Goal: Task Accomplishment & Management: Manage account settings

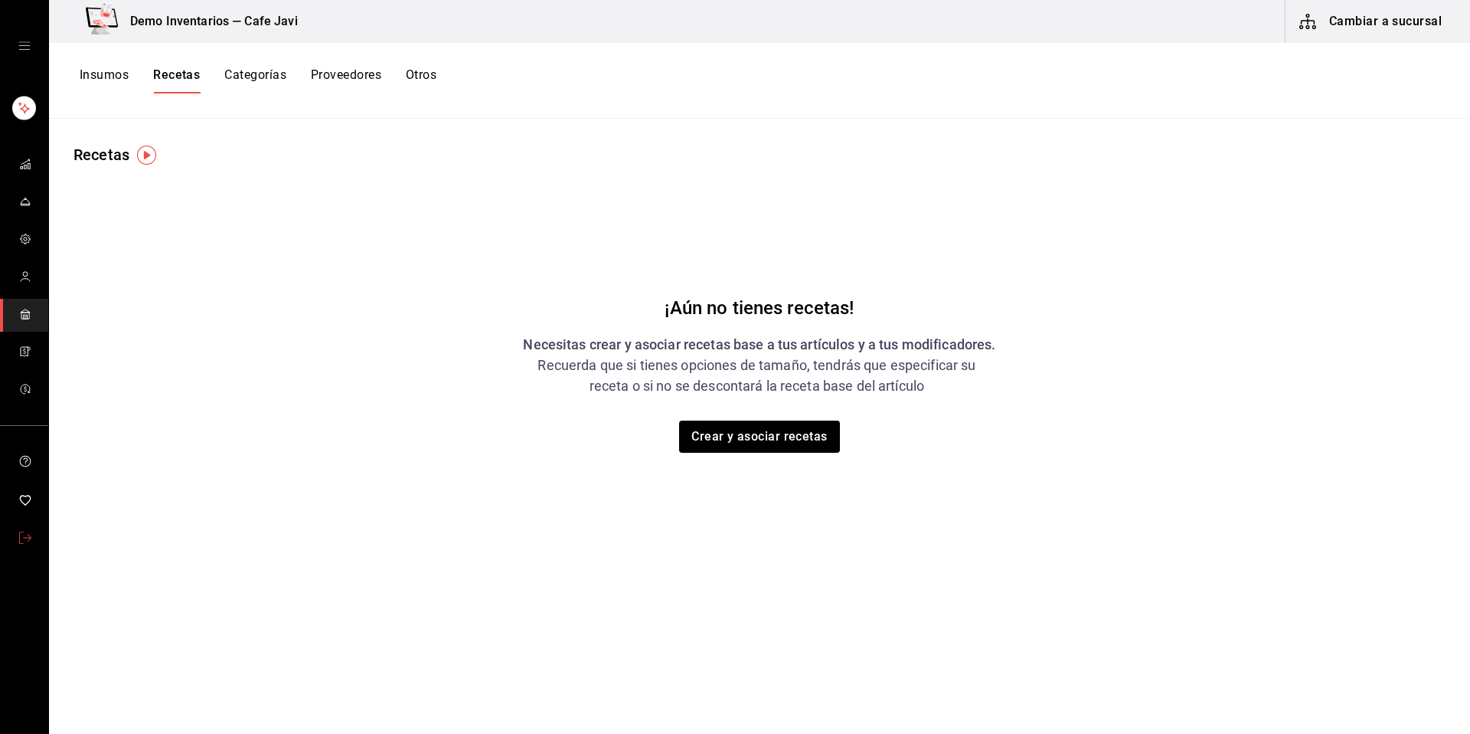
click at [31, 535] on icon "mailbox folders" at bounding box center [25, 538] width 12 height 12
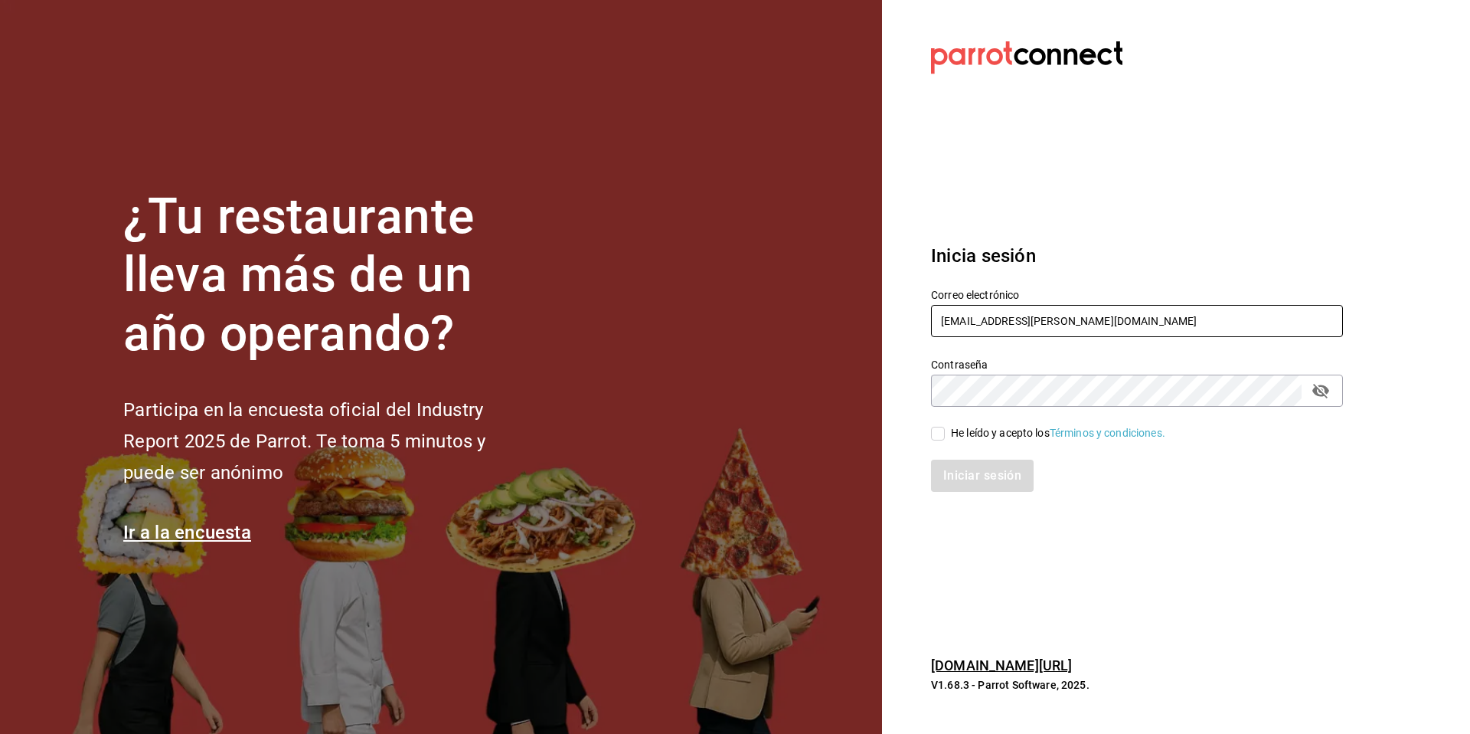
drag, startPoint x: 1089, startPoint y: 329, endPoint x: 928, endPoint y: 305, distance: 162.6
click at [928, 305] on div "Correo electrónico multiuser@javi.com" at bounding box center [1128, 305] width 430 height 70
click at [1059, 185] on section "Datos incorrectos. Verifica que tu Correo o Contraseña estén bien escritos. Ini…" at bounding box center [1131, 367] width 498 height 734
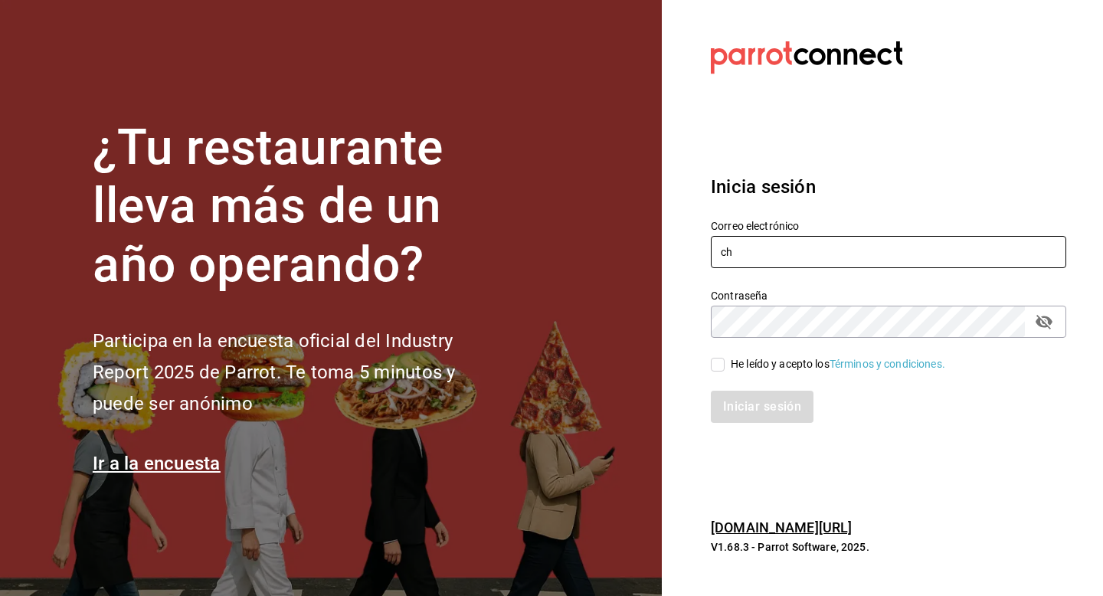
click at [785, 238] on input "ch" at bounding box center [888, 252] width 355 height 32
click at [882, 246] on input "ch" at bounding box center [888, 252] width 355 height 32
type input "c"
type input "[EMAIL_ADDRESS][DOMAIN_NAME]"
click at [749, 368] on div "He leído y acepto los Términos y condiciones." at bounding box center [838, 364] width 214 height 16
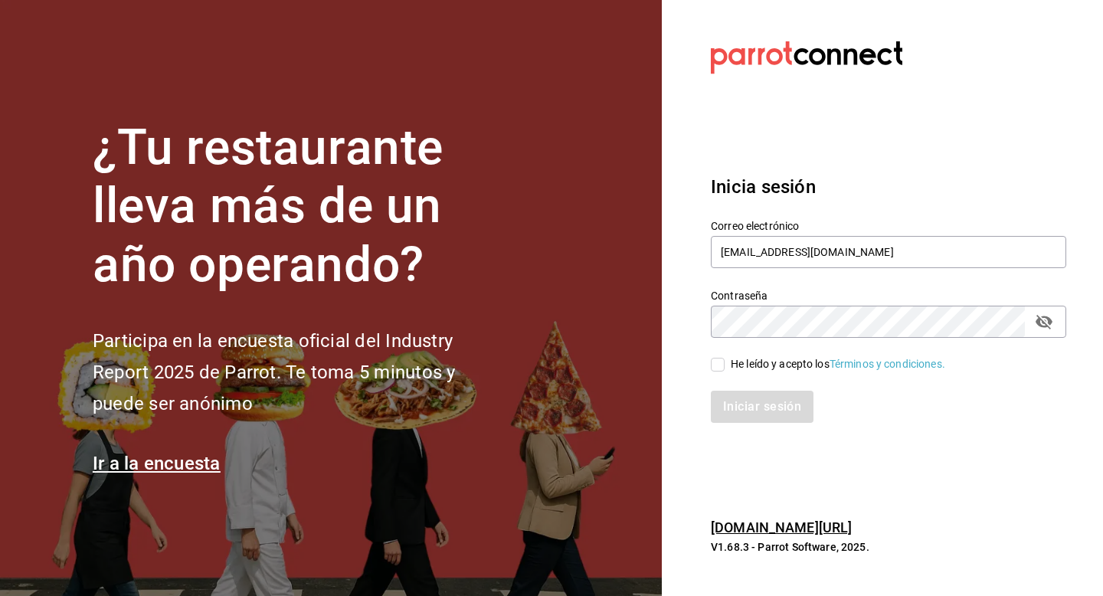
click at [725, 368] on input "He leído y acepto los Términos y condiciones." at bounding box center [718, 365] width 14 height 14
checkbox input "true"
click at [758, 393] on button "Iniciar sesión" at bounding box center [763, 407] width 104 height 32
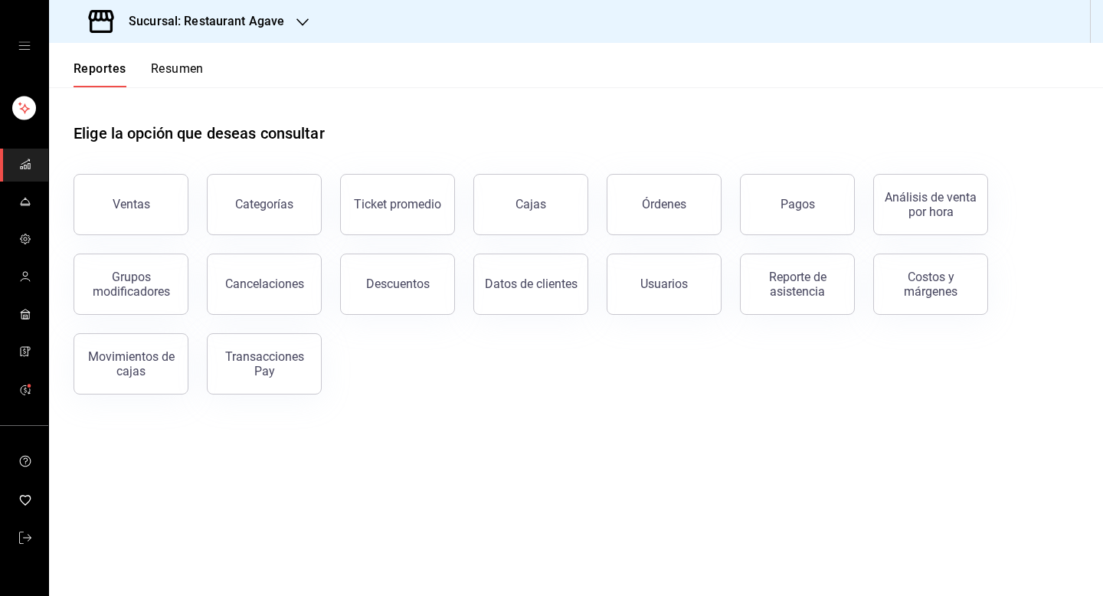
click at [273, 38] on div "Sucursal: Restaurant Agave" at bounding box center [188, 21] width 254 height 43
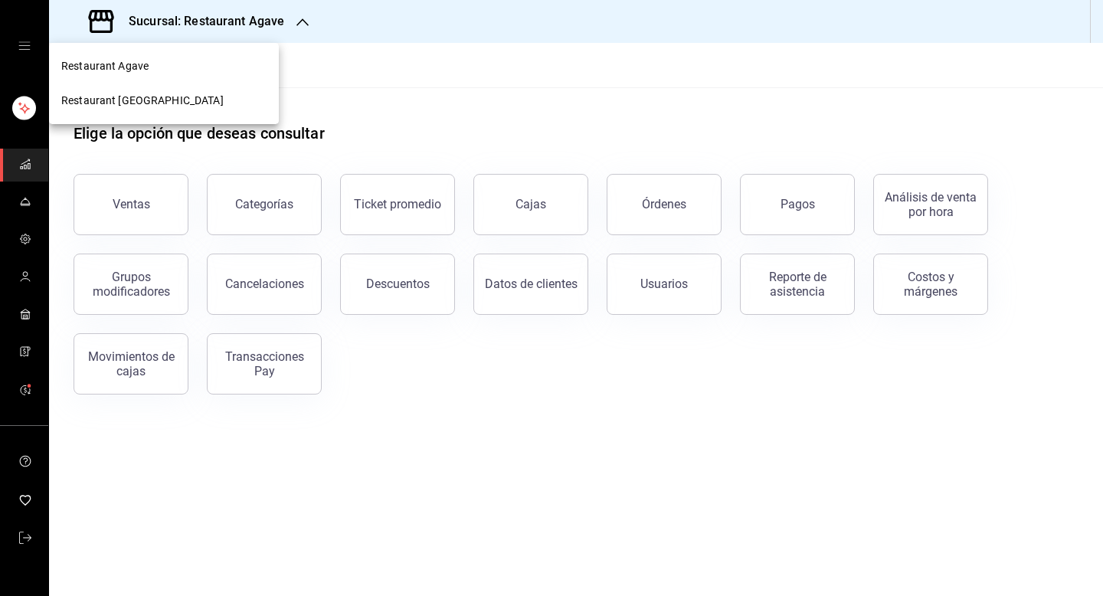
click at [171, 103] on span "Restaurant [GEOGRAPHIC_DATA]" at bounding box center [142, 101] width 162 height 16
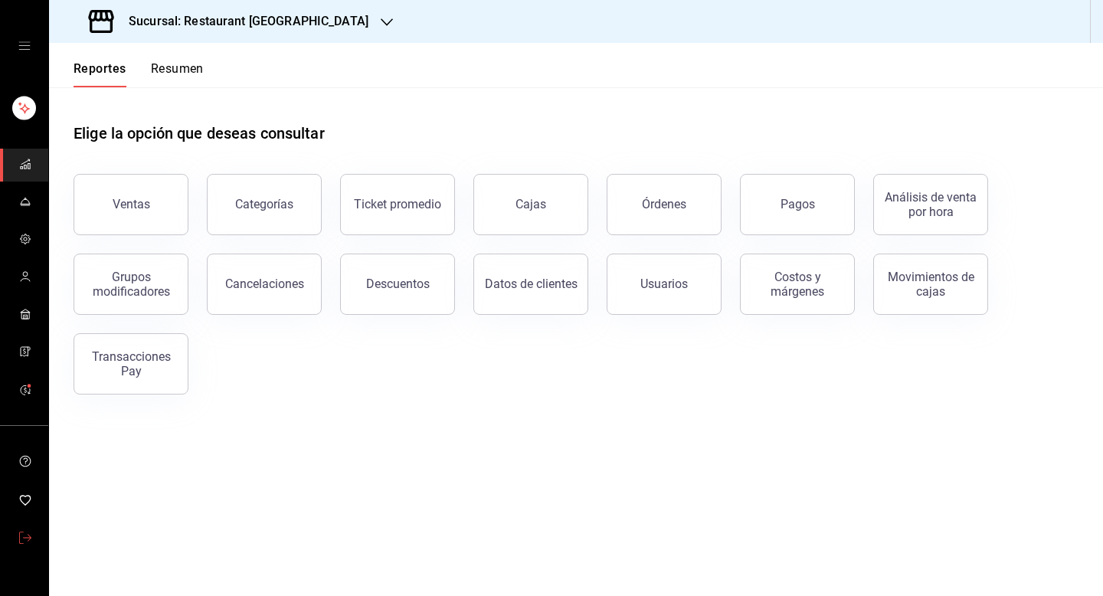
click at [23, 546] on span "mailbox folders" at bounding box center [25, 538] width 12 height 21
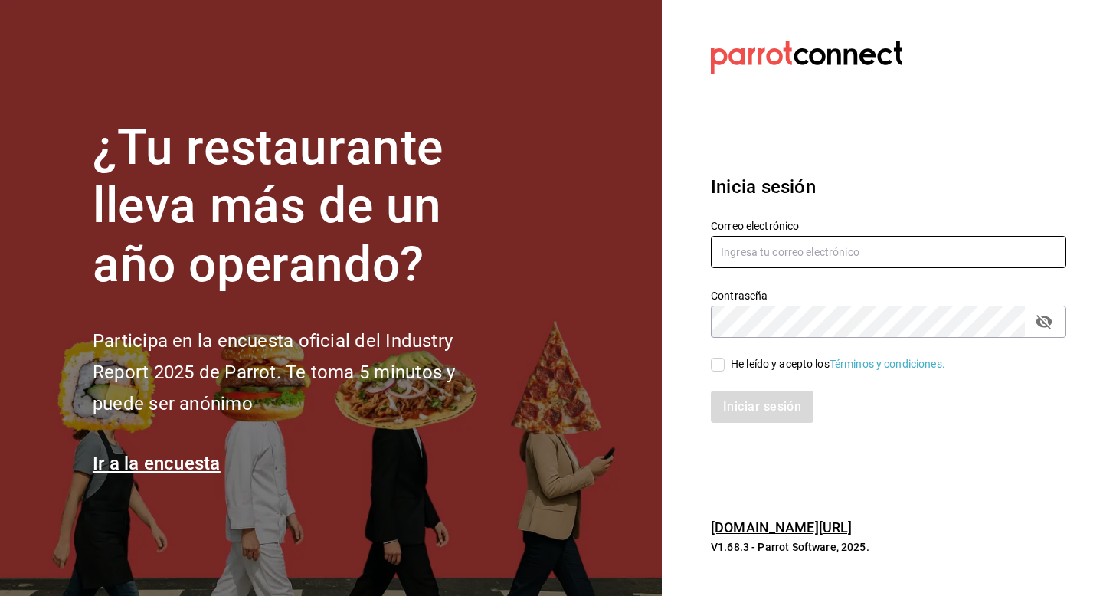
type input "[EMAIL_ADDRESS][DOMAIN_NAME]"
drag, startPoint x: 865, startPoint y: 251, endPoint x: 682, endPoint y: 250, distance: 182.3
click at [682, 250] on section "Datos incorrectos. Verifica que tu Correo o Contraseña estén bien escritos. Ini…" at bounding box center [882, 298] width 441 height 596
type input "d"
paste input "donaengracia@qr.com"
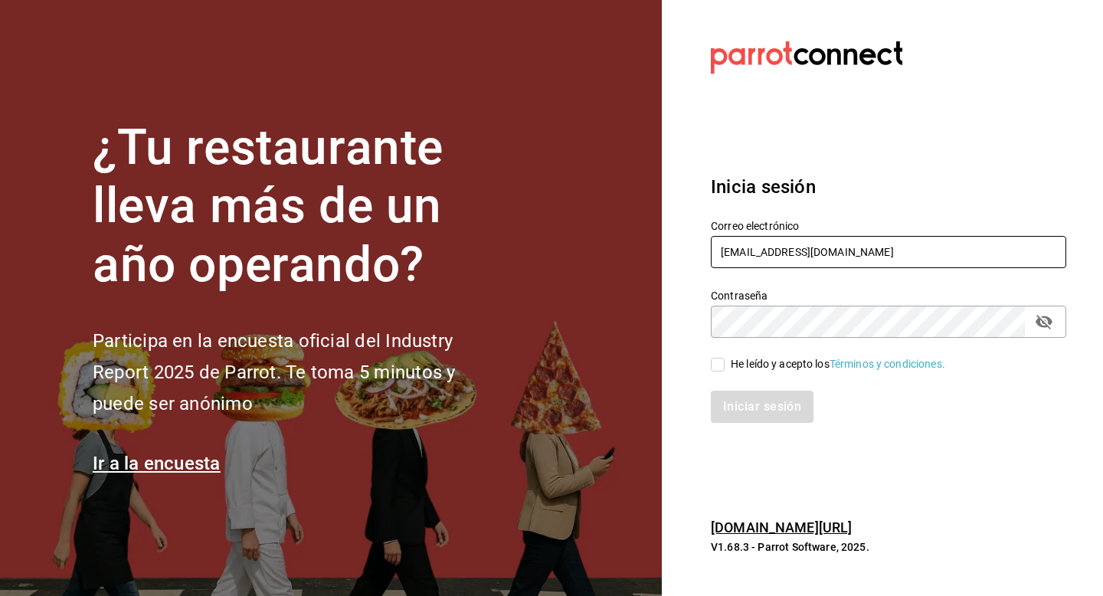
type input "donaengracia@qr.com"
click at [738, 365] on div "He leído y acepto los Términos y condiciones." at bounding box center [838, 364] width 214 height 16
click at [725, 365] on input "He leído y acepto los Términos y condiciones." at bounding box center [718, 365] width 14 height 14
checkbox input "true"
click at [744, 400] on button "Iniciar sesión" at bounding box center [763, 407] width 104 height 32
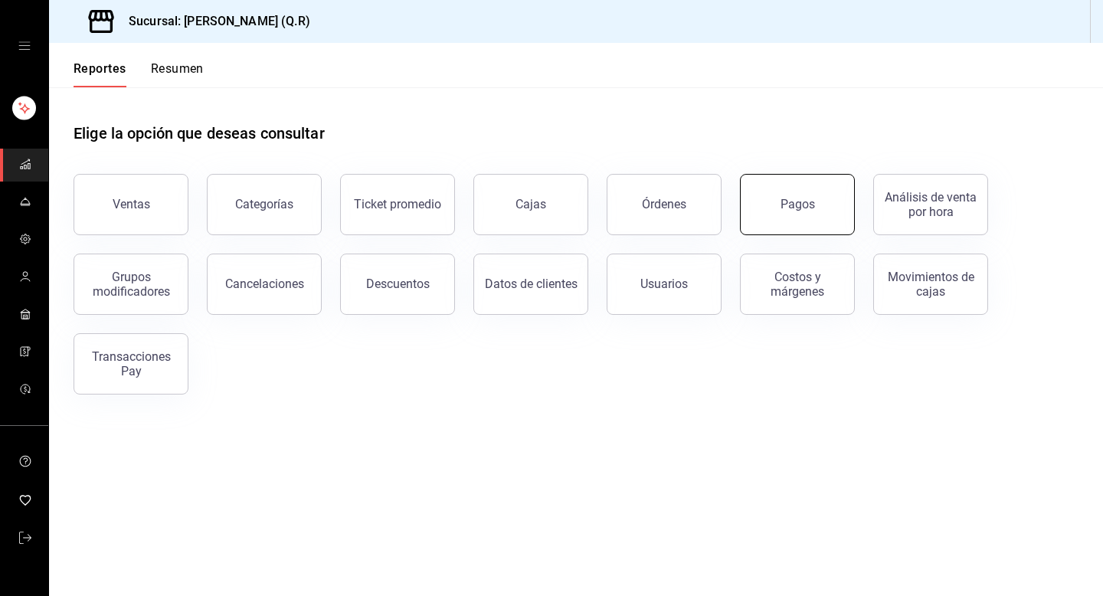
click at [772, 208] on button "Pagos" at bounding box center [797, 204] width 115 height 61
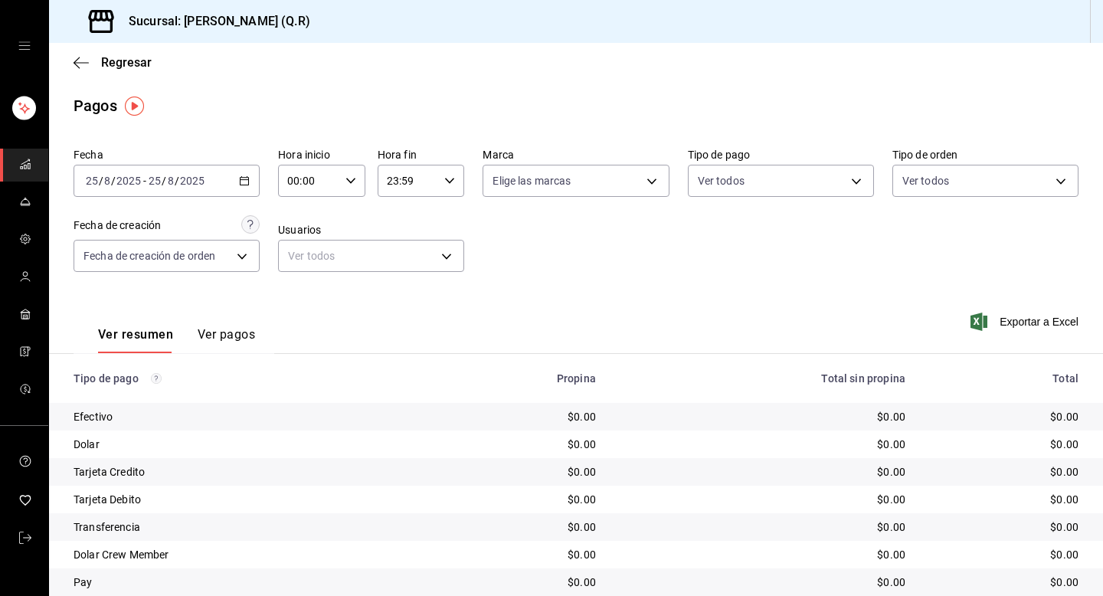
click at [232, 188] on div "2025-08-25 25 / 8 / 2025 - 2025-08-25 25 / 8 / 2025" at bounding box center [167, 181] width 186 height 32
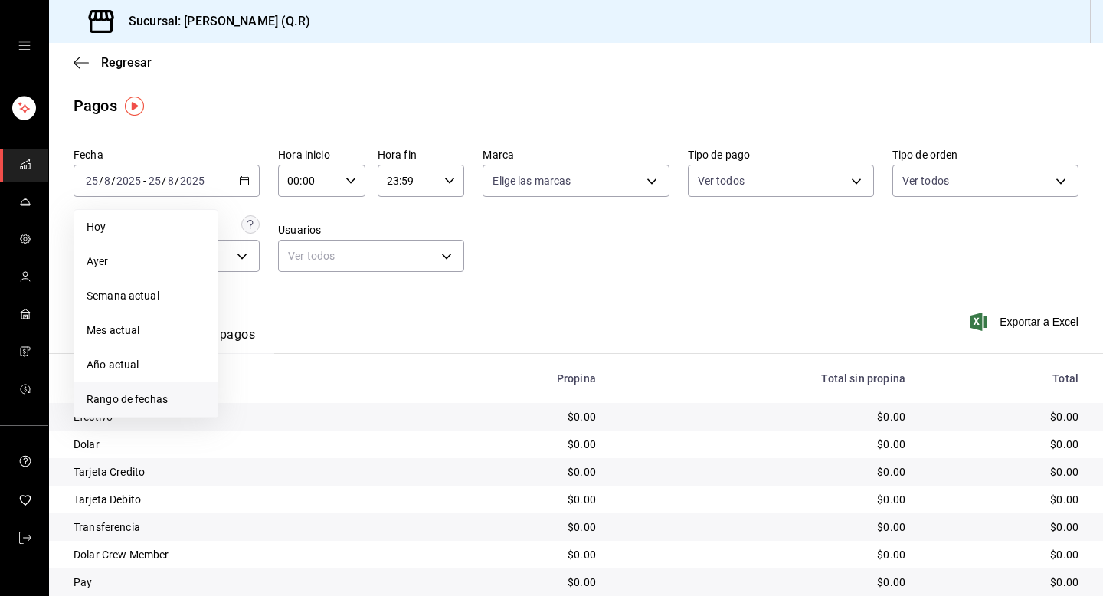
click at [139, 398] on span "Rango de fechas" at bounding box center [146, 399] width 119 height 16
click at [254, 390] on button "18" at bounding box center [250, 384] width 27 height 28
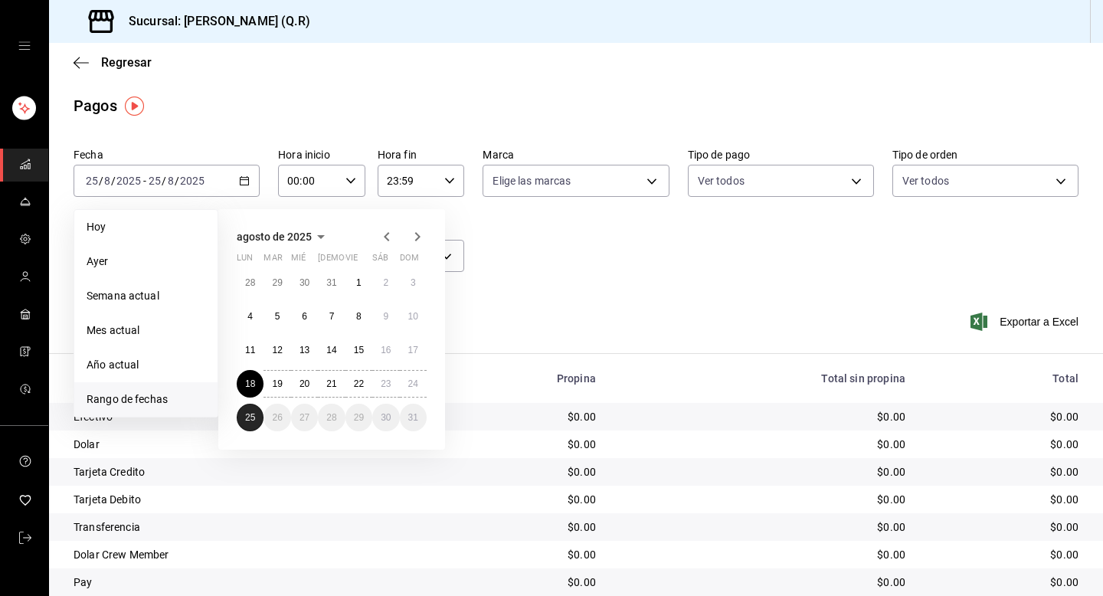
click at [249, 414] on abbr "25" at bounding box center [250, 417] width 10 height 11
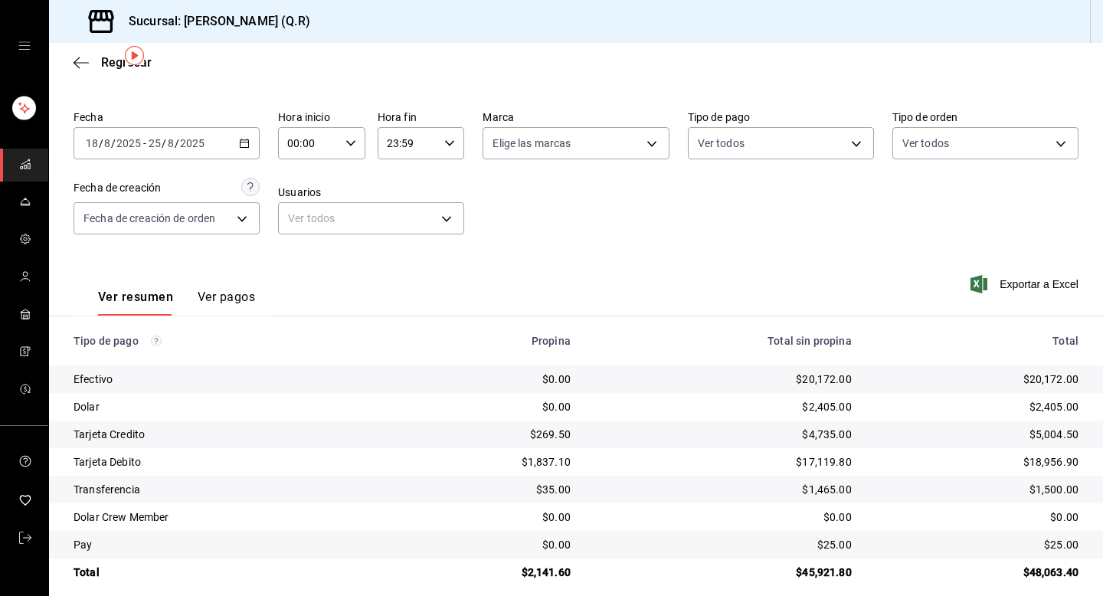
scroll to position [52, 0]
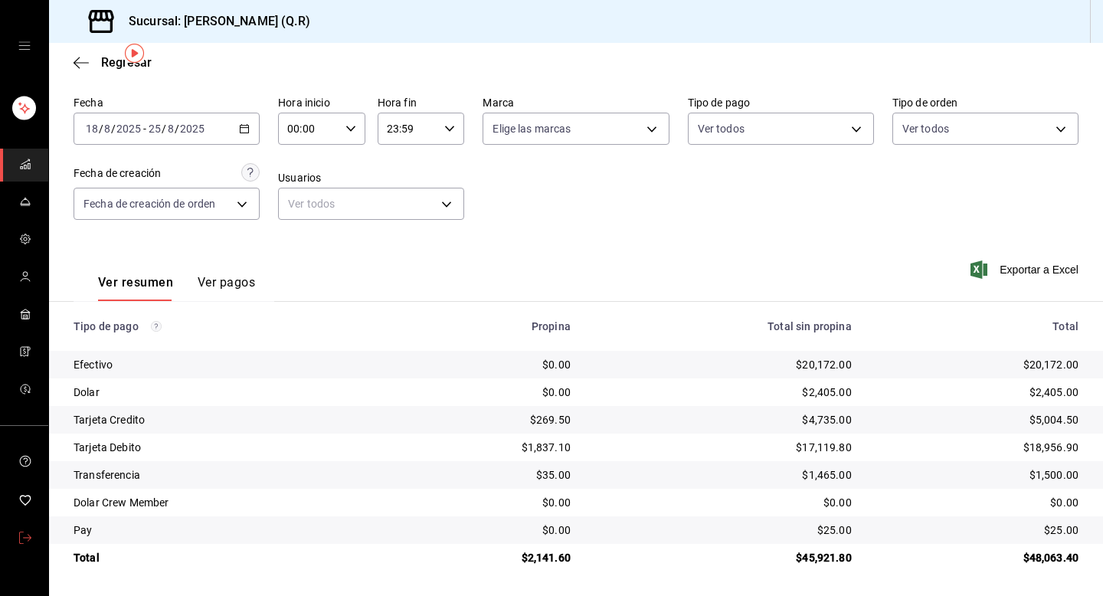
click at [27, 535] on icon "mailbox folders" at bounding box center [25, 538] width 12 height 12
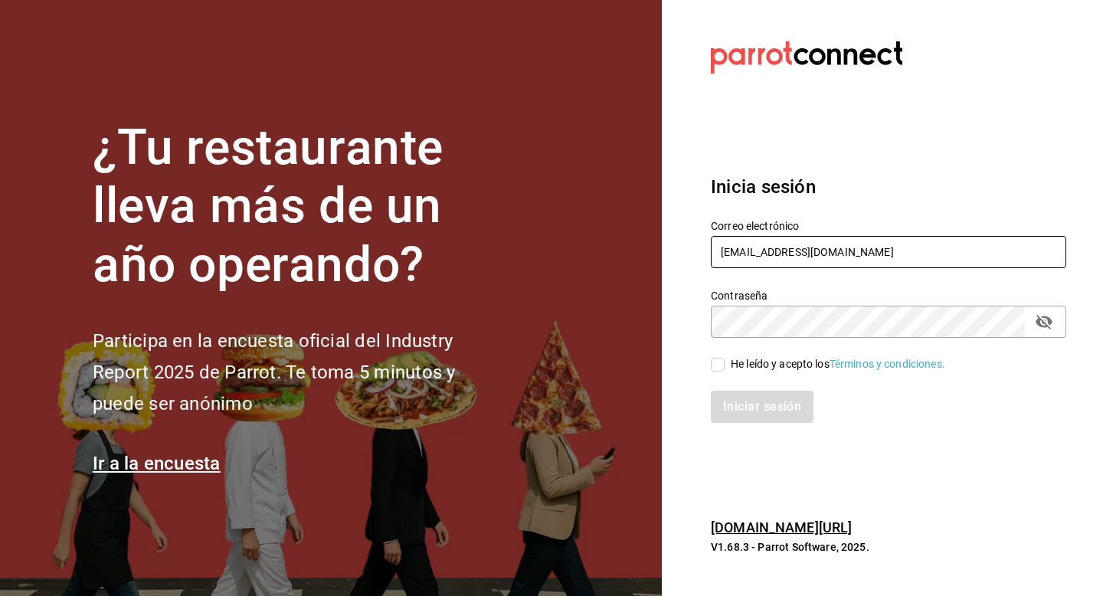
drag, startPoint x: 836, startPoint y: 257, endPoint x: 697, endPoint y: 254, distance: 138.7
click at [697, 254] on div "Correo electrónico donaengracia@qr.com" at bounding box center [879, 236] width 374 height 70
type input "rafaela@oaxaca.com"
click at [770, 366] on div "He leído y acepto los Términos y condiciones." at bounding box center [838, 364] width 214 height 16
click at [725, 366] on input "He leído y acepto los Términos y condiciones." at bounding box center [718, 365] width 14 height 14
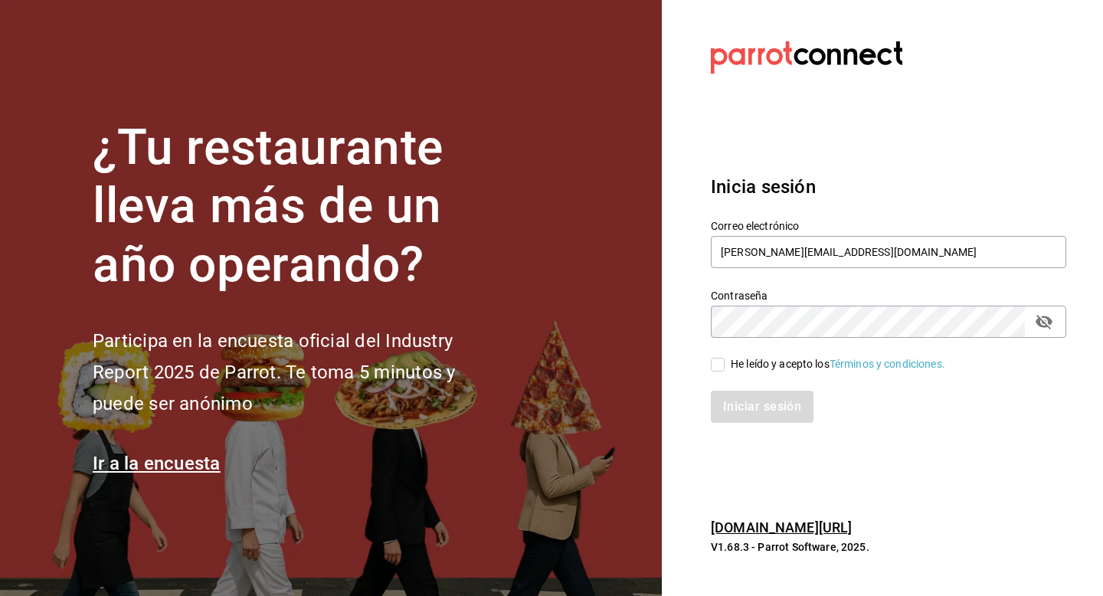
checkbox input "true"
click at [755, 404] on button "Iniciar sesión" at bounding box center [763, 407] width 104 height 32
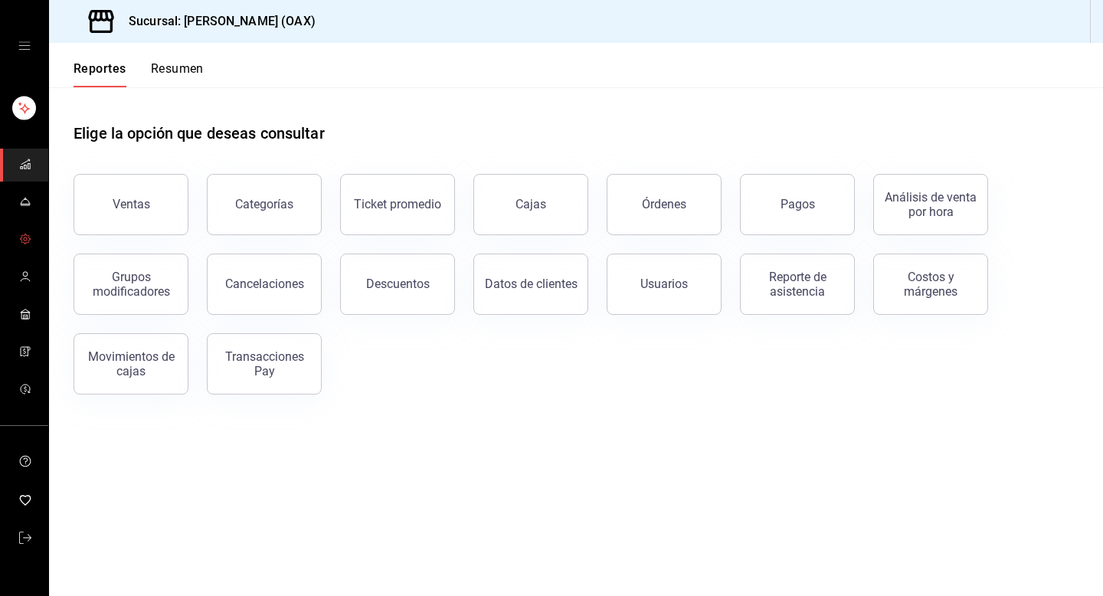
click at [25, 249] on span "mailbox folders" at bounding box center [25, 240] width 12 height 21
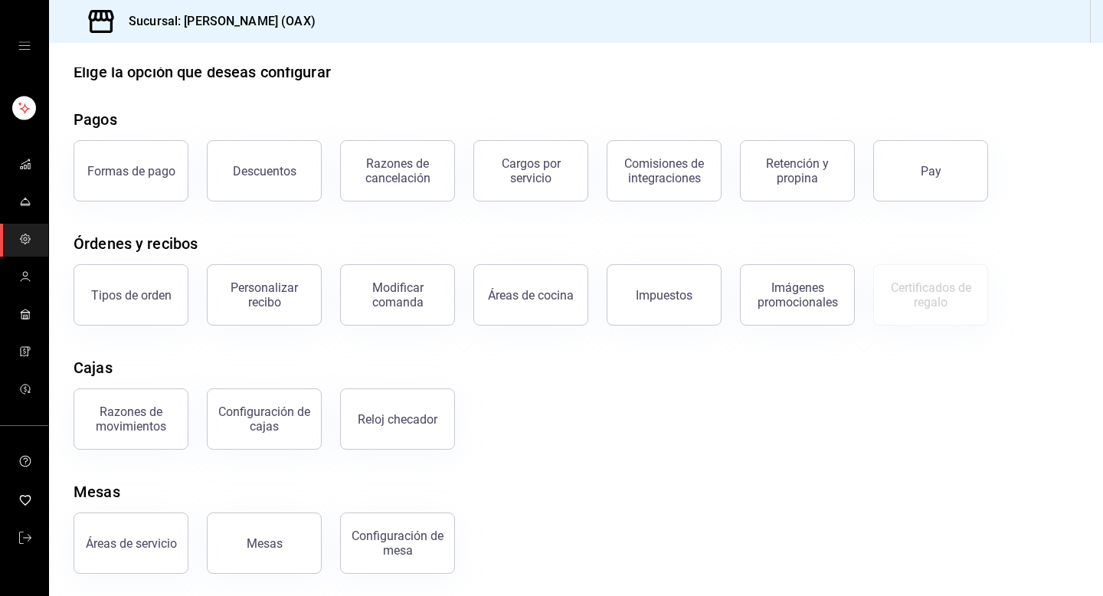
scroll to position [21, 0]
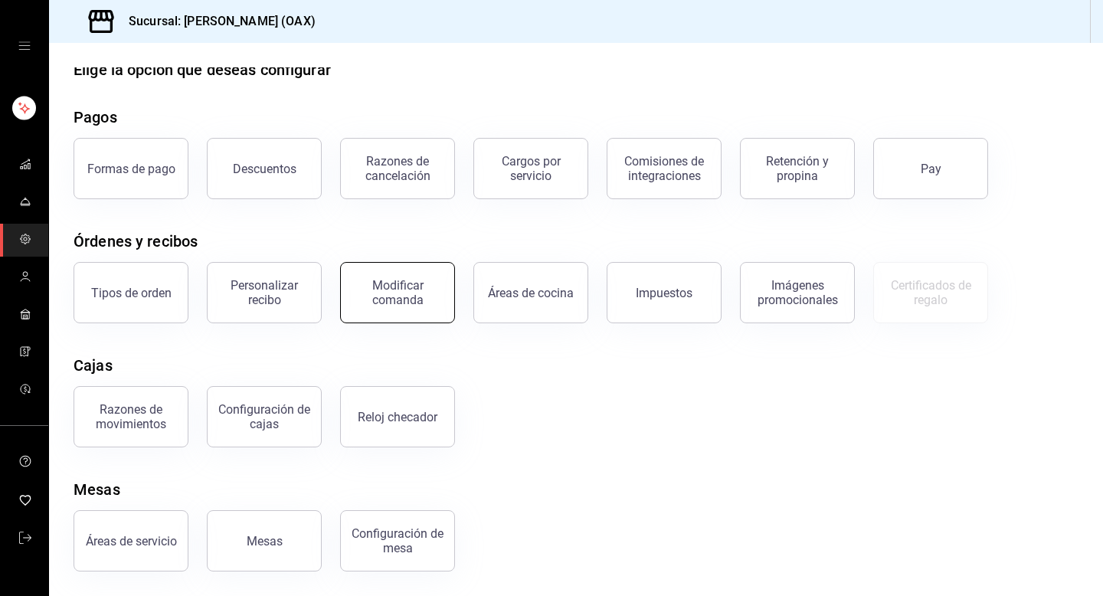
click at [413, 305] on div "Modificar comanda" at bounding box center [397, 292] width 95 height 29
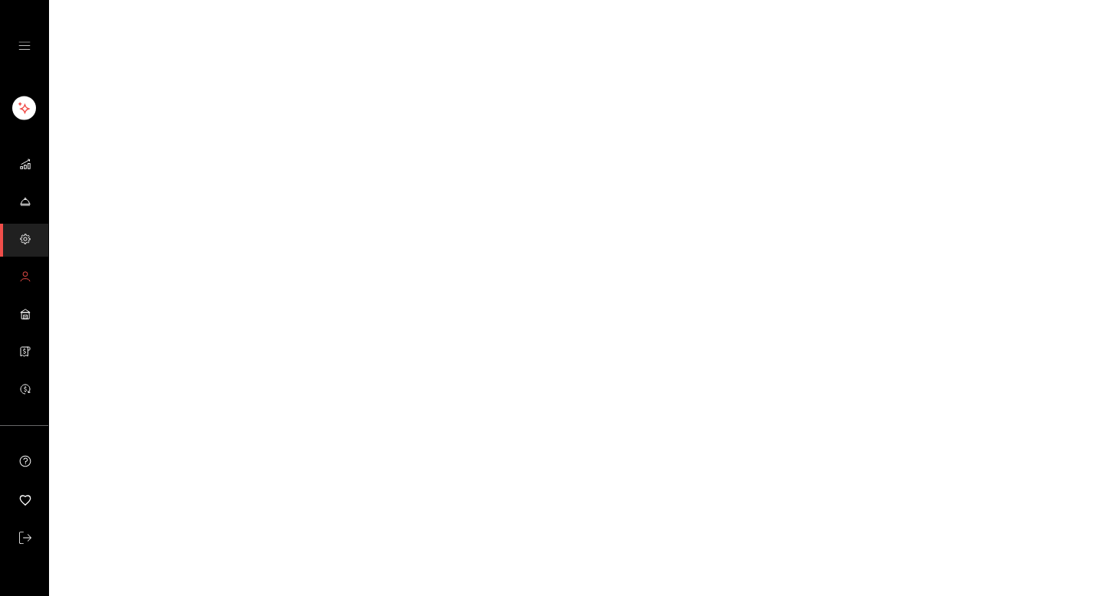
click at [19, 284] on span "mailbox folders" at bounding box center [25, 277] width 12 height 21
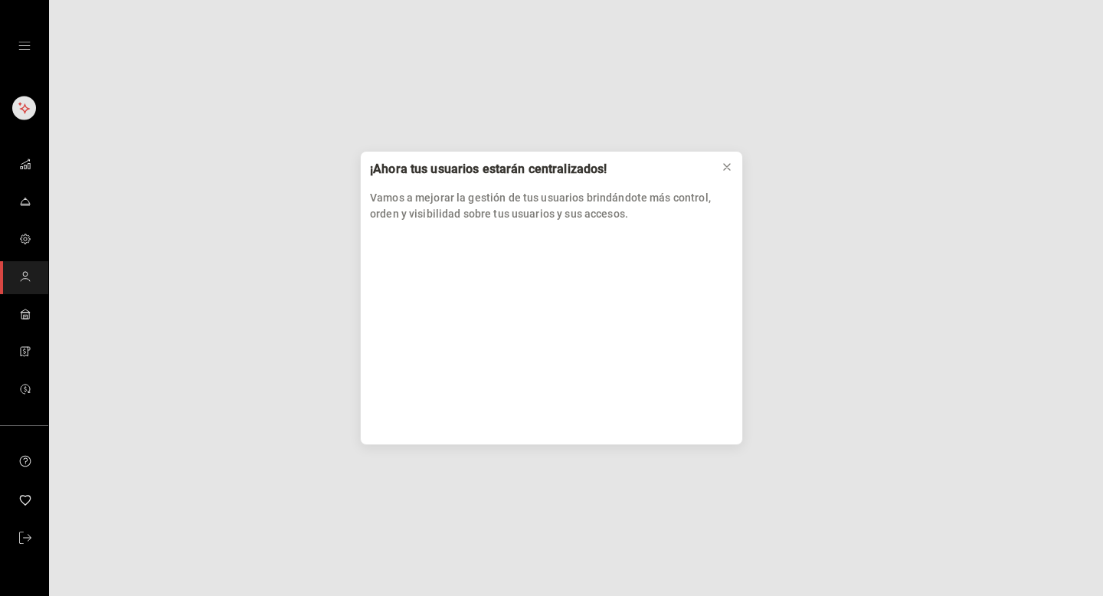
click at [27, 238] on div "¡Ahora tus usuarios estarán centralizados! Vamos a mejorar la gestión de tus us…" at bounding box center [551, 298] width 1103 height 596
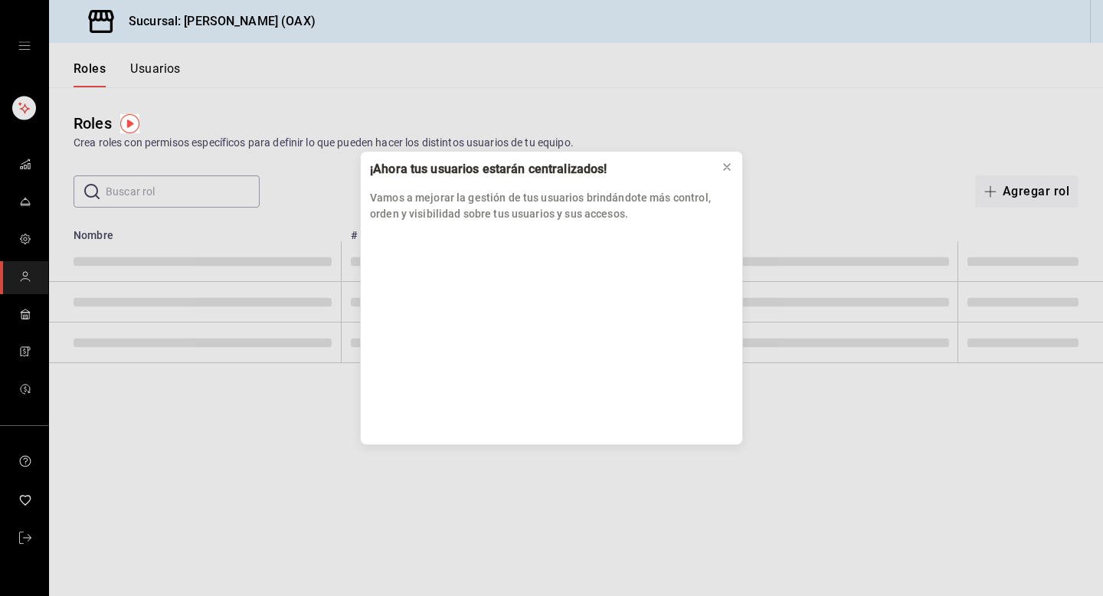
click at [22, 237] on div "¡Ahora tus usuarios estarán centralizados! Vamos a mejorar la gestión de tus us…" at bounding box center [551, 298] width 1103 height 596
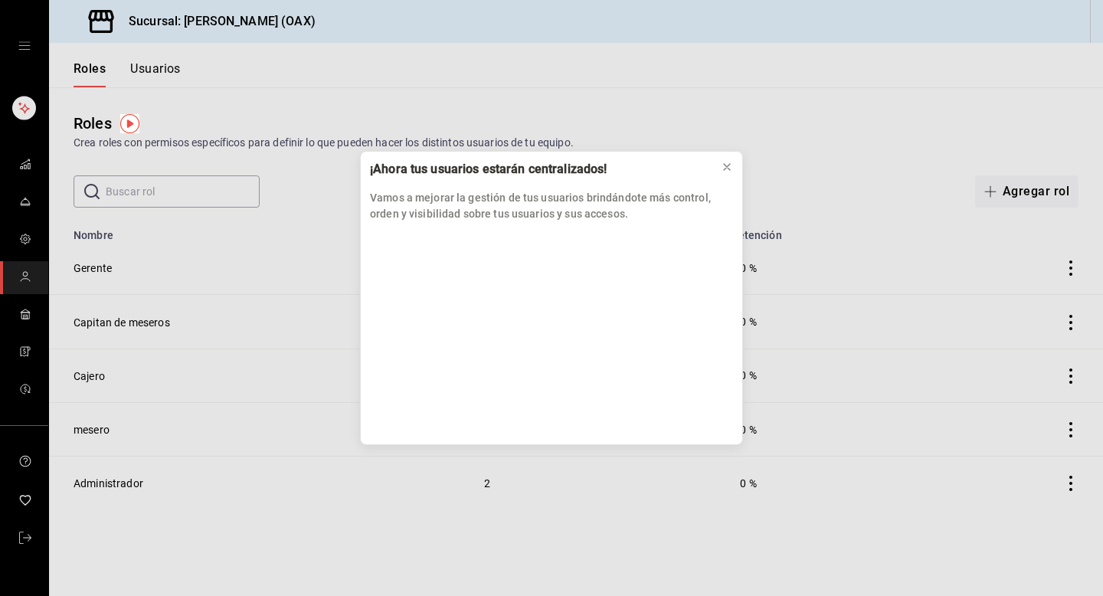
click at [22, 237] on div "¡Ahora tus usuarios estarán centralizados! Vamos a mejorar la gestión de tus us…" at bounding box center [551, 298] width 1103 height 596
click at [24, 201] on div "¡Ahora tus usuarios estarán centralizados! Vamos a mejorar la gestión de tus us…" at bounding box center [551, 298] width 1103 height 596
click at [730, 165] on icon at bounding box center [727, 167] width 12 height 12
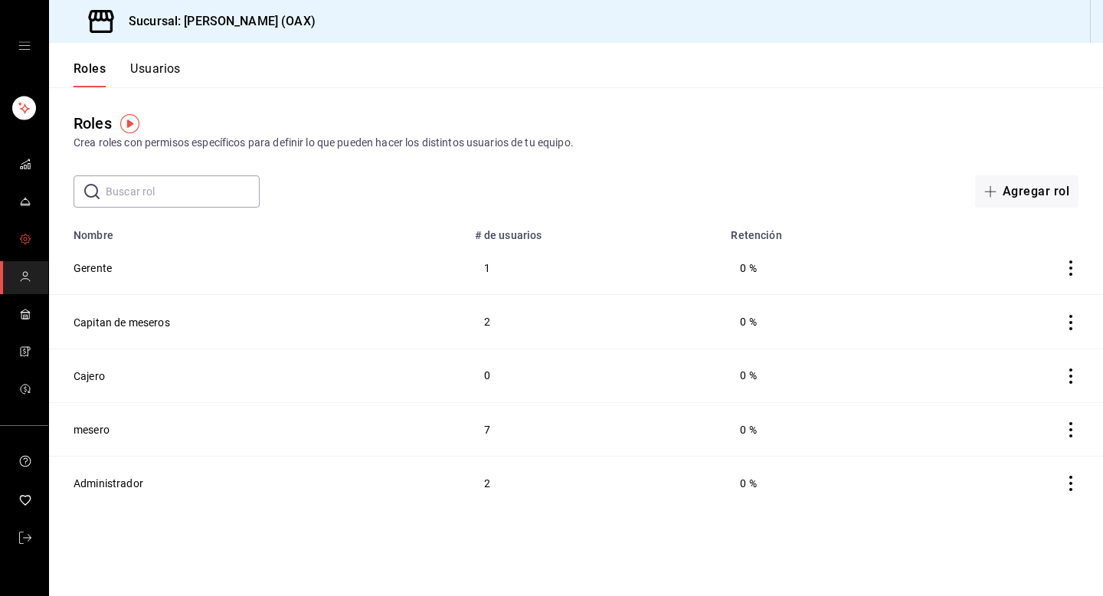
click at [25, 241] on icon "mailbox folders" at bounding box center [25, 239] width 12 height 12
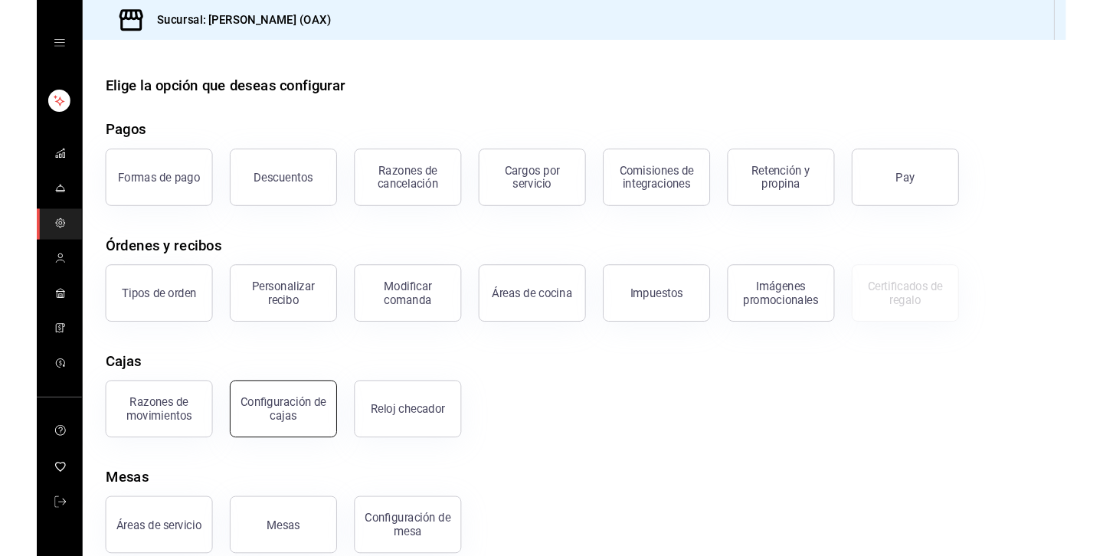
scroll to position [21, 0]
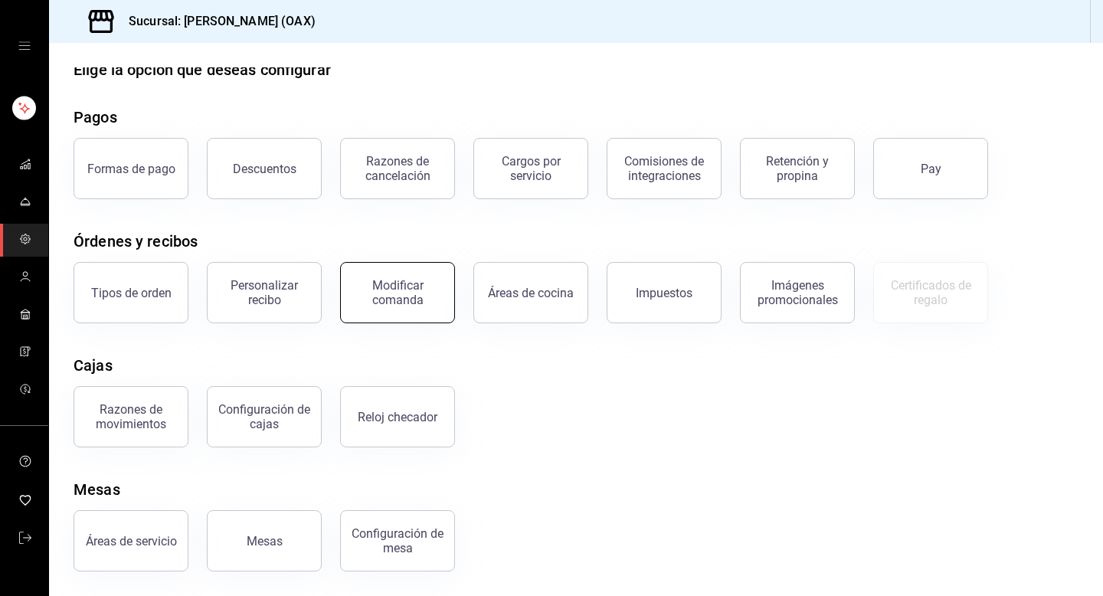
click at [410, 293] on div "Modificar comanda" at bounding box center [397, 292] width 95 height 29
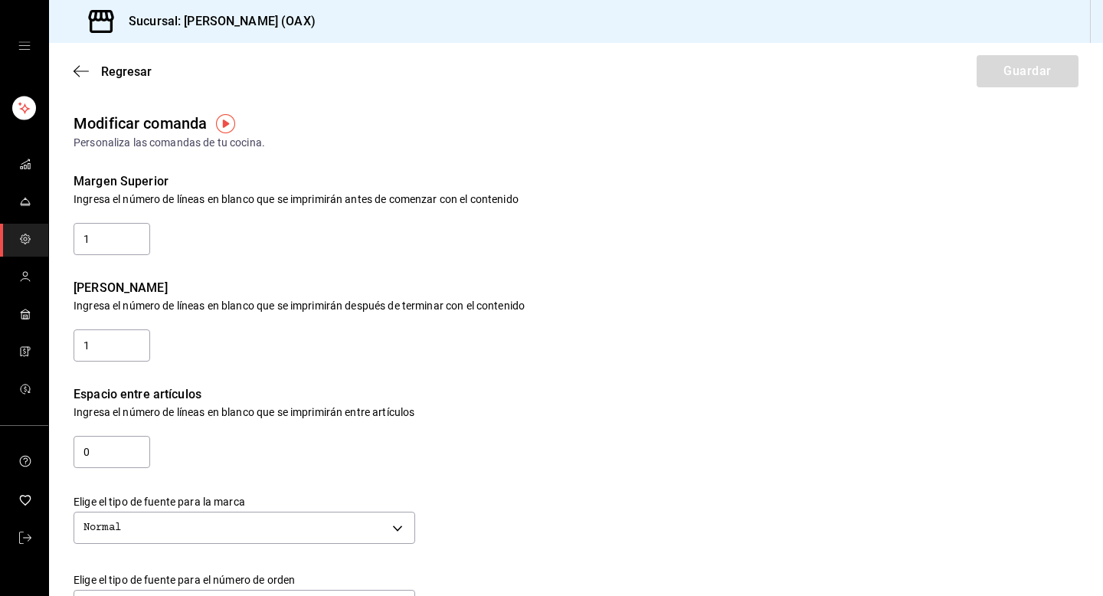
click at [106, 60] on div "Regresar Guardar" at bounding box center [576, 71] width 1054 height 57
click at [104, 62] on div "Regresar Guardar" at bounding box center [576, 71] width 1054 height 57
click at [103, 67] on span "Regresar" at bounding box center [126, 71] width 51 height 15
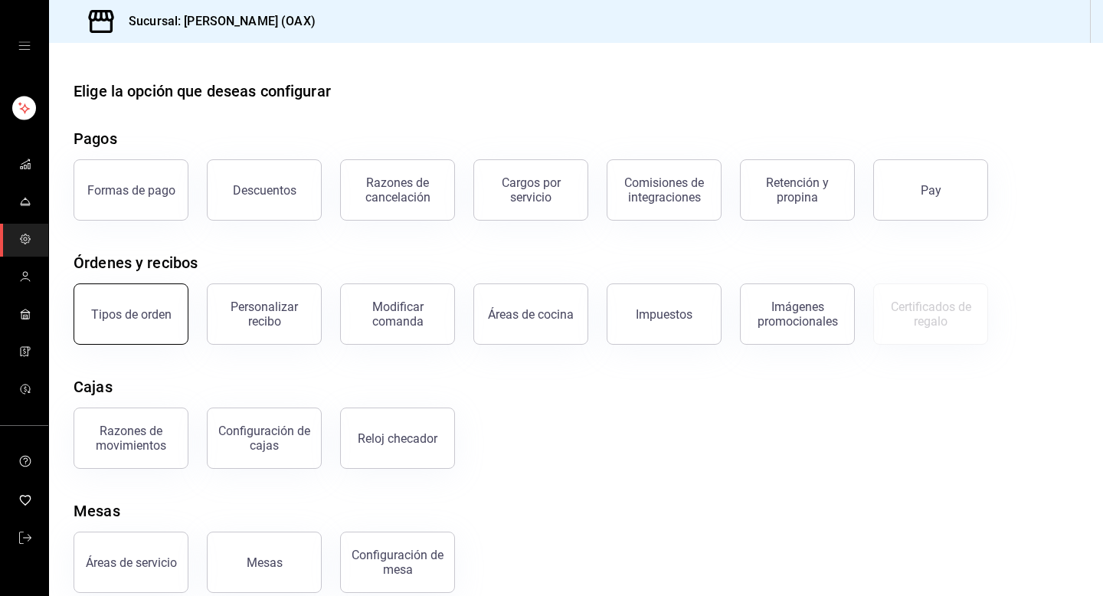
click at [157, 318] on div "Tipos de orden" at bounding box center [131, 314] width 80 height 15
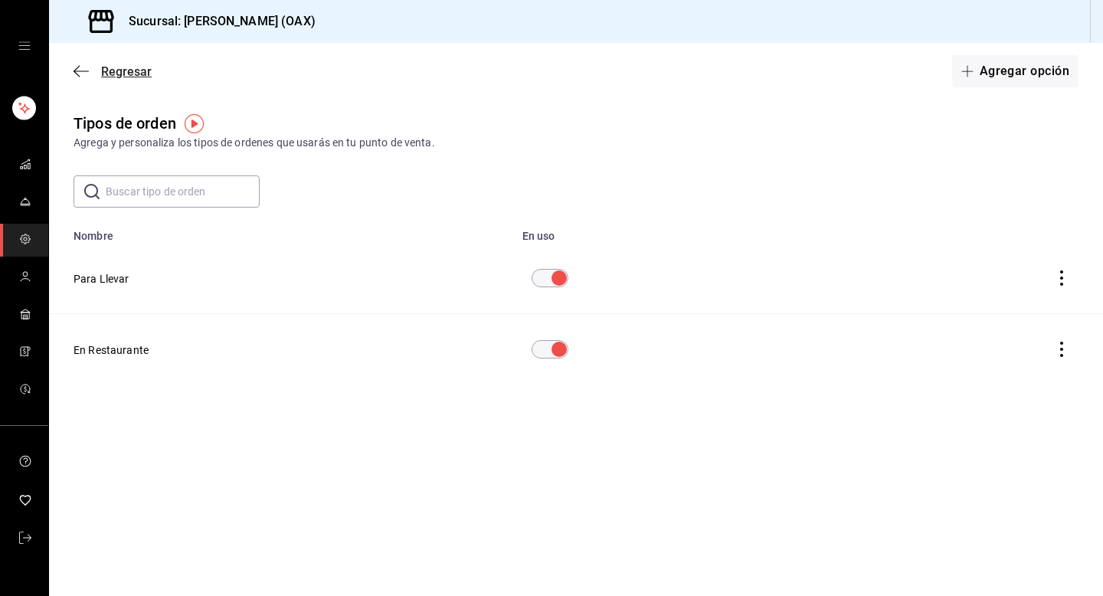
click at [110, 74] on span "Regresar" at bounding box center [126, 71] width 51 height 15
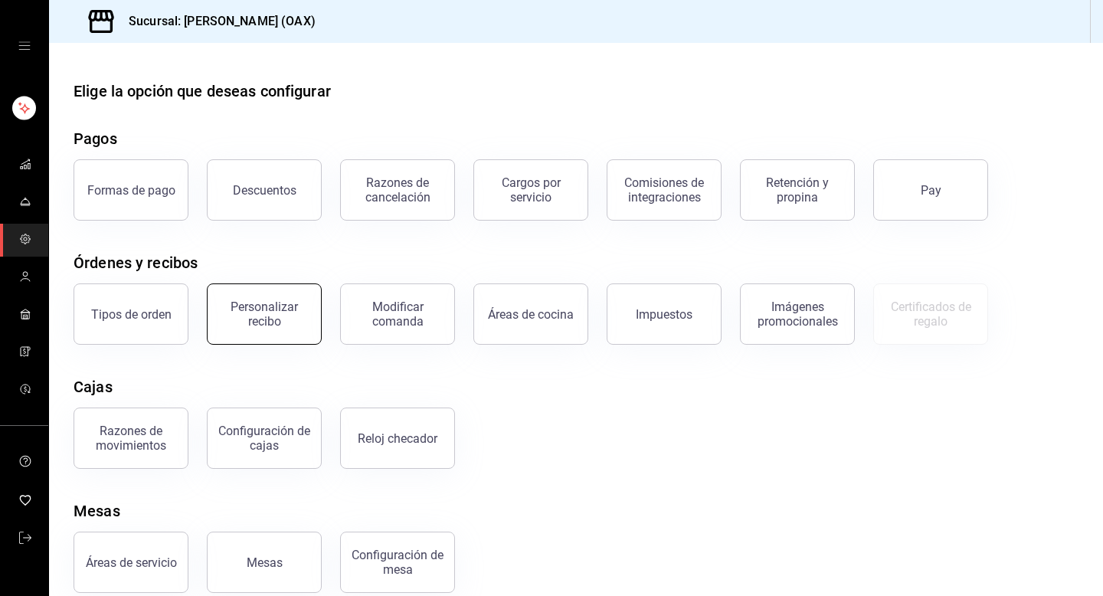
click at [260, 328] on button "Personalizar recibo" at bounding box center [264, 313] width 115 height 61
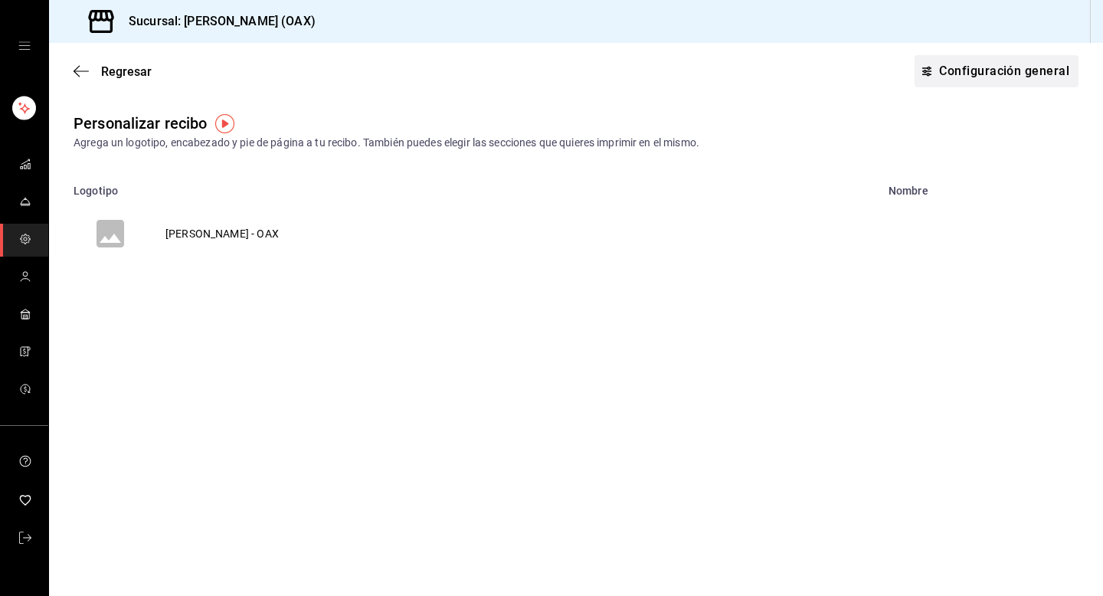
click at [996, 70] on button "Configuración general" at bounding box center [996, 71] width 164 height 32
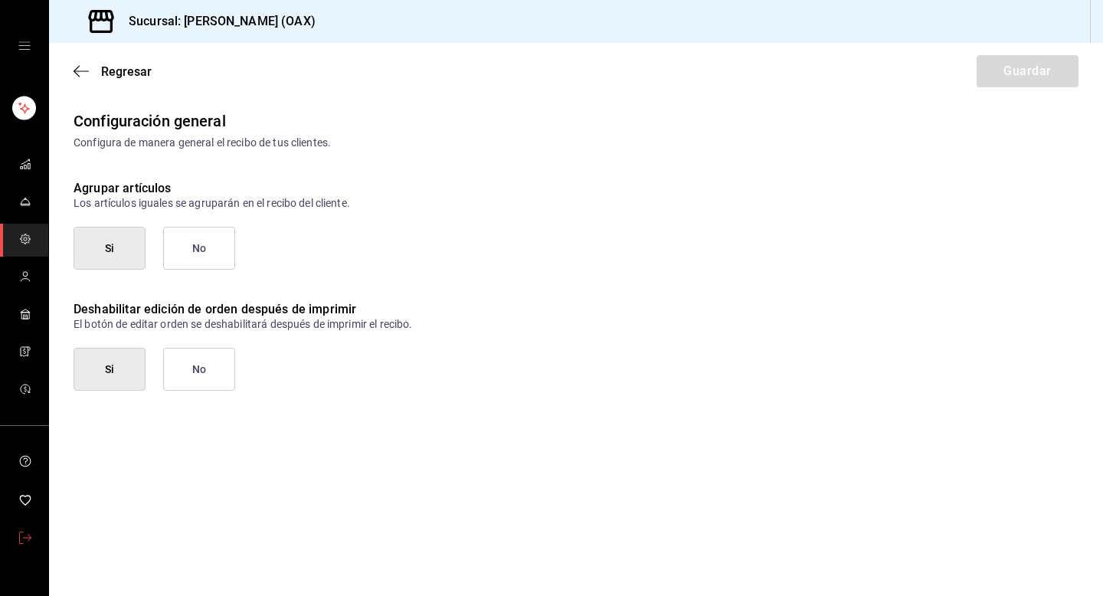
click at [30, 543] on icon "mailbox folders" at bounding box center [25, 538] width 12 height 12
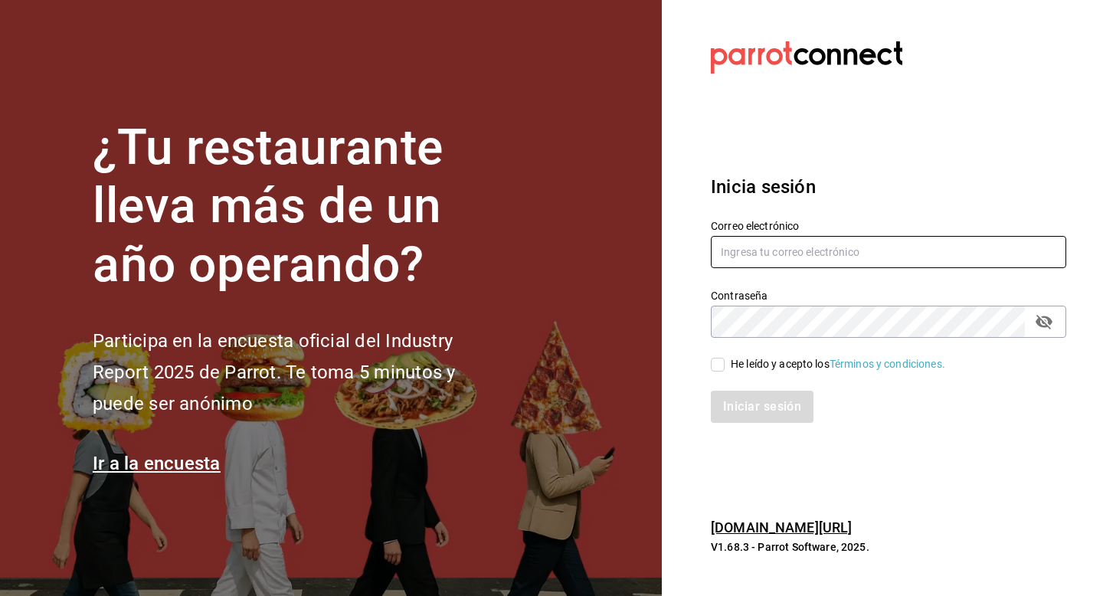
type input "rafaela@oaxaca.com"
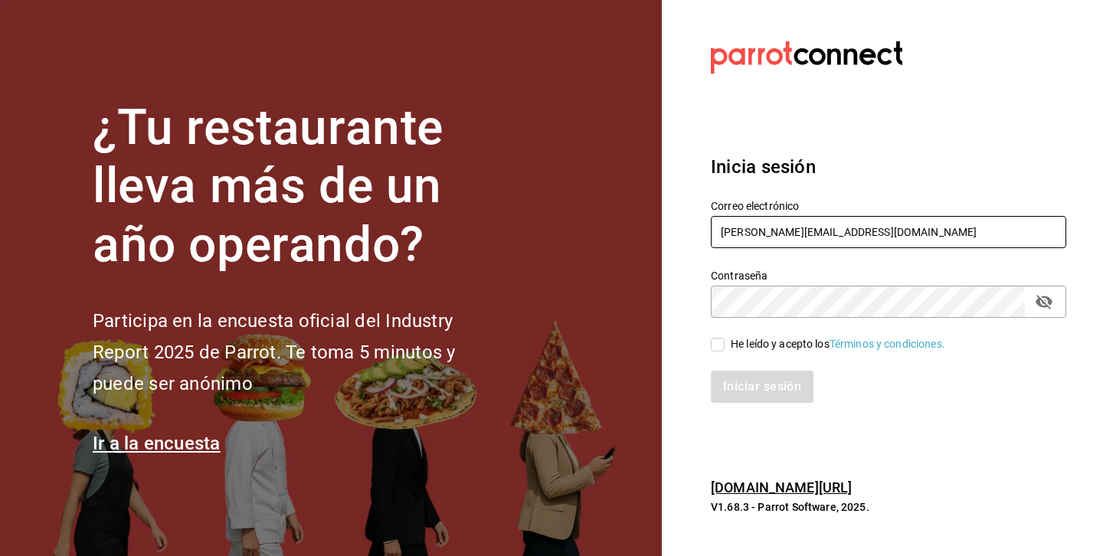
click at [854, 232] on input "rafaela@oaxaca.com" at bounding box center [888, 232] width 355 height 32
type input "r"
type input "multiuser@javi.com"
click at [756, 345] on div "He leído y acepto los Términos y condiciones." at bounding box center [838, 344] width 214 height 16
click at [725, 345] on input "He leído y acepto los Términos y condiciones." at bounding box center [718, 345] width 14 height 14
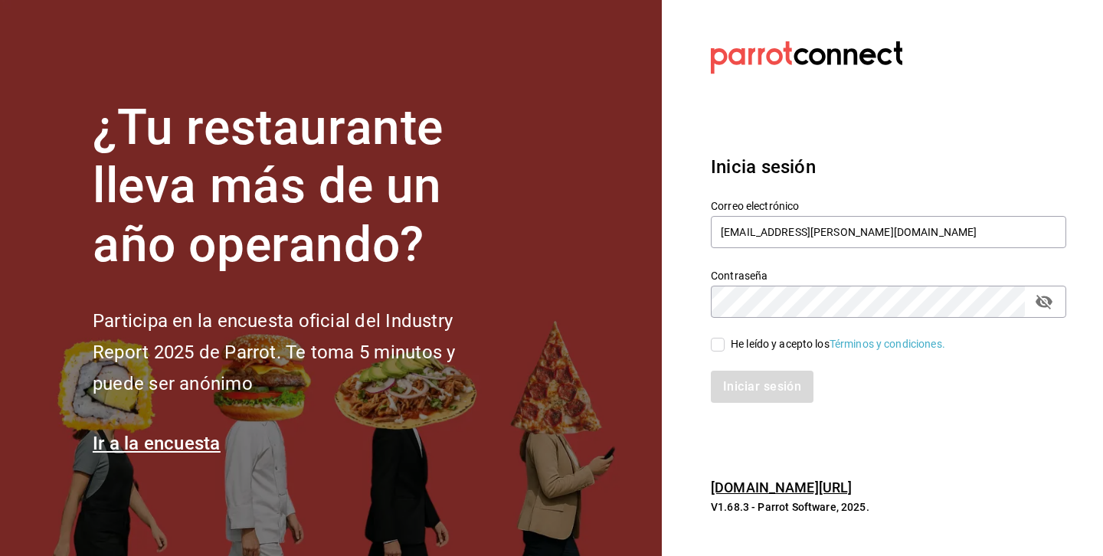
checkbox input "true"
click at [751, 379] on button "Iniciar sesión" at bounding box center [763, 387] width 104 height 32
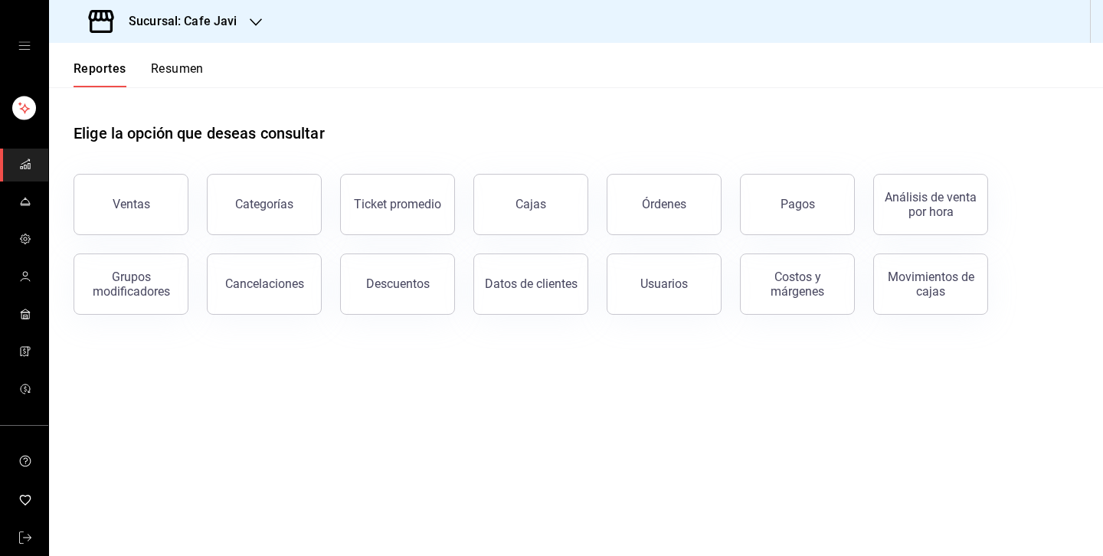
click at [29, 43] on icon "open drawer" at bounding box center [24, 46] width 12 height 12
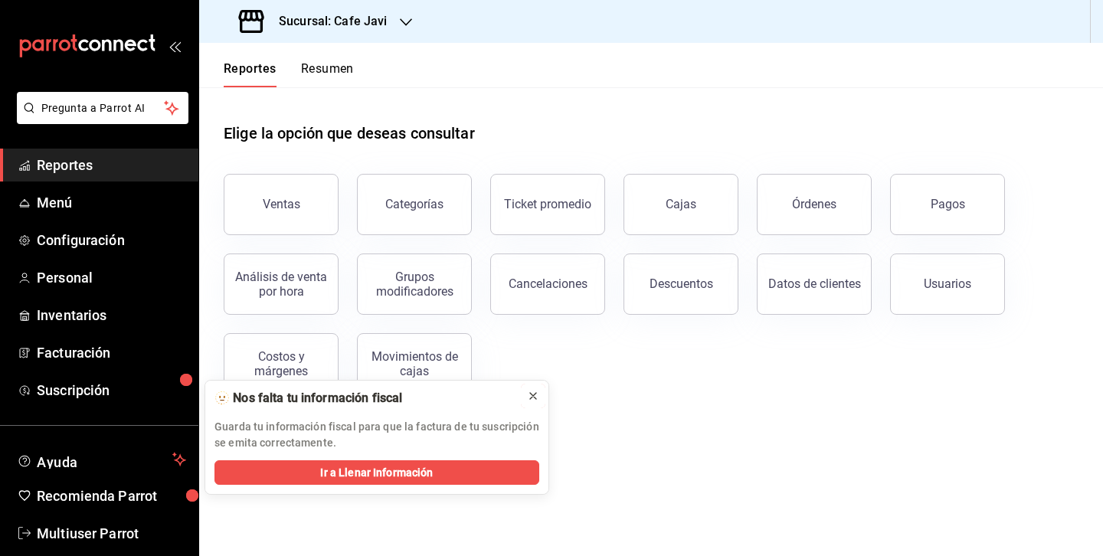
click at [529, 397] on icon at bounding box center [533, 396] width 12 height 12
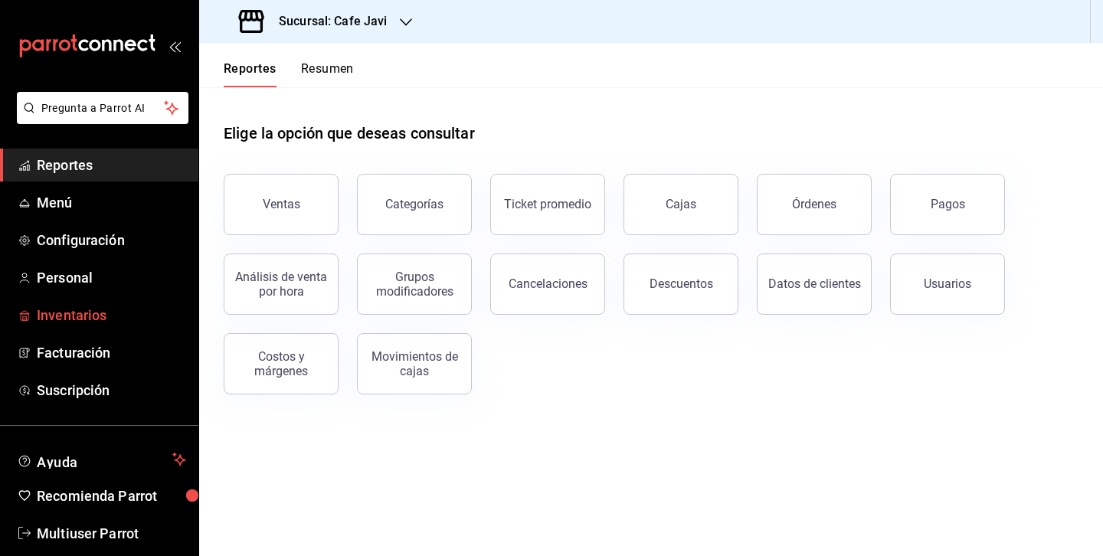
click at [100, 312] on span "Inventarios" at bounding box center [111, 315] width 149 height 21
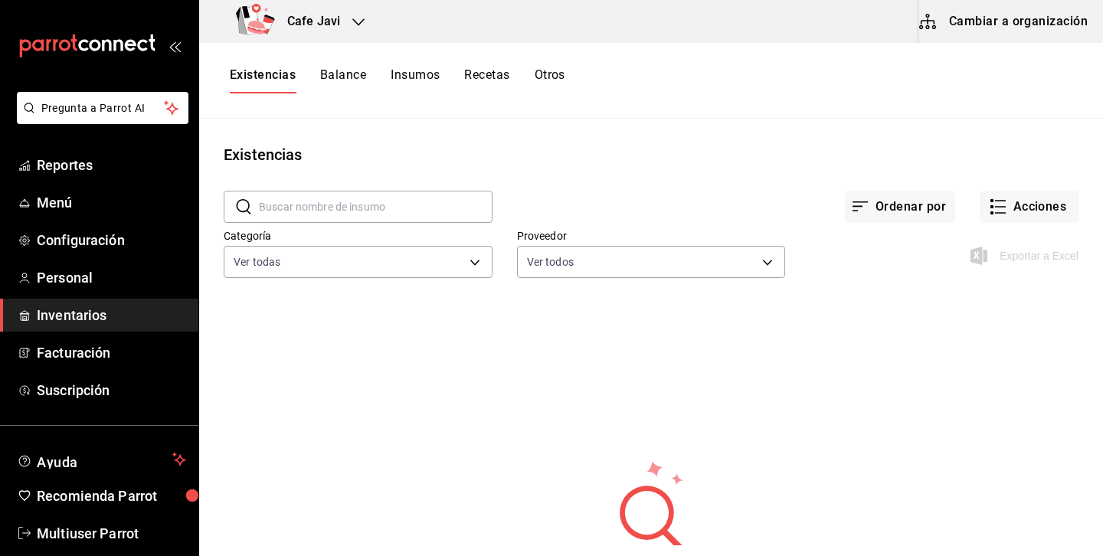
click at [1043, 27] on button "Cambiar a organización" at bounding box center [1004, 21] width 172 height 43
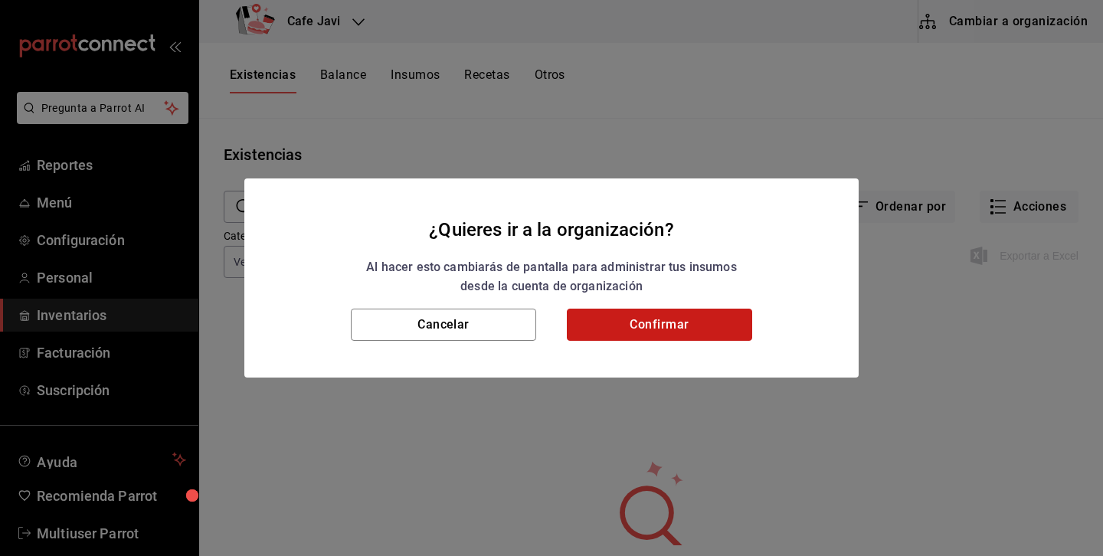
click at [671, 332] on button "Confirmar" at bounding box center [659, 325] width 185 height 32
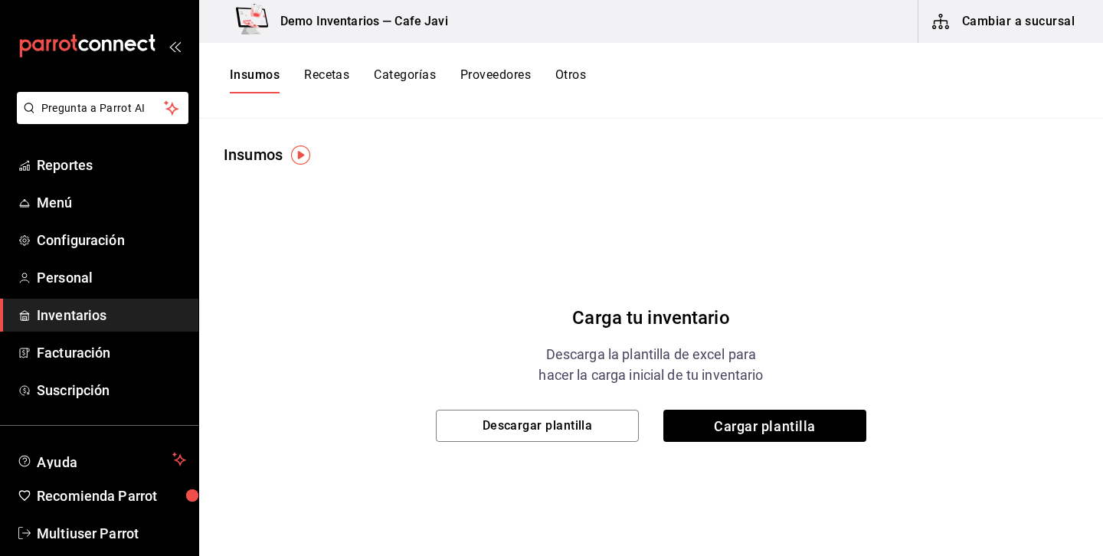
click at [617, 463] on div "Carga tu inventario Descarga la plantilla de excel para hacer la carga inicial …" at bounding box center [651, 357] width 904 height 383
click at [57, 254] on link "Configuración" at bounding box center [99, 240] width 198 height 33
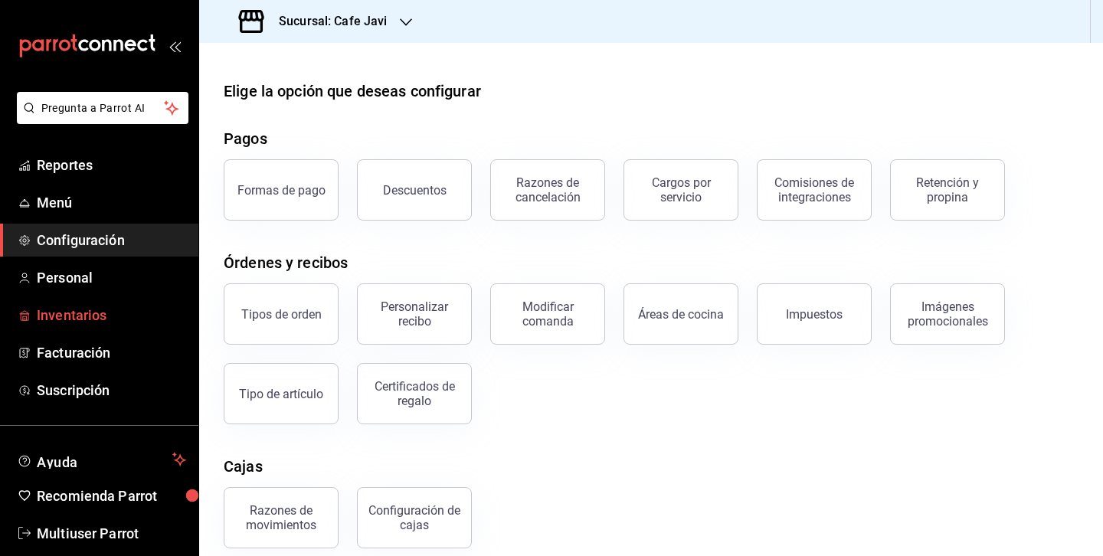
click at [74, 320] on span "Inventarios" at bounding box center [111, 315] width 149 height 21
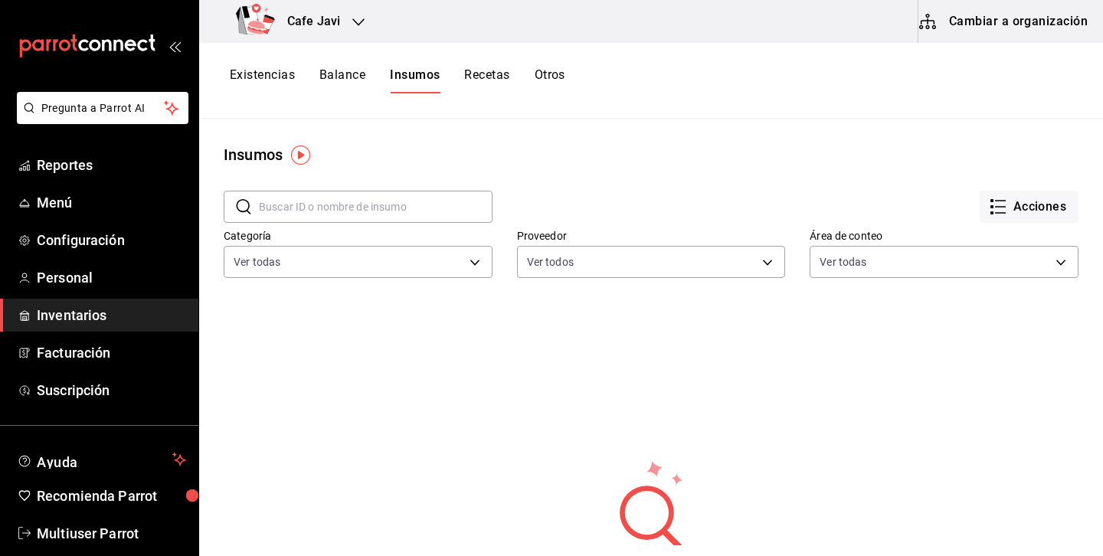
click at [1014, 29] on button "Cambiar a organización" at bounding box center [1004, 21] width 172 height 43
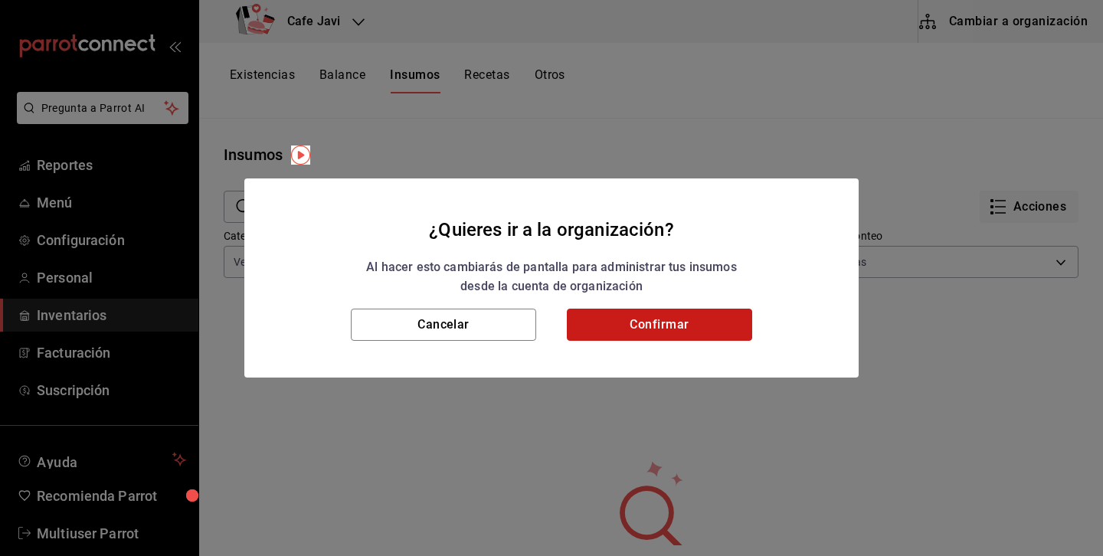
click at [679, 325] on button "Confirmar" at bounding box center [659, 325] width 185 height 32
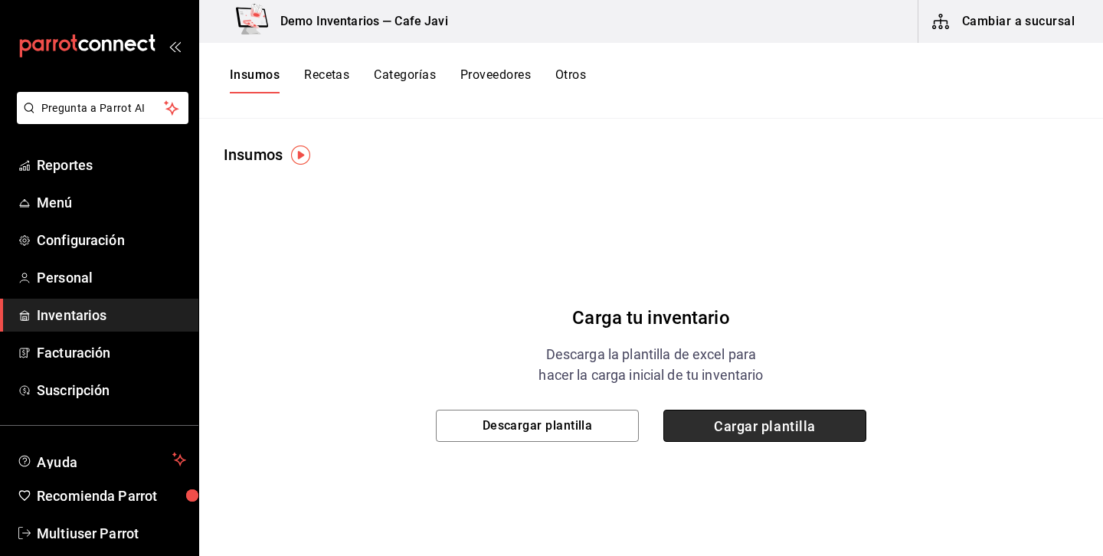
click at [800, 424] on span "Cargar plantilla" at bounding box center [764, 426] width 203 height 32
click at [0, 0] on input "Cargar plantilla" at bounding box center [0, 0] width 0 height 0
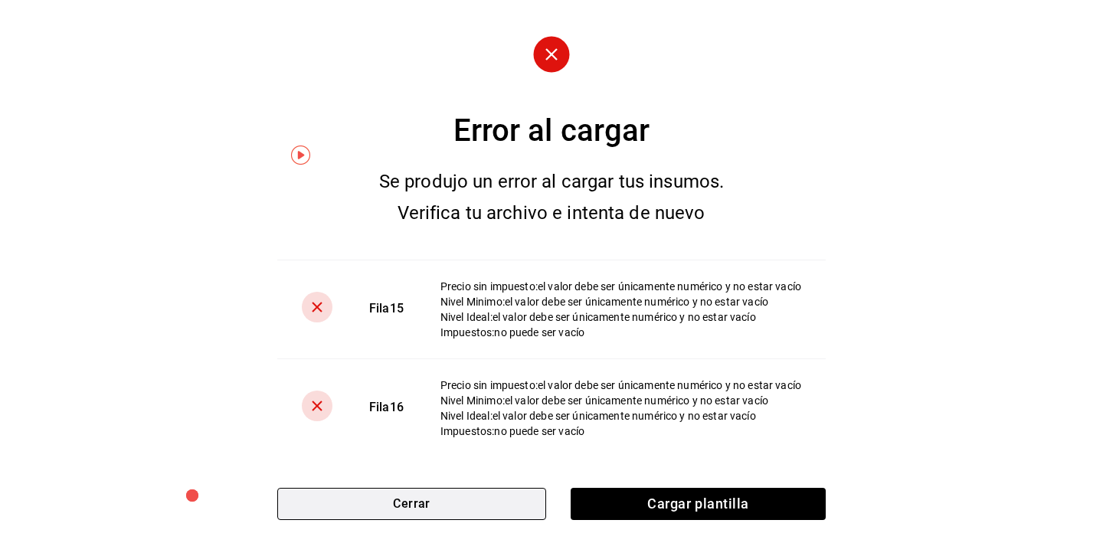
click at [489, 517] on button "Cerrar" at bounding box center [411, 504] width 269 height 32
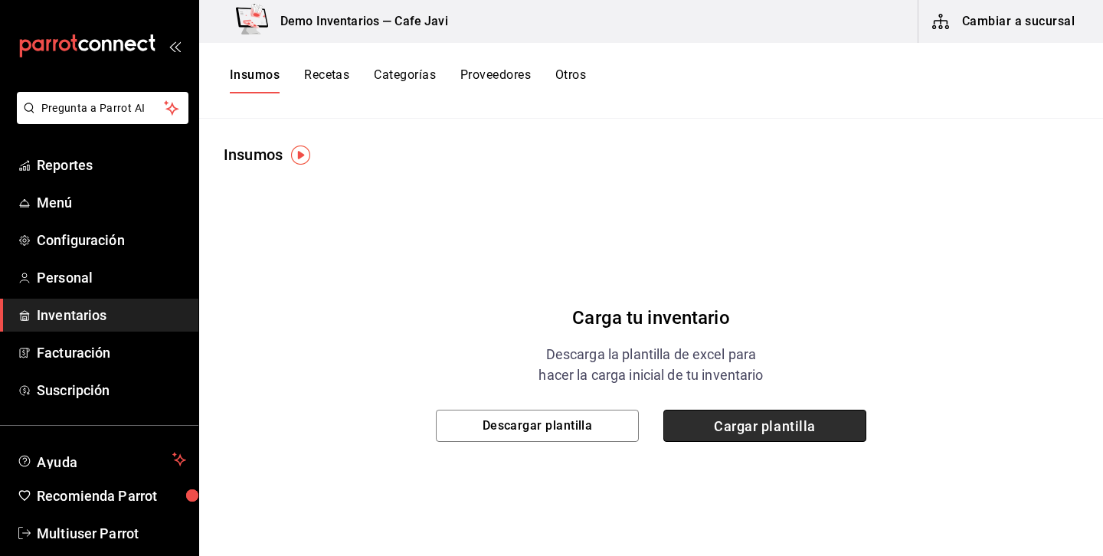
click at [795, 435] on span "Cargar plantilla" at bounding box center [764, 426] width 203 height 32
click at [0, 0] on input "Cargar plantilla" at bounding box center [0, 0] width 0 height 0
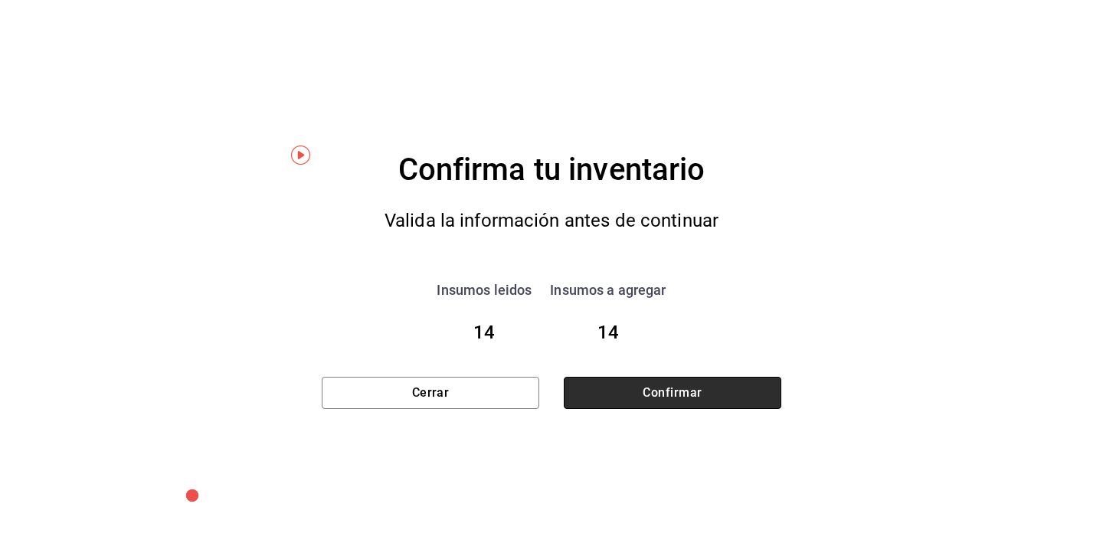
click at [718, 392] on button "Confirmar" at bounding box center [673, 393] width 218 height 32
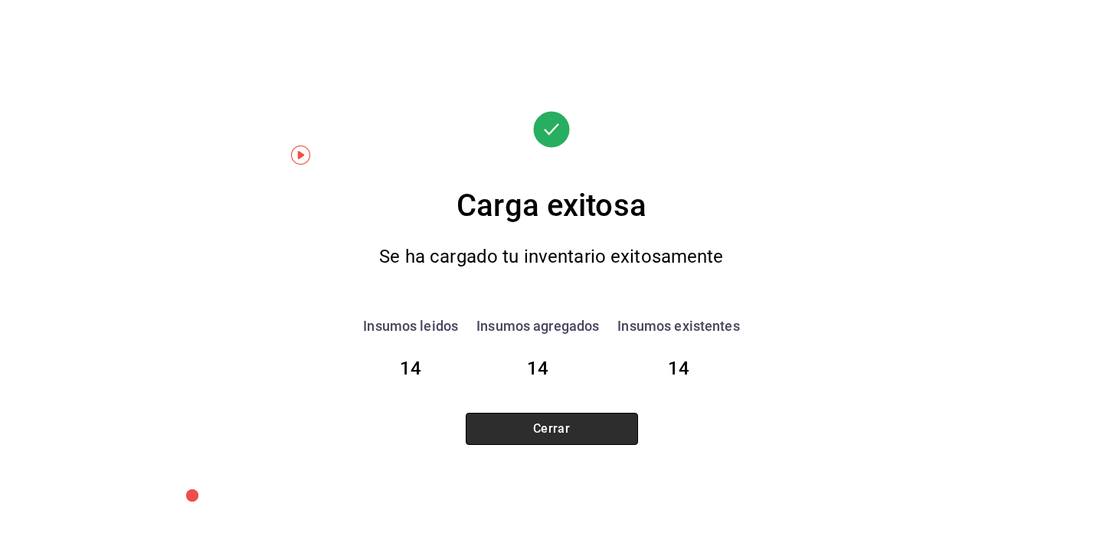
click at [530, 420] on button "Cerrar" at bounding box center [552, 429] width 172 height 32
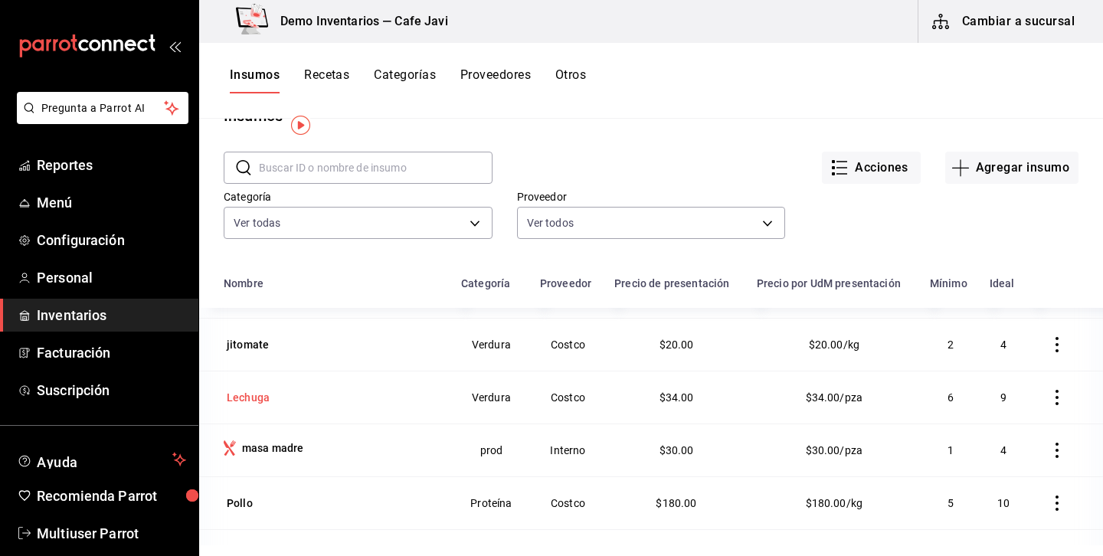
scroll to position [49, 0]
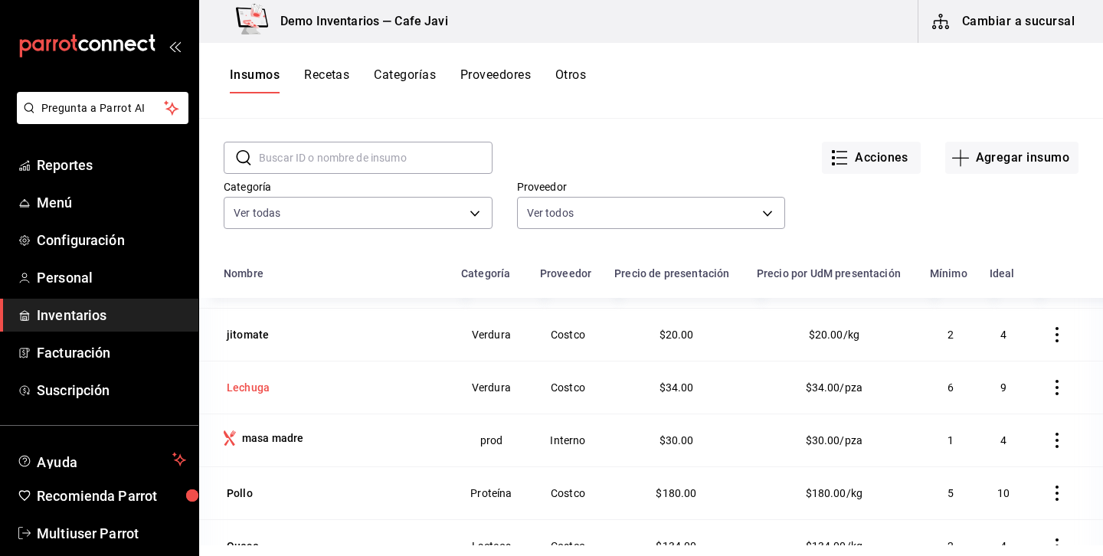
click at [254, 388] on div "Lechuga" at bounding box center [248, 387] width 43 height 15
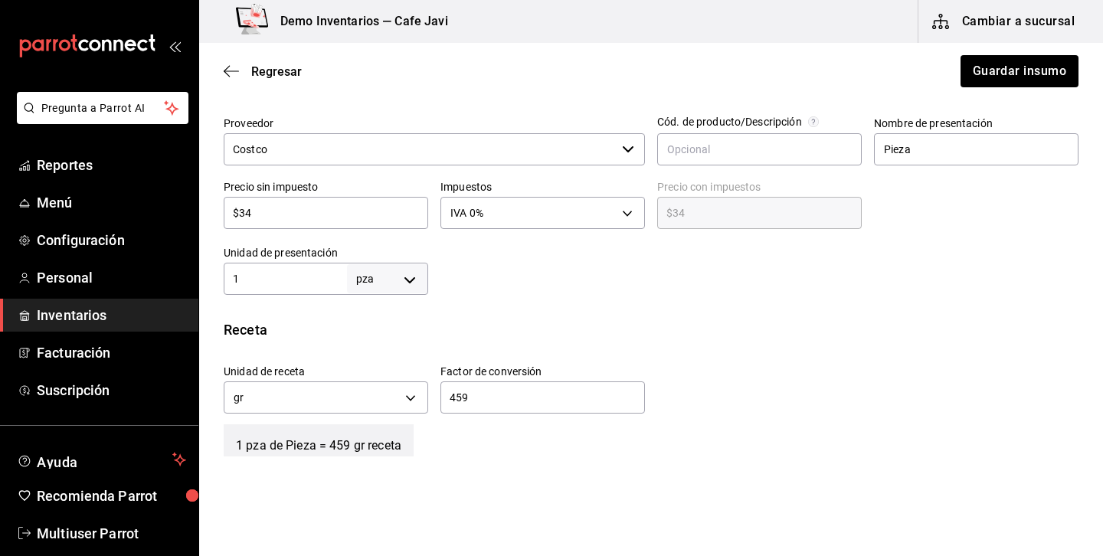
scroll to position [366, 0]
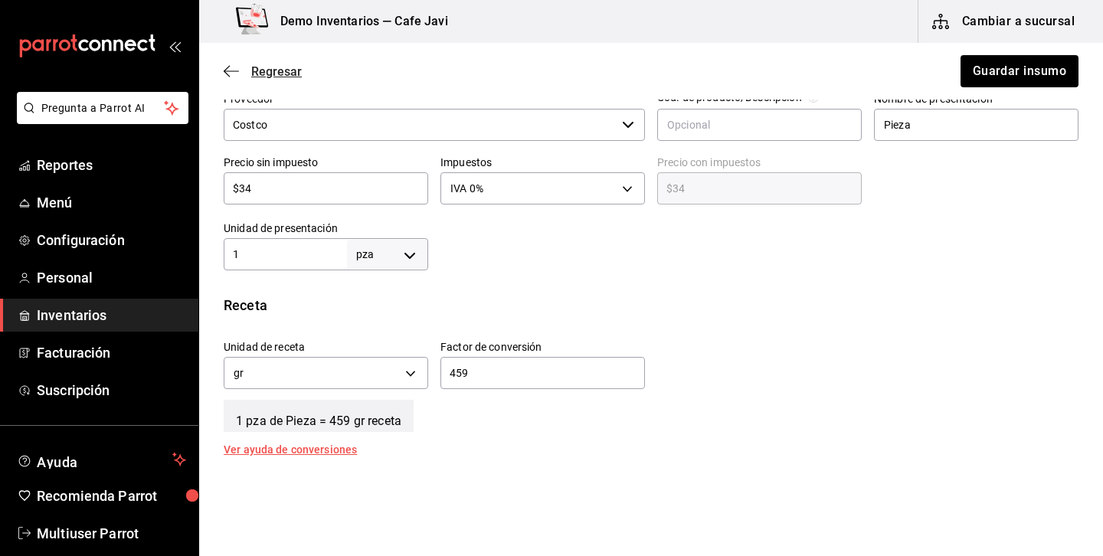
click at [263, 70] on span "Regresar" at bounding box center [276, 71] width 51 height 15
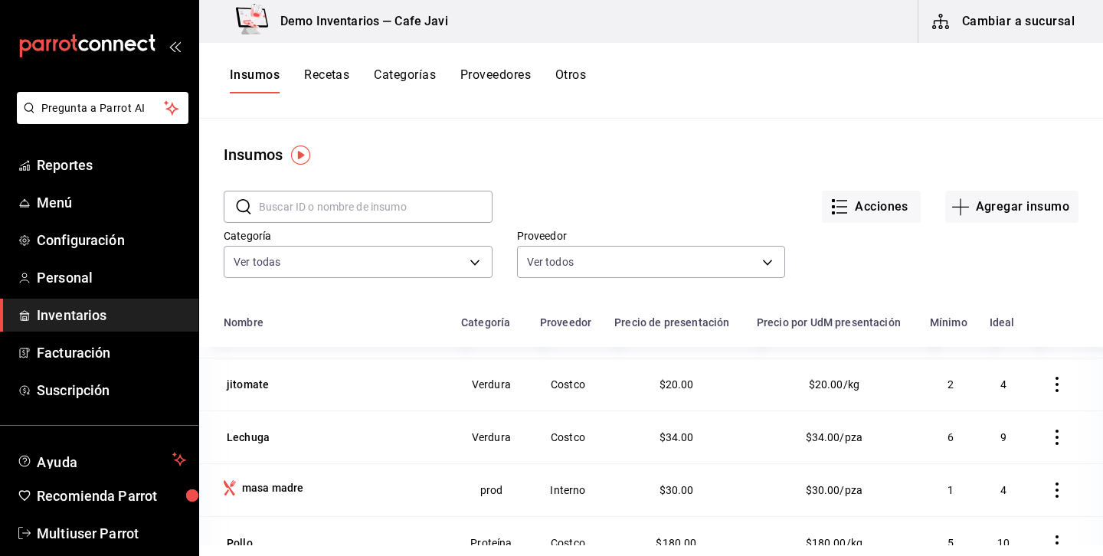
scroll to position [359, 0]
click at [871, 214] on button "Acciones" at bounding box center [871, 207] width 99 height 32
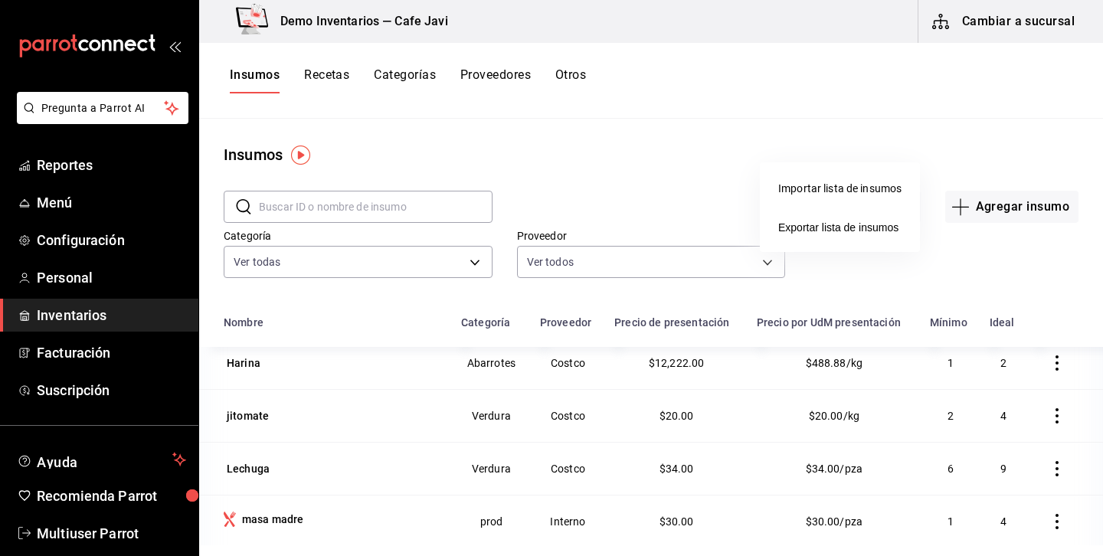
click at [943, 243] on div at bounding box center [551, 278] width 1103 height 556
click at [1003, 205] on button "Agregar insumo" at bounding box center [1011, 207] width 133 height 32
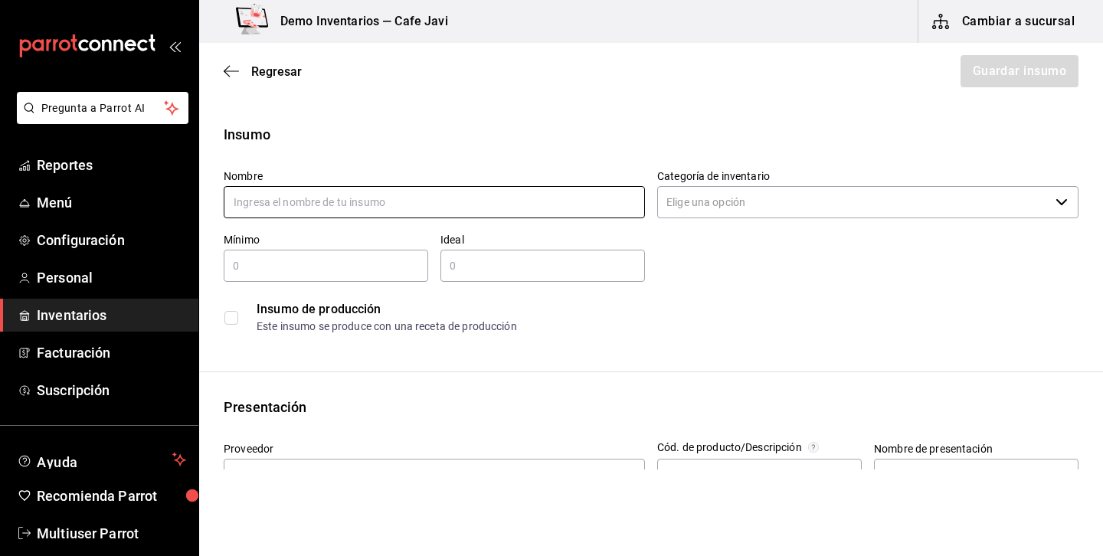
click at [623, 204] on input "text" at bounding box center [434, 202] width 421 height 32
type input "dona"
click at [795, 339] on div "Insumo de producción Este insumo se produce con una receta de producción" at bounding box center [651, 317] width 855 height 47
click at [805, 192] on input "Categoría de inventario" at bounding box center [853, 202] width 392 height 32
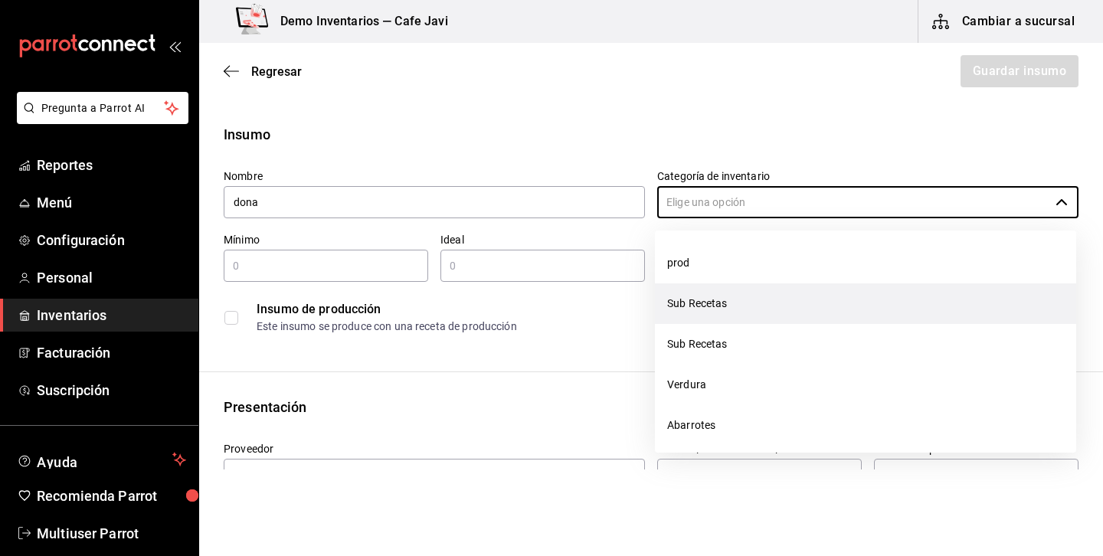
type input "d"
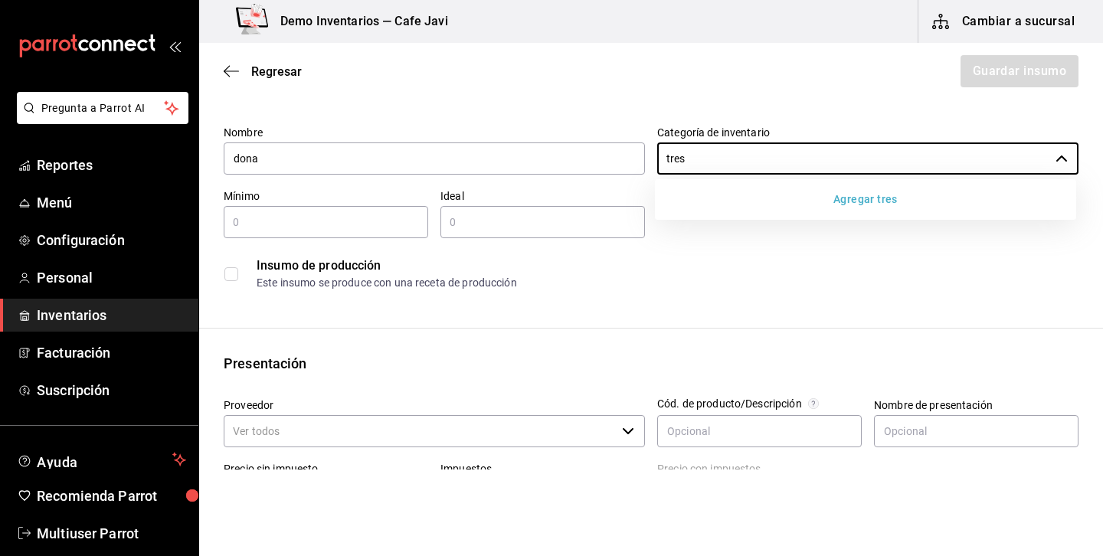
scroll to position [51, 0]
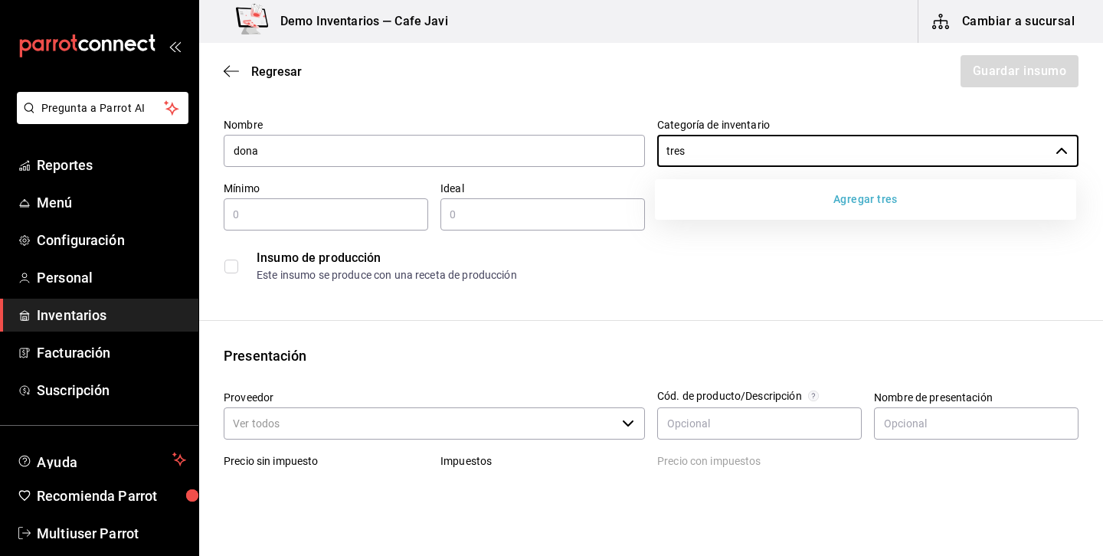
click at [451, 440] on div "Proveedor ​" at bounding box center [434, 416] width 421 height 51
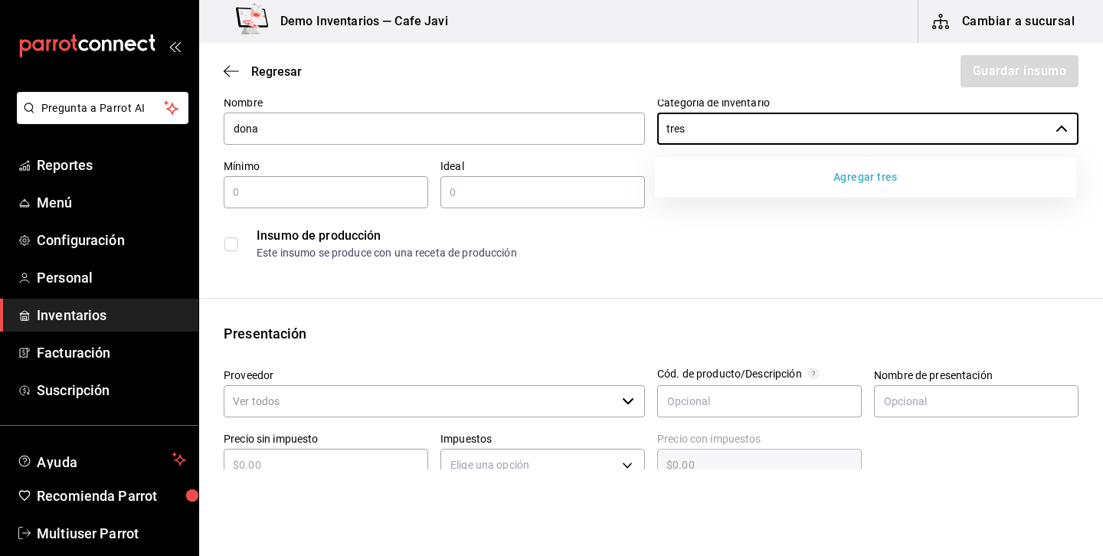
scroll to position [96, 0]
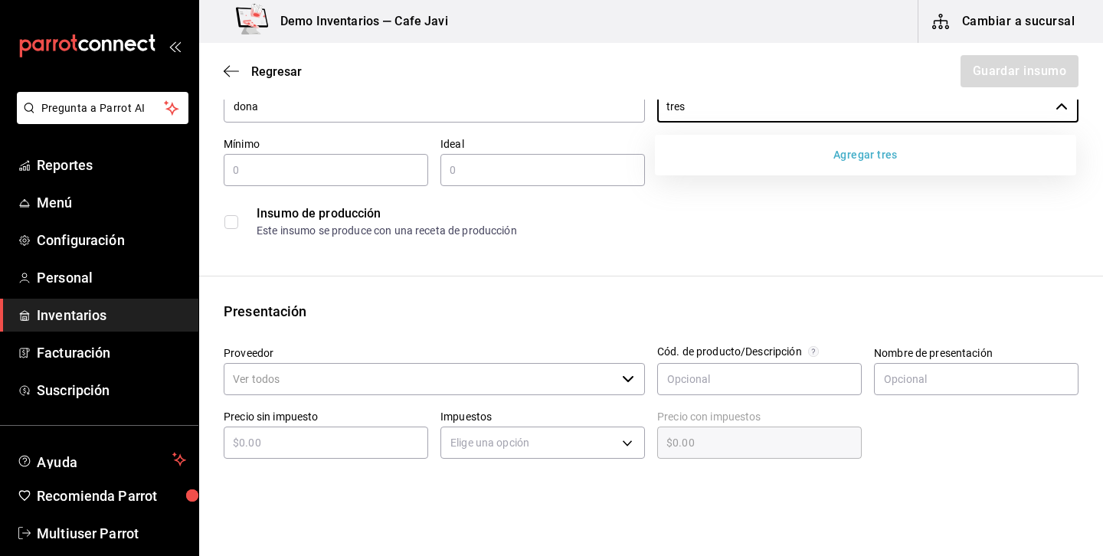
click at [445, 348] on label "Proveedor" at bounding box center [434, 353] width 421 height 11
type input "tres"
click at [445, 363] on input "Proveedor" at bounding box center [420, 379] width 392 height 32
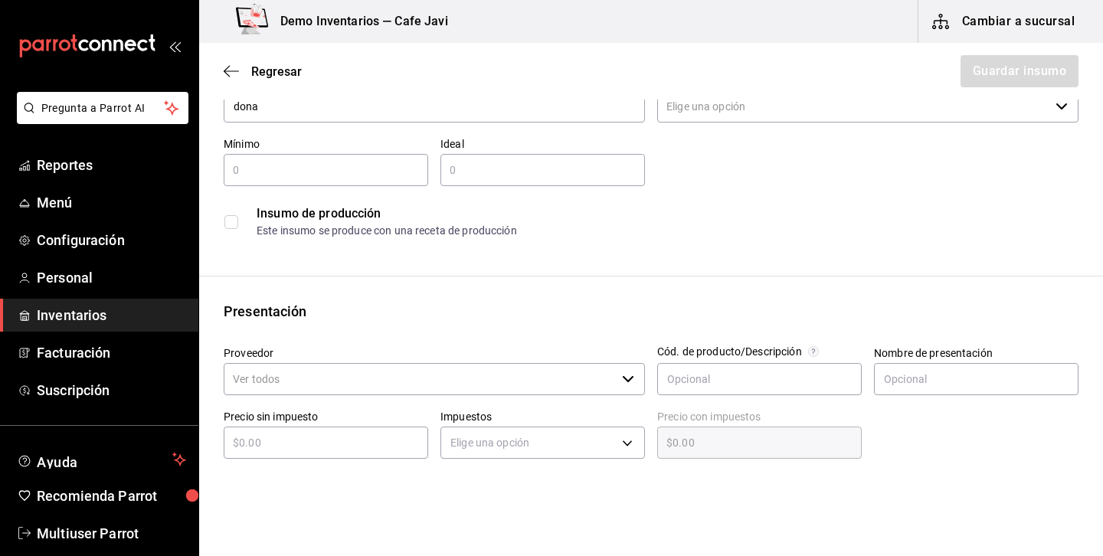
click at [436, 370] on input "Proveedor" at bounding box center [420, 379] width 392 height 32
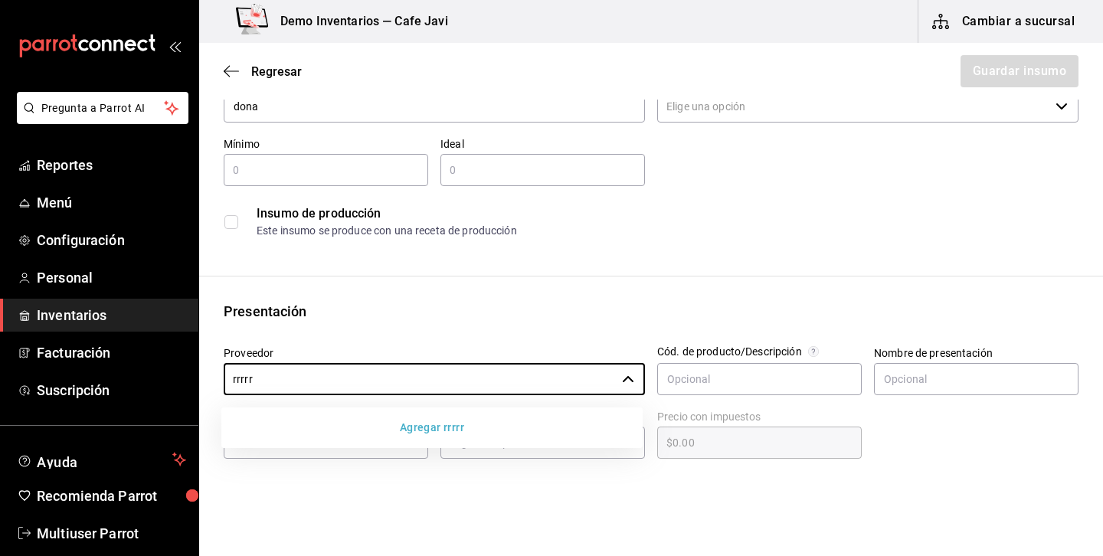
type input "rrrrr"
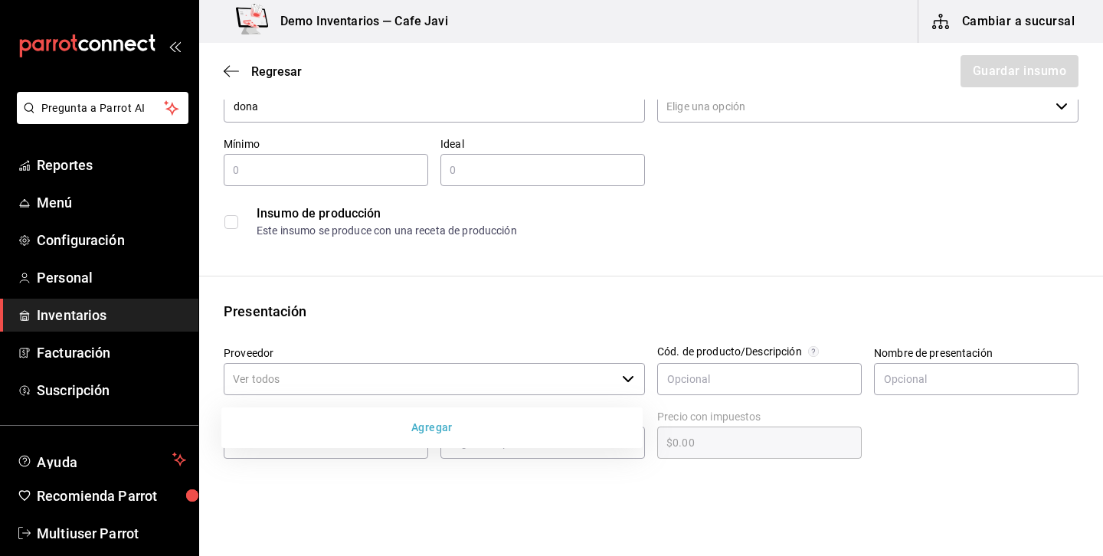
click at [752, 234] on div "Este insumo se produce con una receta de producción" at bounding box center [667, 231] width 821 height 16
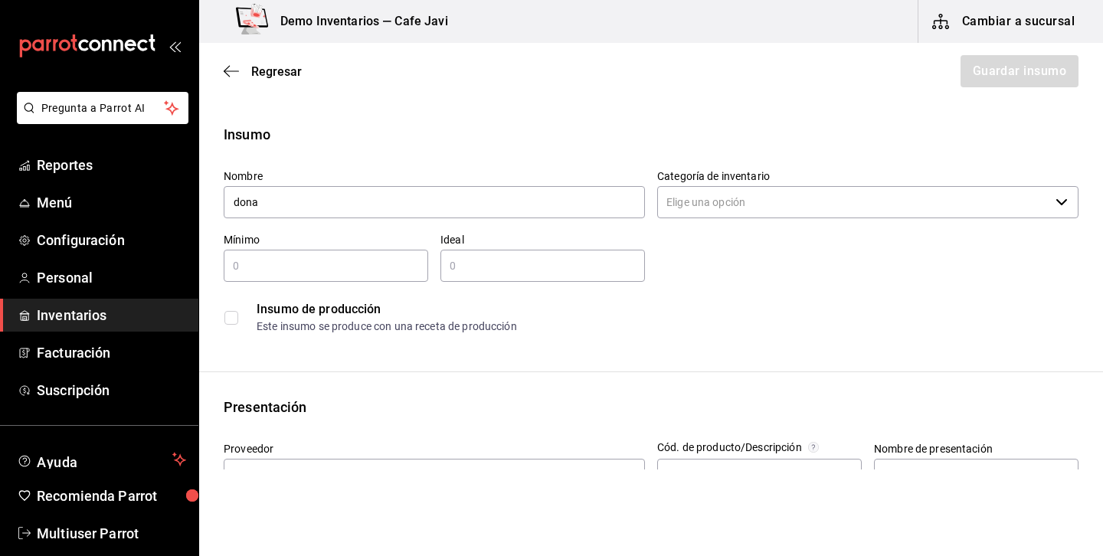
scroll to position [2, 0]
click at [760, 201] on input "Categoría de inventario" at bounding box center [853, 201] width 392 height 32
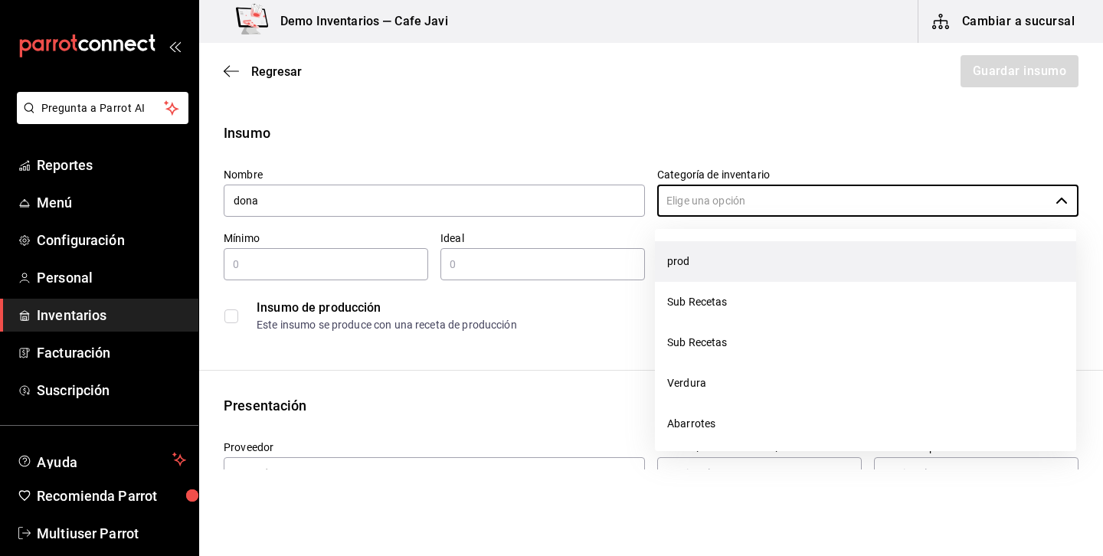
click at [708, 273] on li "prod" at bounding box center [865, 261] width 421 height 41
type input "prod"
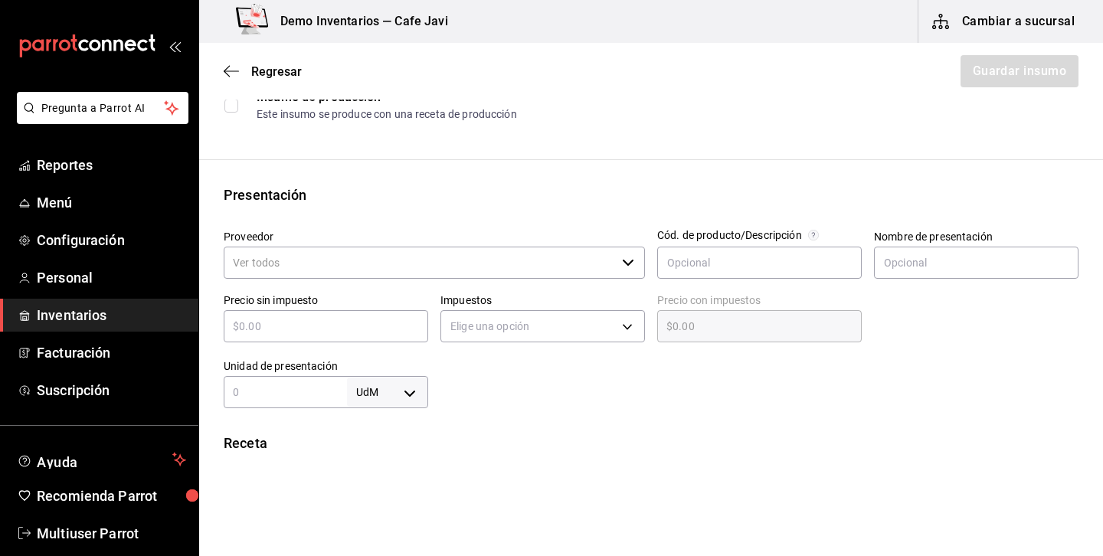
scroll to position [213, 0]
click at [526, 261] on input "Proveedor" at bounding box center [420, 262] width 392 height 32
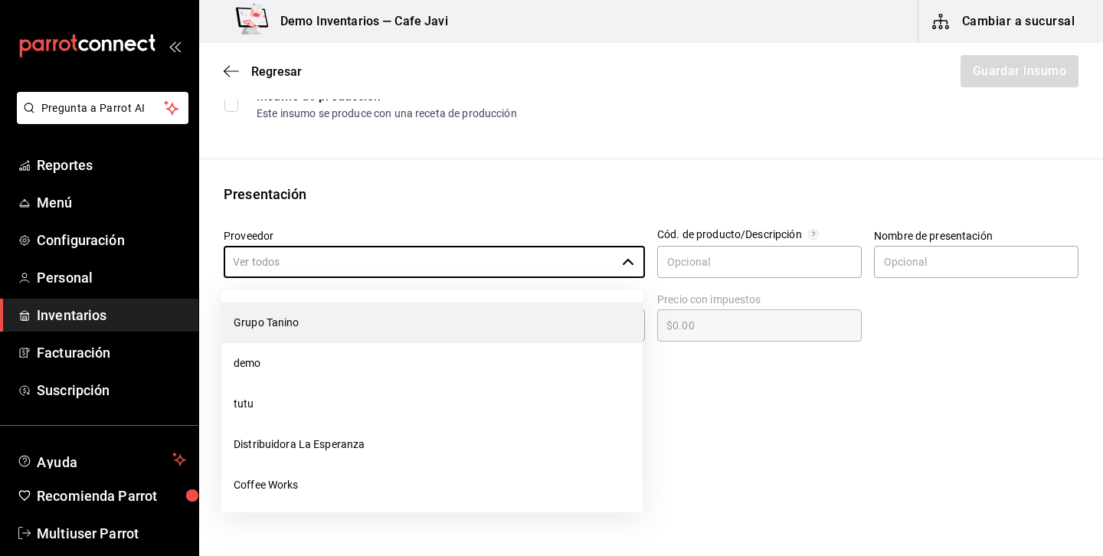
click at [311, 312] on li "Grupo Tanino" at bounding box center [431, 323] width 421 height 41
type input "Grupo Tanino"
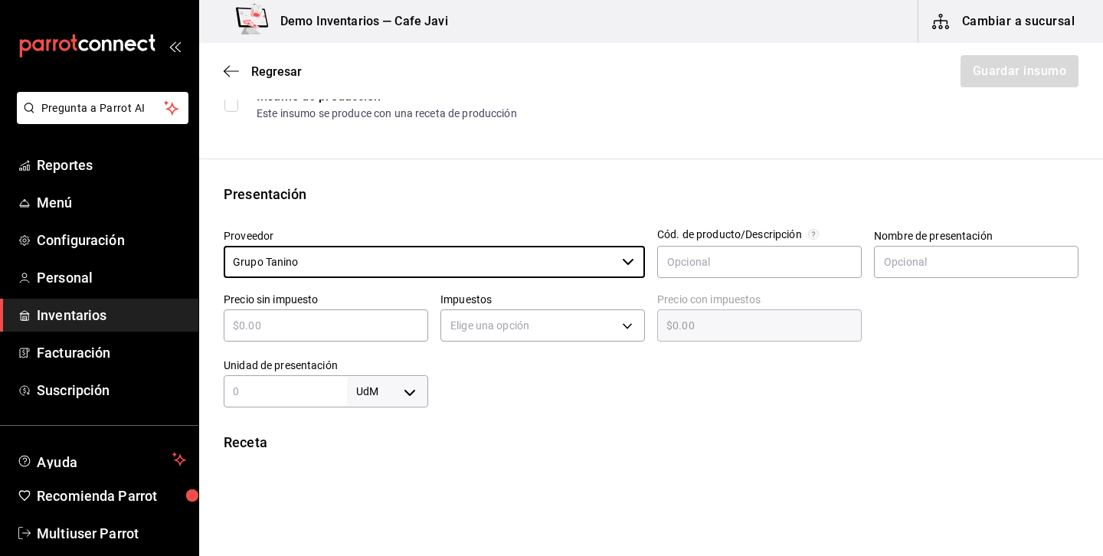
click at [314, 333] on input "text" at bounding box center [326, 325] width 204 height 18
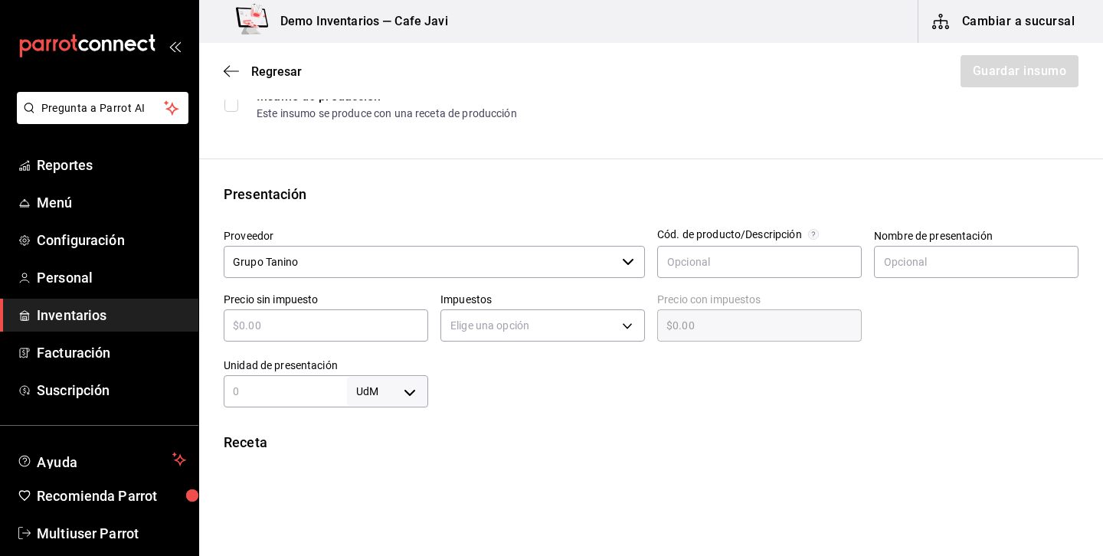
type input "$1"
type input "$1.00"
type input "$12"
type input "$12.00"
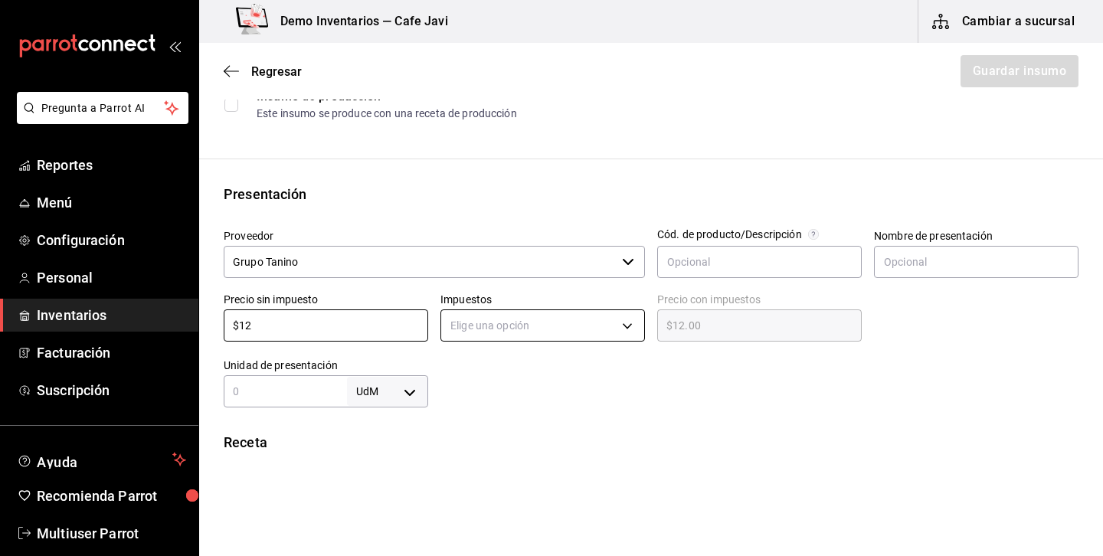
type input "$12"
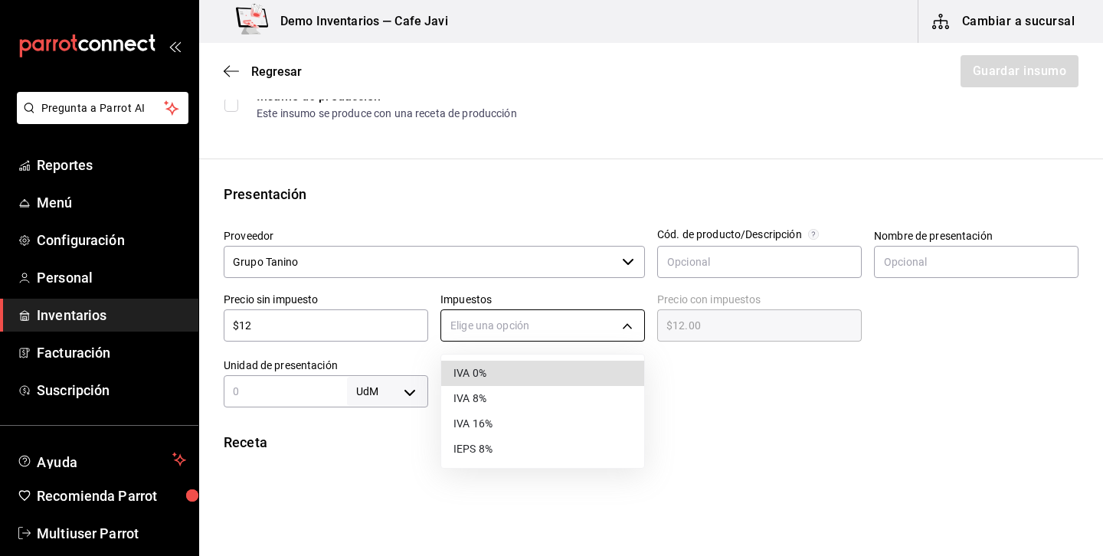
click at [572, 320] on body "Pregunta a Parrot AI Reportes Menú Configuración Personal Inventarios Facturaci…" at bounding box center [551, 234] width 1103 height 469
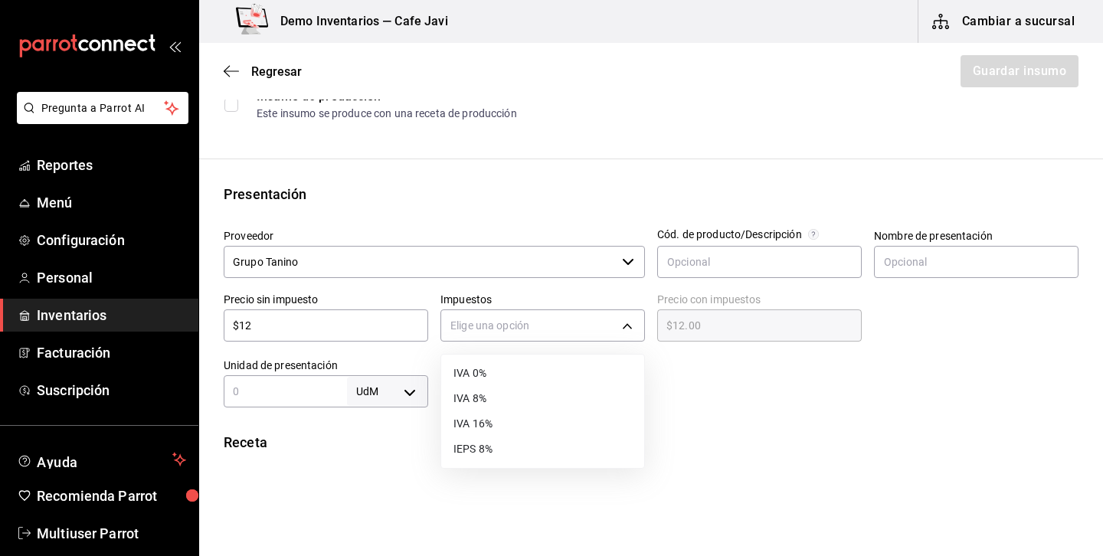
click at [479, 390] on li "IVA 8%" at bounding box center [542, 398] width 203 height 25
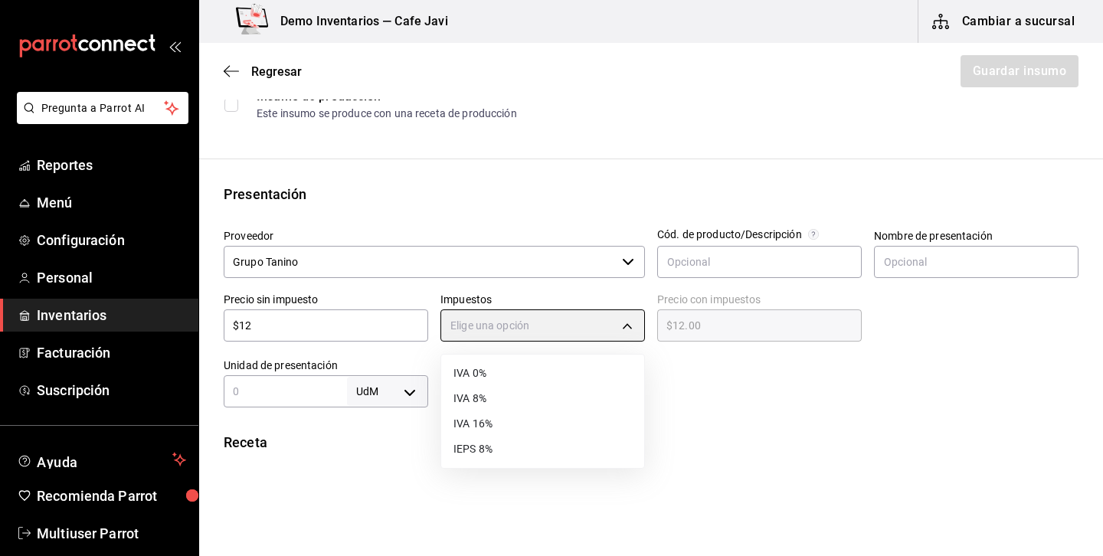
type input "IVA_8"
type input "$12.96"
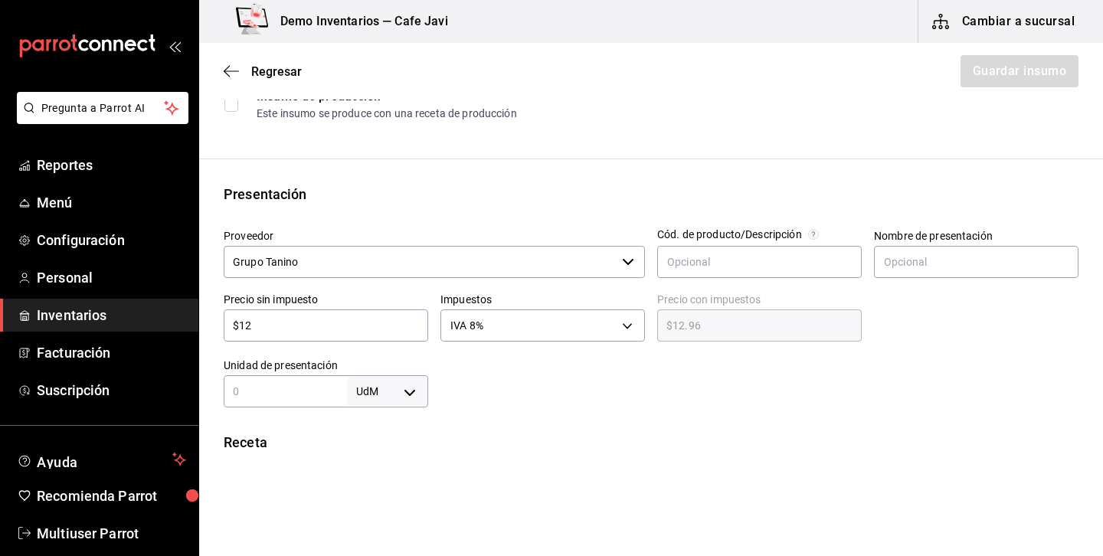
click at [302, 401] on div "UdM ​" at bounding box center [326, 391] width 204 height 32
type input "1"
click at [417, 408] on div "Insumo Nombre dona Categoría de inventario prod ​ Mínimo ​ Ideal ​ Insumo de pr…" at bounding box center [651, 366] width 904 height 910
click at [413, 397] on body "Pregunta a Parrot AI Reportes Menú Configuración Personal Inventarios Facturaci…" at bounding box center [551, 234] width 1103 height 469
click at [387, 506] on li "pza" at bounding box center [388, 511] width 80 height 25
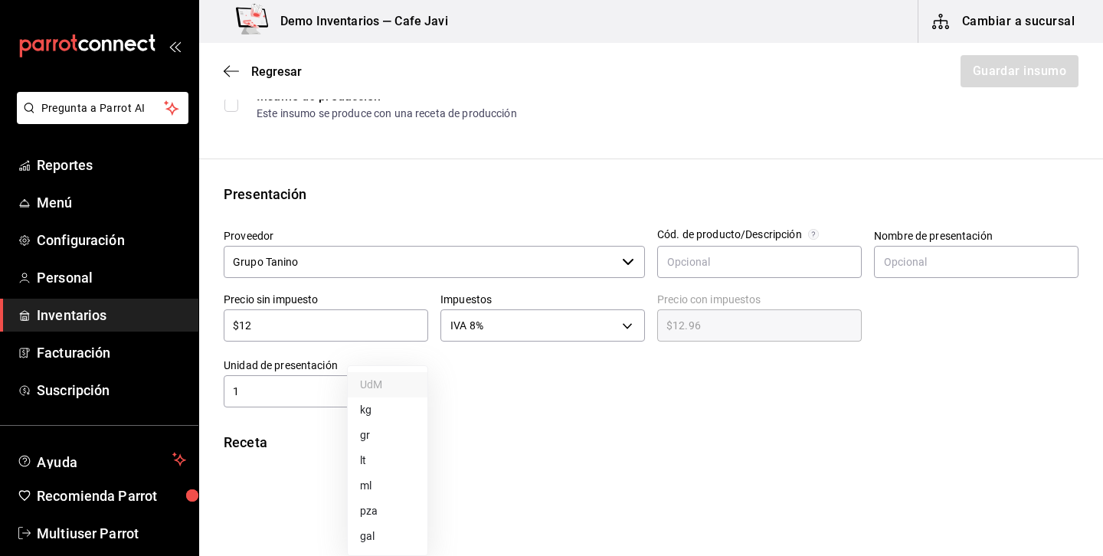
type input "UNIT"
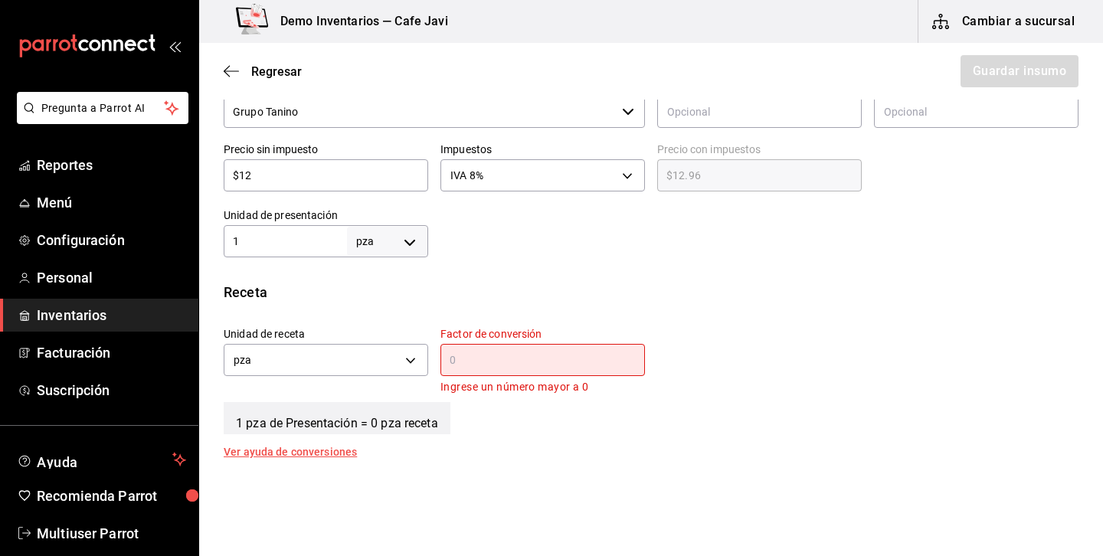
scroll to position [477, 0]
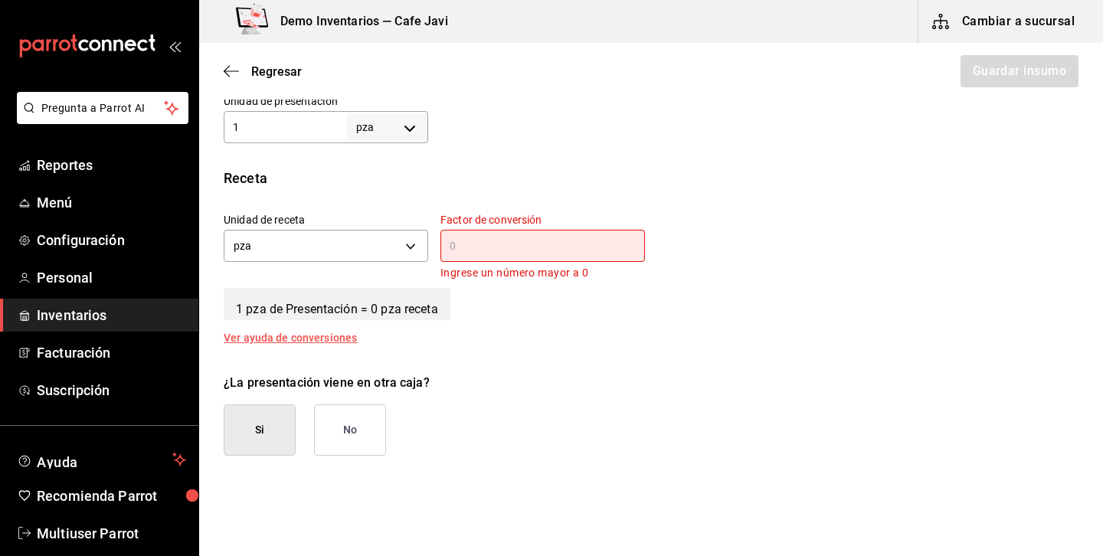
click at [527, 254] on input "text" at bounding box center [542, 246] width 204 height 18
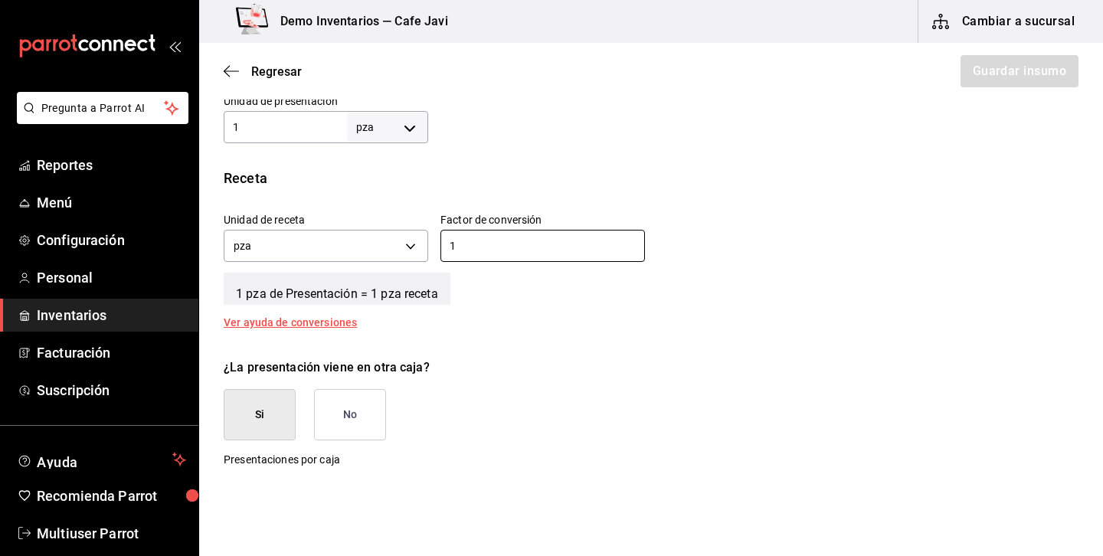
type input "1"
click at [882, 254] on div "Unidad de receta pza UNIT Factor de conversión 1 ​" at bounding box center [644, 234] width 867 height 66
click at [336, 319] on div "Ver ayuda de conversiones" at bounding box center [300, 322] width 152 height 11
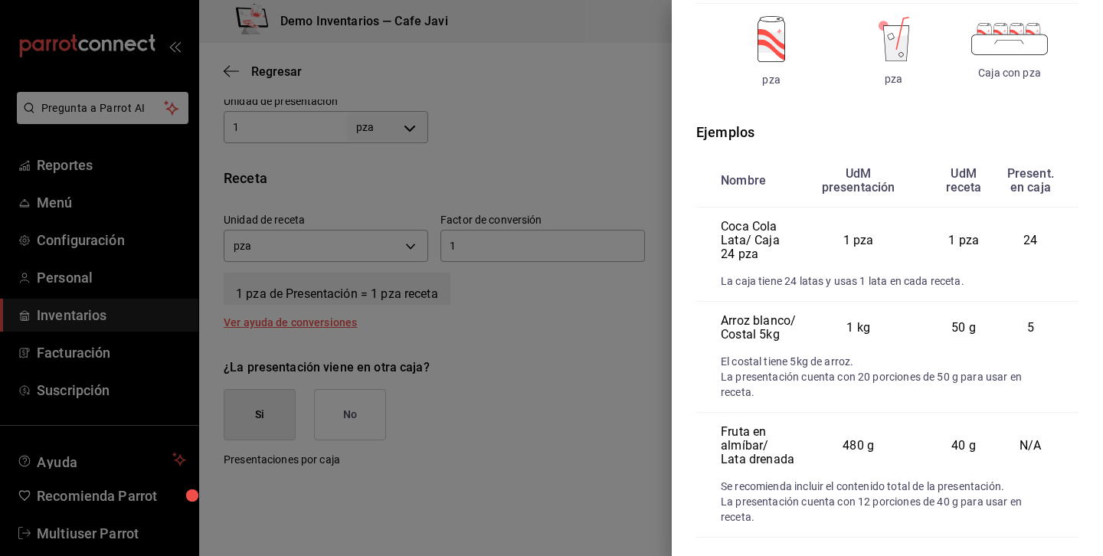
scroll to position [299, 0]
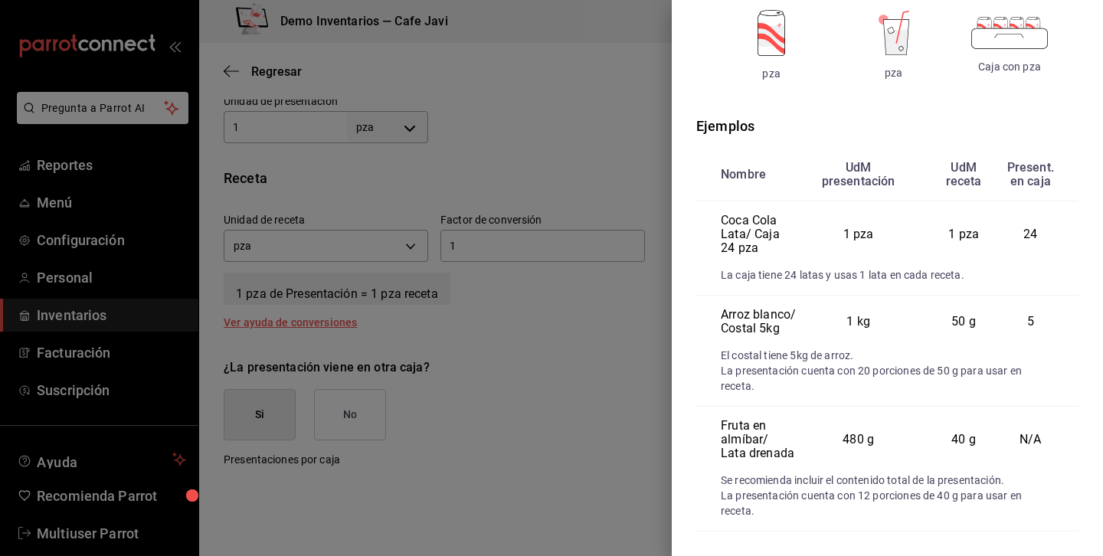
click at [566, 439] on div at bounding box center [551, 278] width 1103 height 556
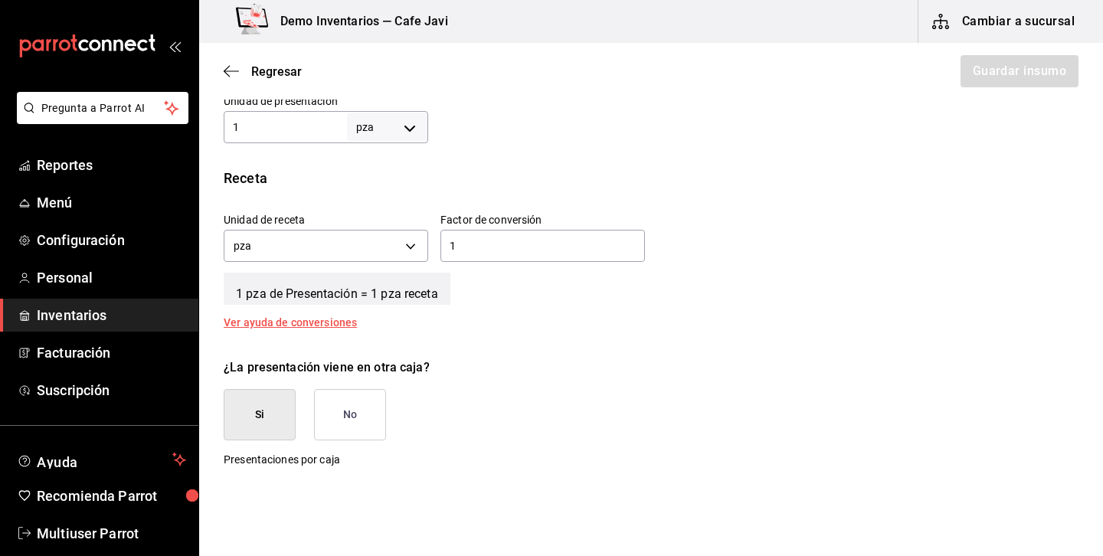
click at [363, 416] on button "No" at bounding box center [350, 414] width 72 height 51
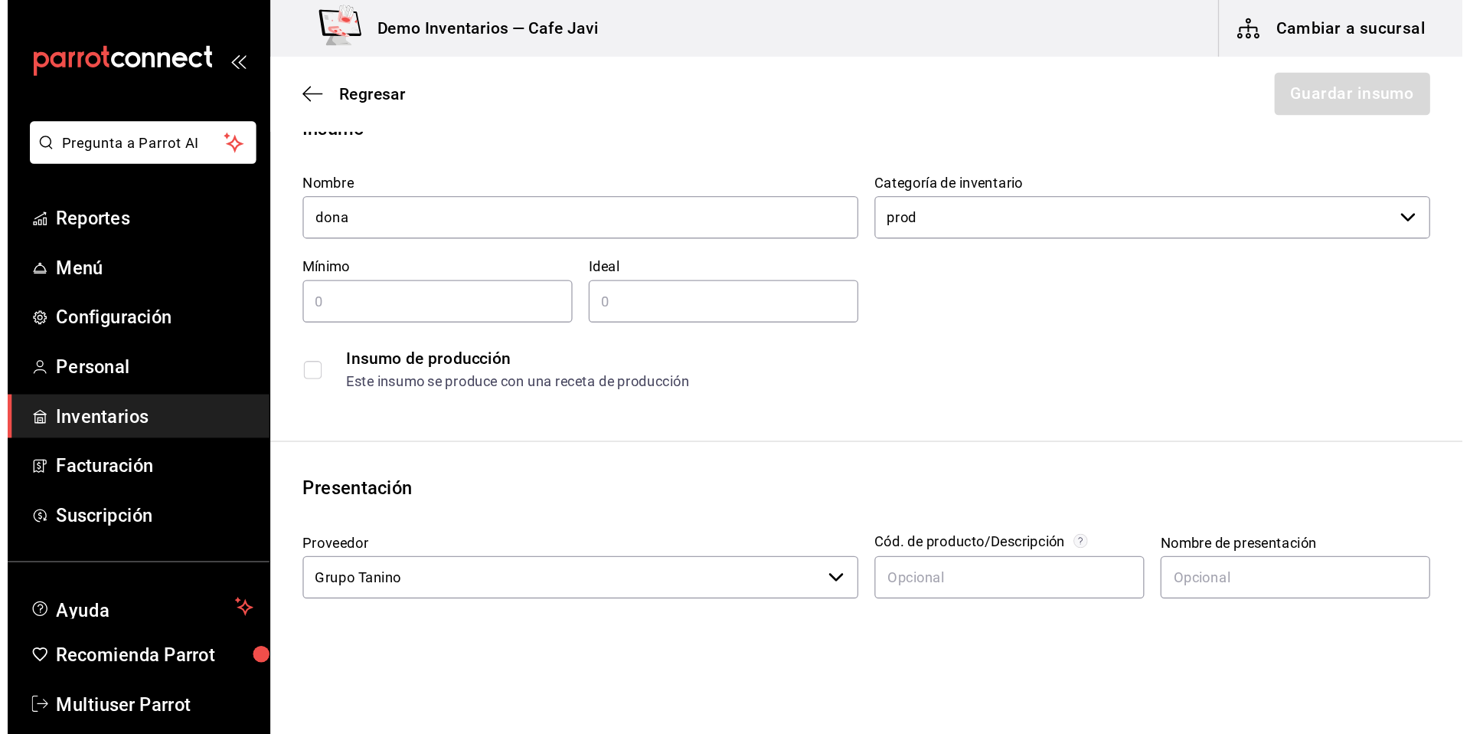
scroll to position [0, 0]
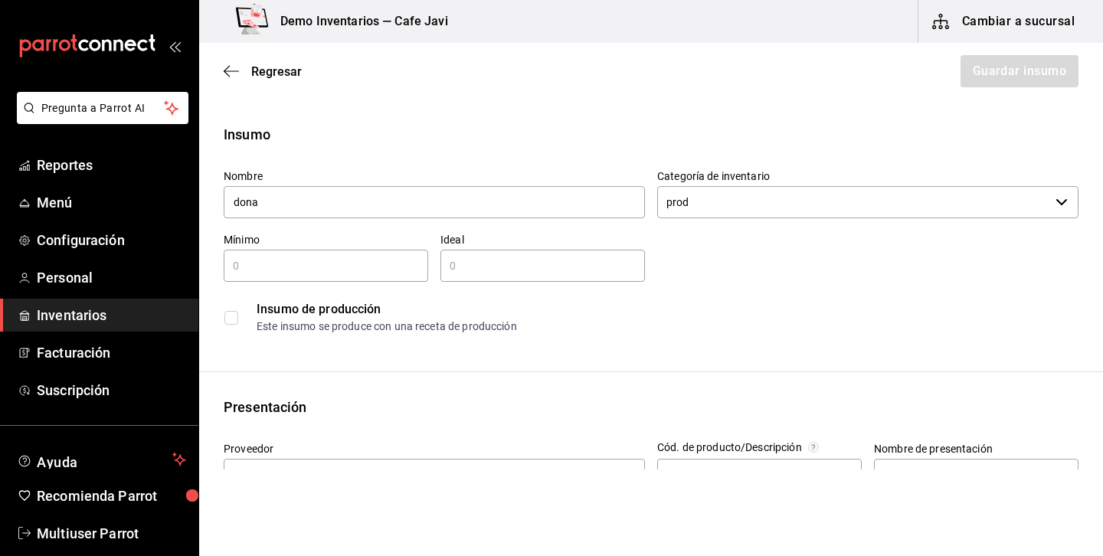
click at [377, 267] on input "text" at bounding box center [326, 266] width 204 height 18
type input "1"
click at [532, 271] on input "text" at bounding box center [542, 266] width 204 height 18
type input "1"
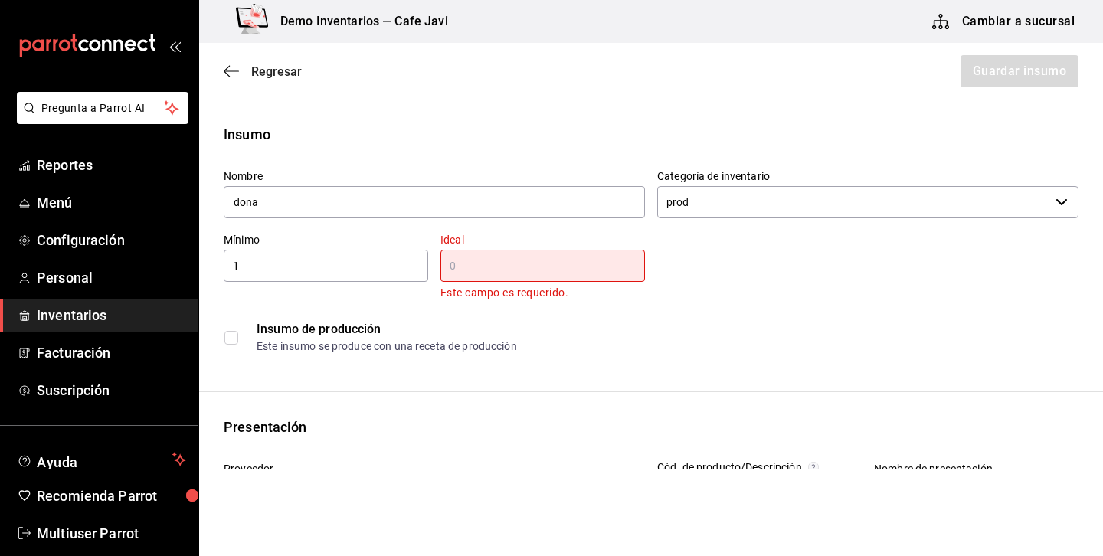
click at [283, 74] on span "Regresar" at bounding box center [276, 71] width 51 height 15
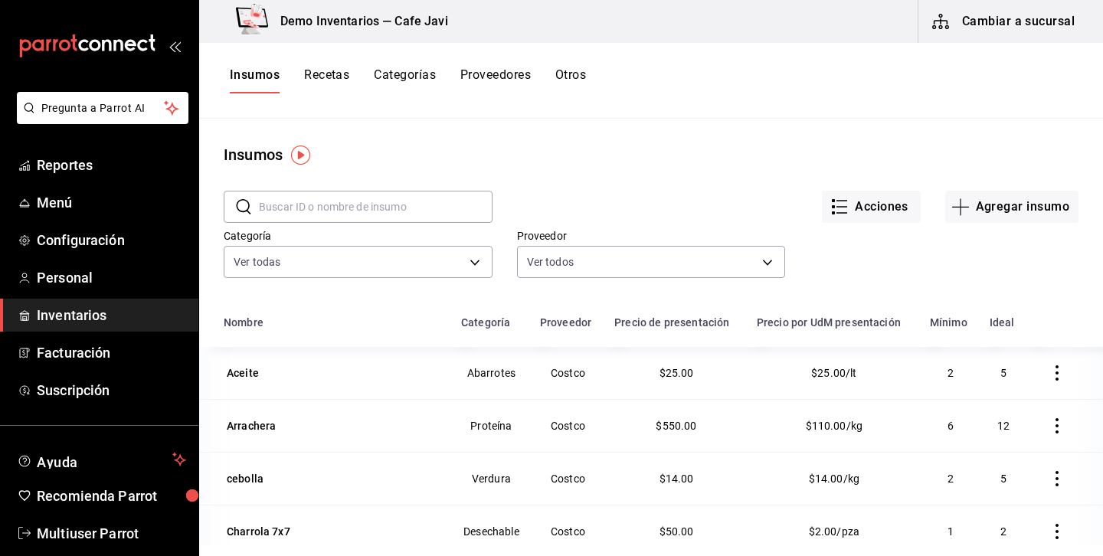
click at [1026, 31] on button "Cambiar a sucursal" at bounding box center [1004, 21] width 172 height 43
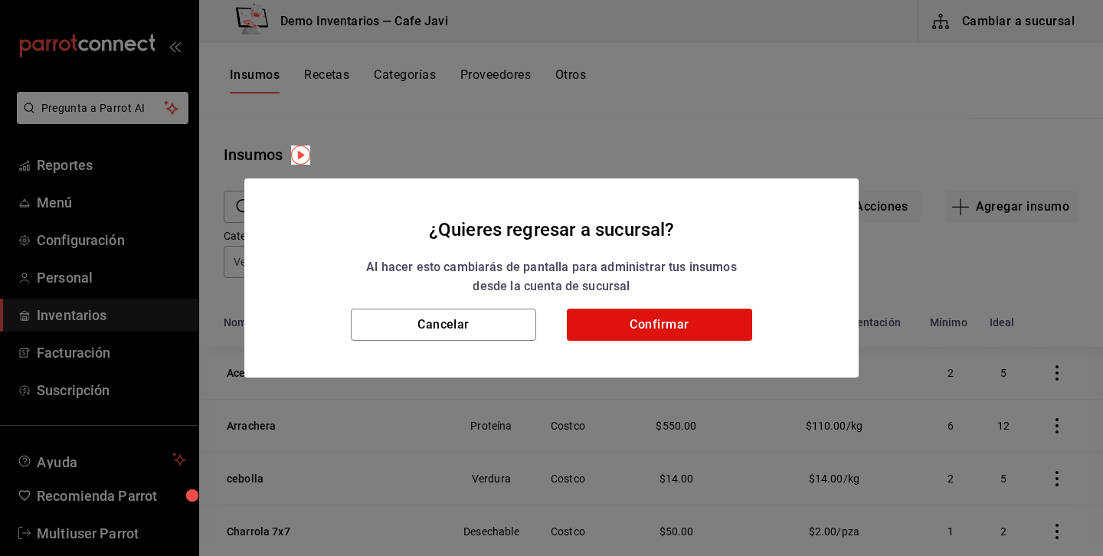
click at [702, 300] on h2 "¿Quieres regresar a sucursal? Al hacer esto cambiarás de pantalla para administ…" at bounding box center [551, 243] width 614 height 130
click at [697, 332] on button "Confirmar" at bounding box center [659, 325] width 185 height 32
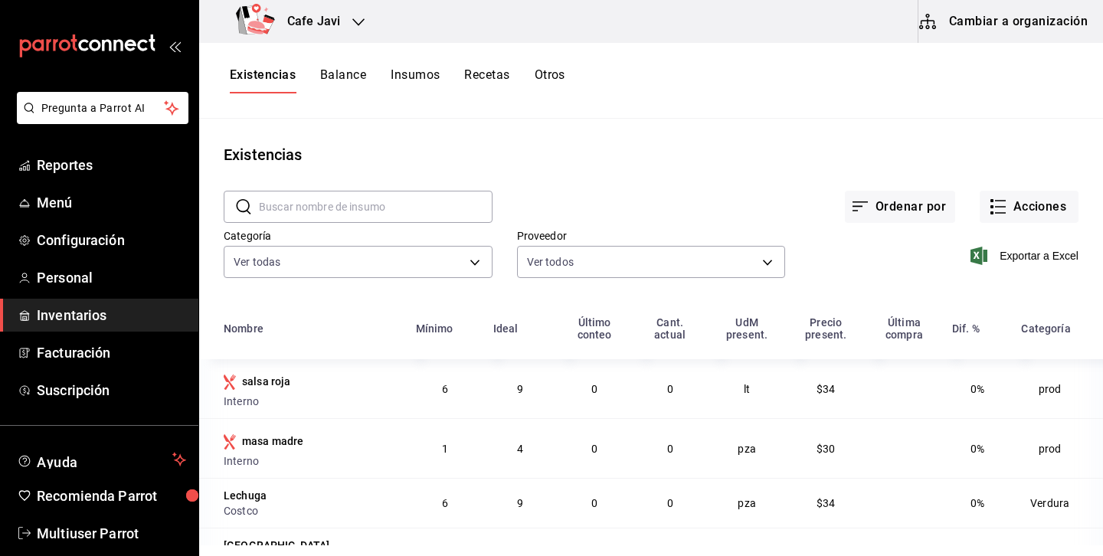
click at [298, 445] on div "masa madre" at bounding box center [273, 440] width 62 height 15
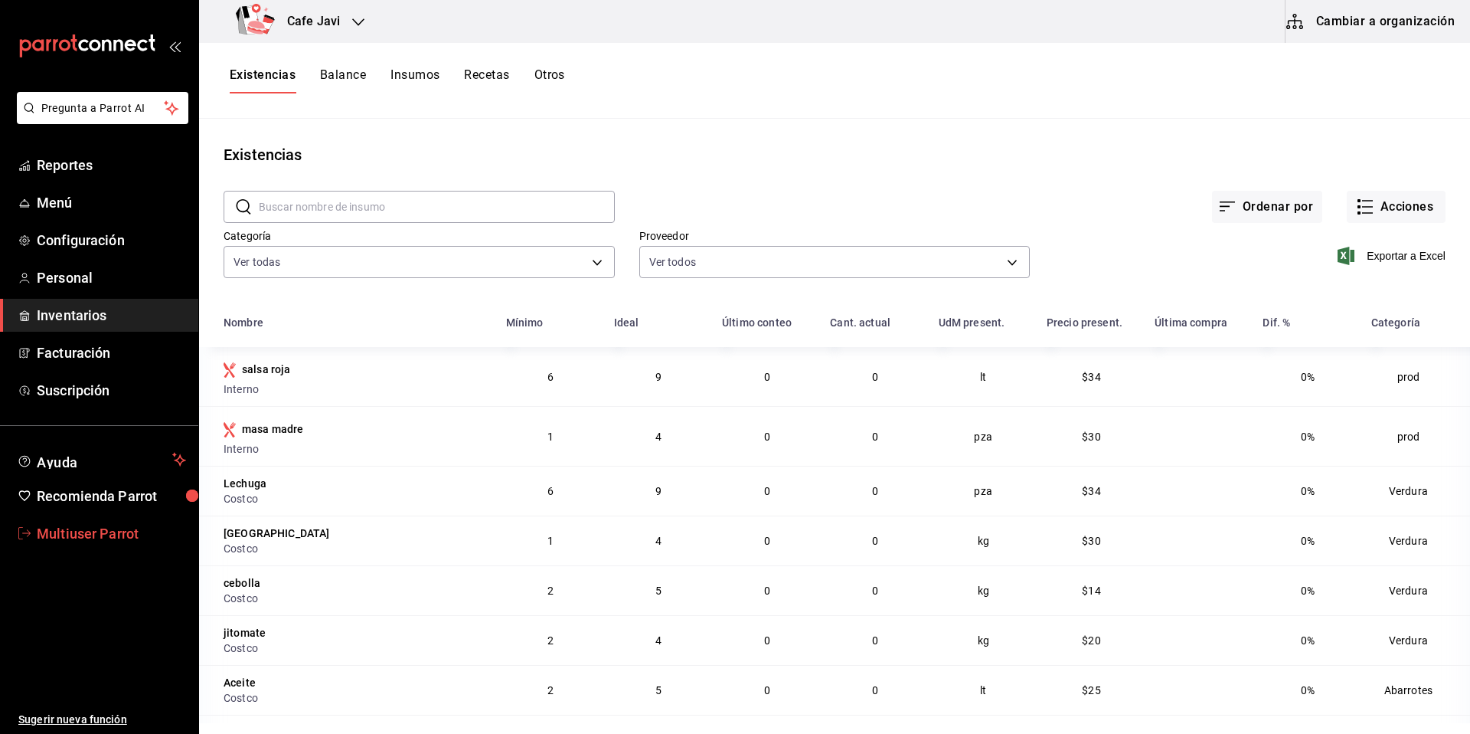
click at [109, 527] on span "Multiuser Parrot" at bounding box center [111, 533] width 149 height 21
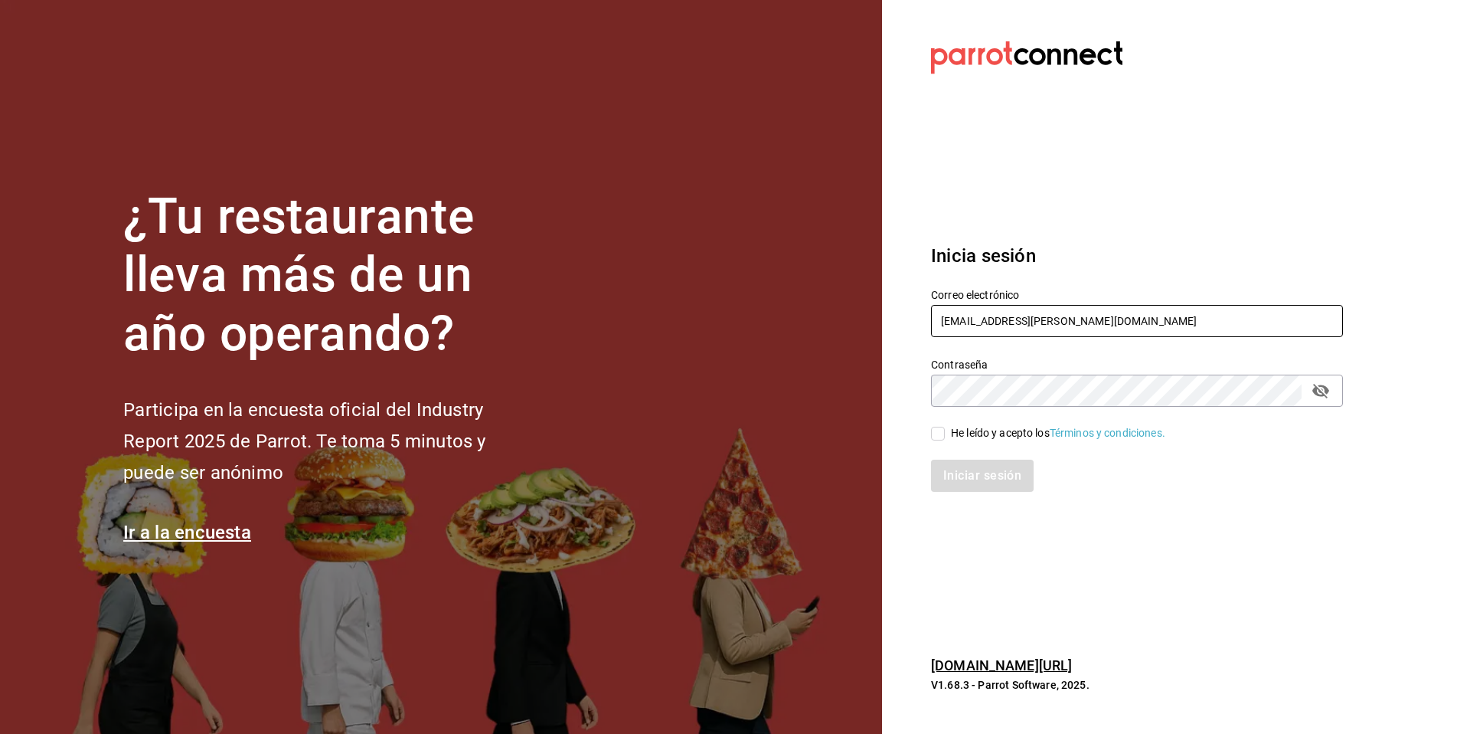
drag, startPoint x: 1067, startPoint y: 312, endPoint x: 923, endPoint y: 317, distance: 144.1
click at [923, 317] on div "Correo electrónico multiuser@javi.com" at bounding box center [1128, 305] width 430 height 70
click at [1075, 319] on input "multiuser@javi.com" at bounding box center [1137, 321] width 412 height 32
drag, startPoint x: 1058, startPoint y: 319, endPoint x: 918, endPoint y: 319, distance: 140.2
click at [918, 319] on div "Correo electrónico multiuser@javi.com" at bounding box center [1128, 305] width 430 height 70
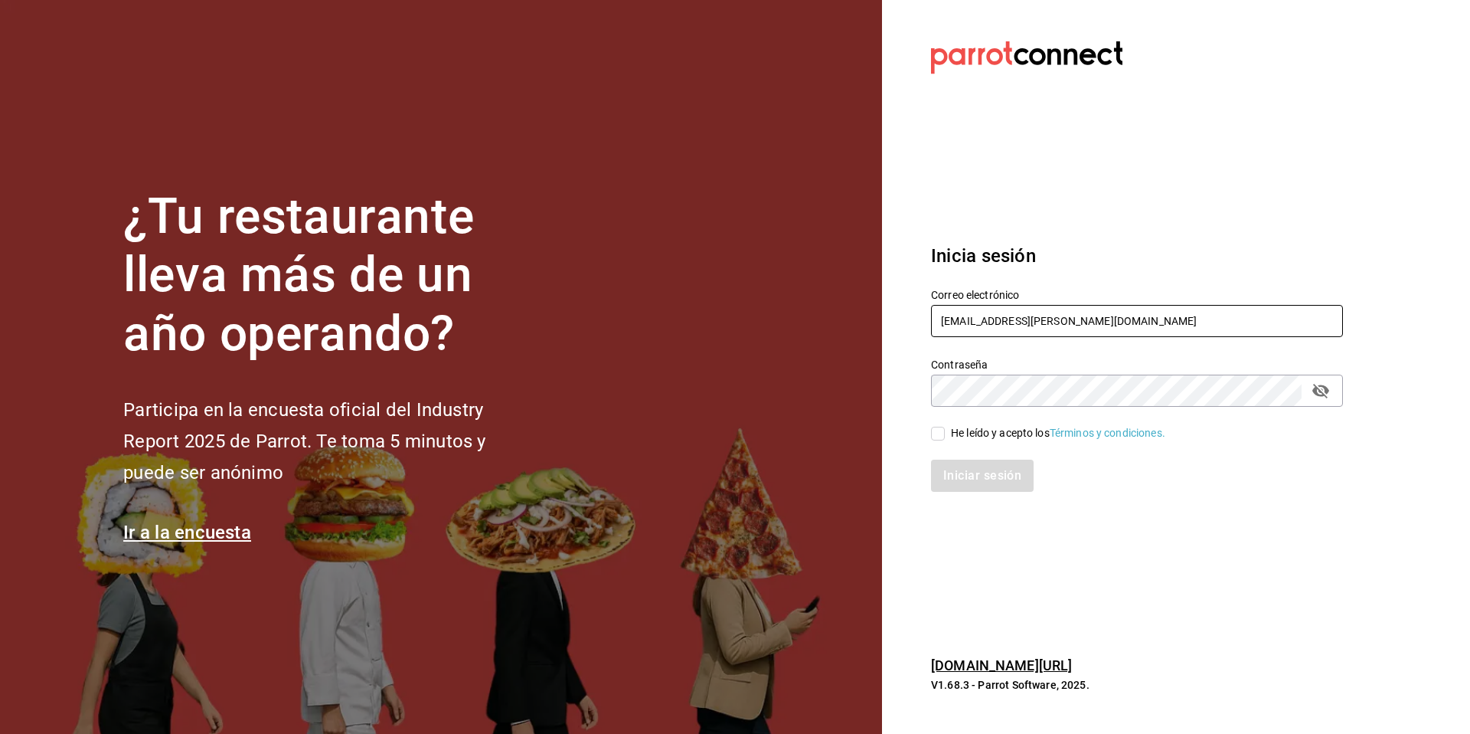
click at [1032, 333] on input "multiuser@javi.com" at bounding box center [1137, 321] width 412 height 32
drag, startPoint x: 1035, startPoint y: 326, endPoint x: 946, endPoint y: 317, distance: 90.1
click at [946, 317] on input "multiuser@javi.com" at bounding box center [1137, 321] width 412 height 32
type input "m"
type input "gorditas@donadina.com"
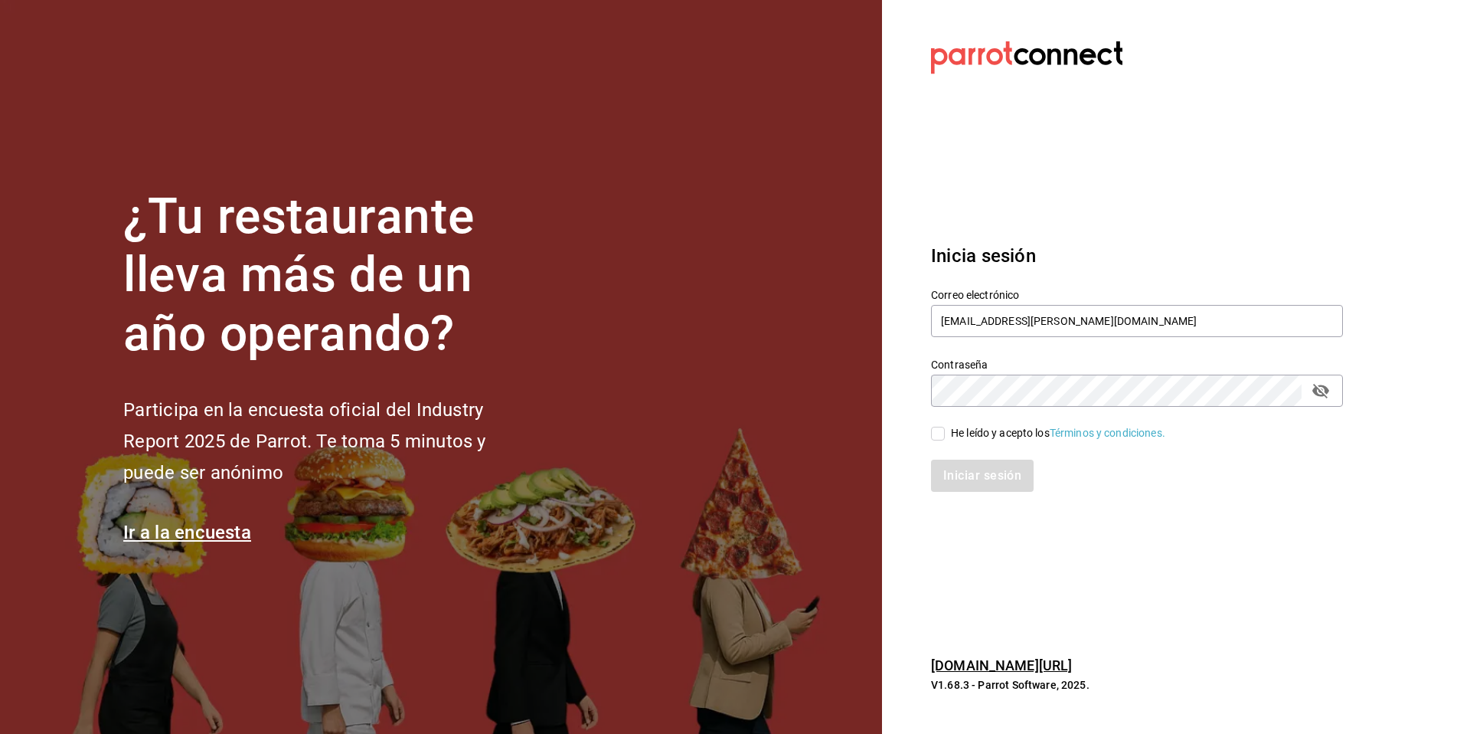
click at [973, 445] on div "Iniciar sesión" at bounding box center [1128, 466] width 430 height 51
click at [985, 431] on div "He leído y acepto los Términos y condiciones." at bounding box center [1058, 433] width 214 height 16
click at [945, 431] on input "He leído y acepto los Términos y condiciones." at bounding box center [938, 434] width 14 height 14
checkbox input "true"
click at [973, 489] on button "Iniciar sesión" at bounding box center [983, 476] width 104 height 32
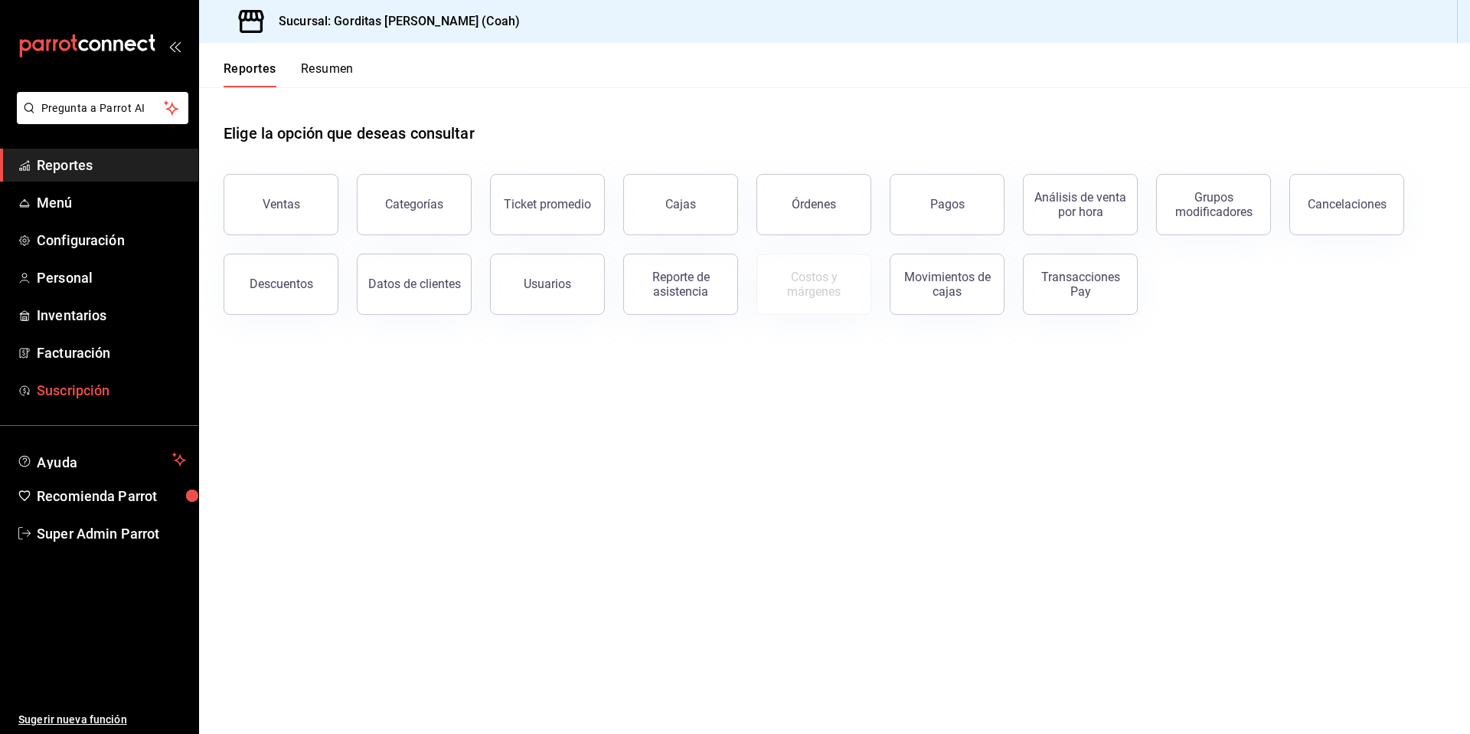
click at [108, 394] on span "Suscripción" at bounding box center [111, 390] width 149 height 21
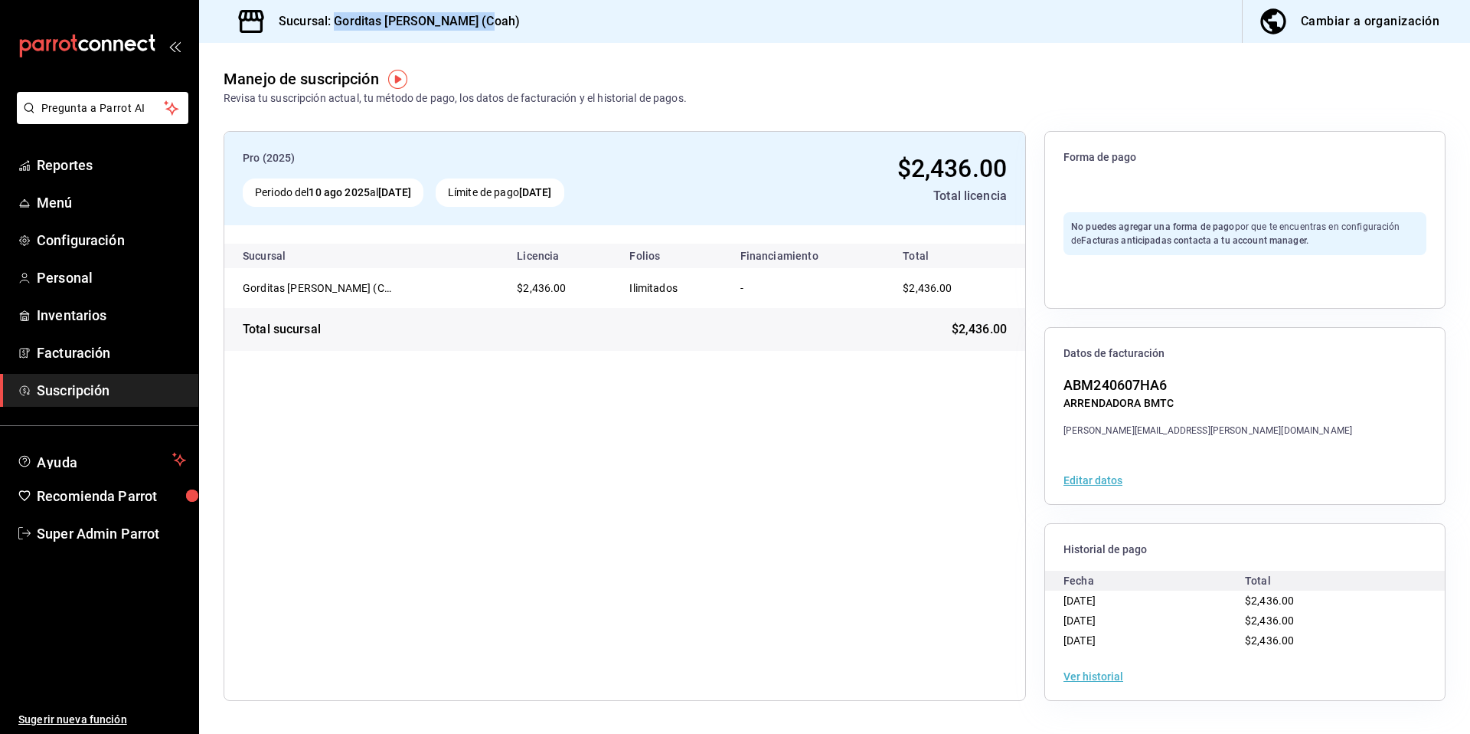
drag, startPoint x: 507, startPoint y: 20, endPoint x: 335, endPoint y: 24, distance: 172.4
click at [335, 24] on div "Sucursal: Gorditas [PERSON_NAME] (Coah) Cambiar a organización" at bounding box center [834, 21] width 1271 height 43
copy h3 "Gorditas [PERSON_NAME] (Coah)"
click at [61, 233] on span "Configuración" at bounding box center [111, 240] width 149 height 21
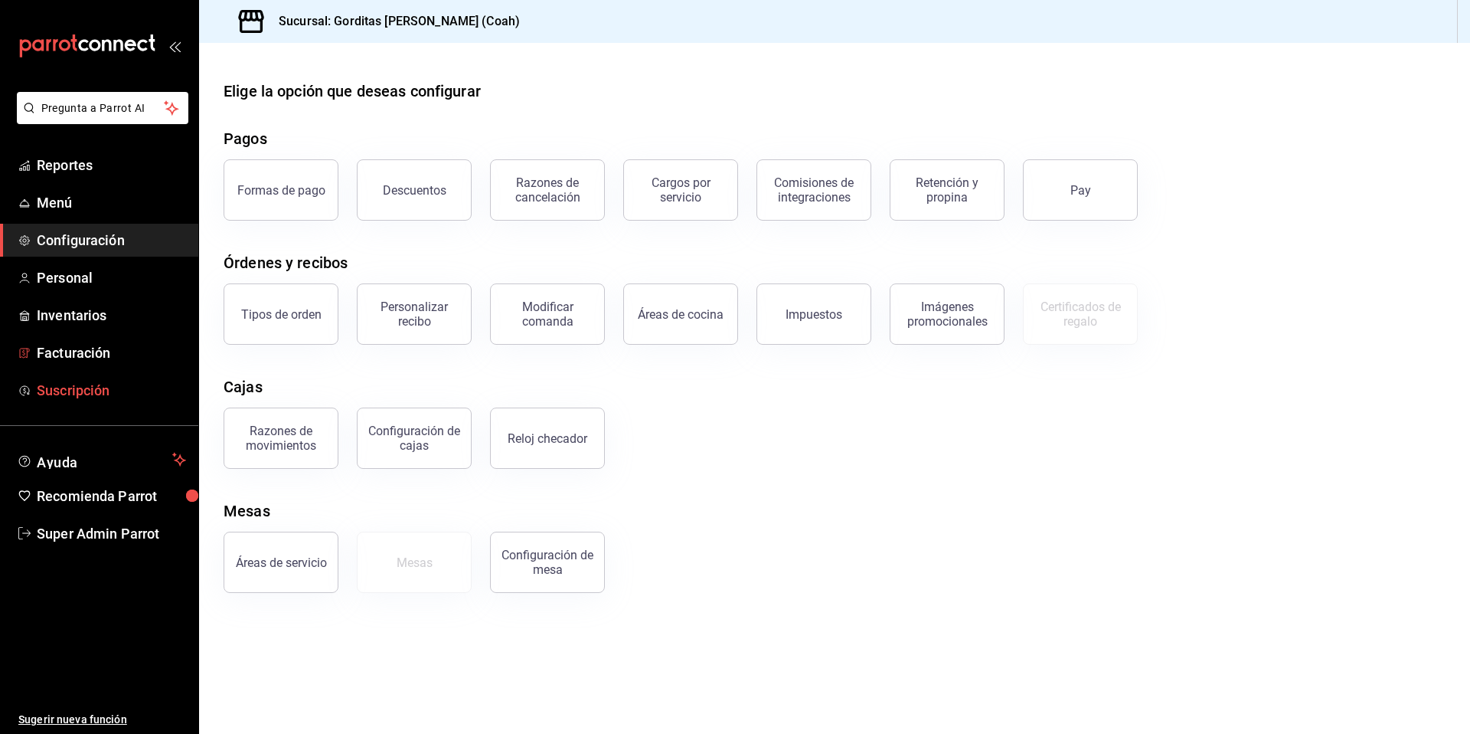
click at [70, 376] on link "Suscripción" at bounding box center [99, 390] width 198 height 33
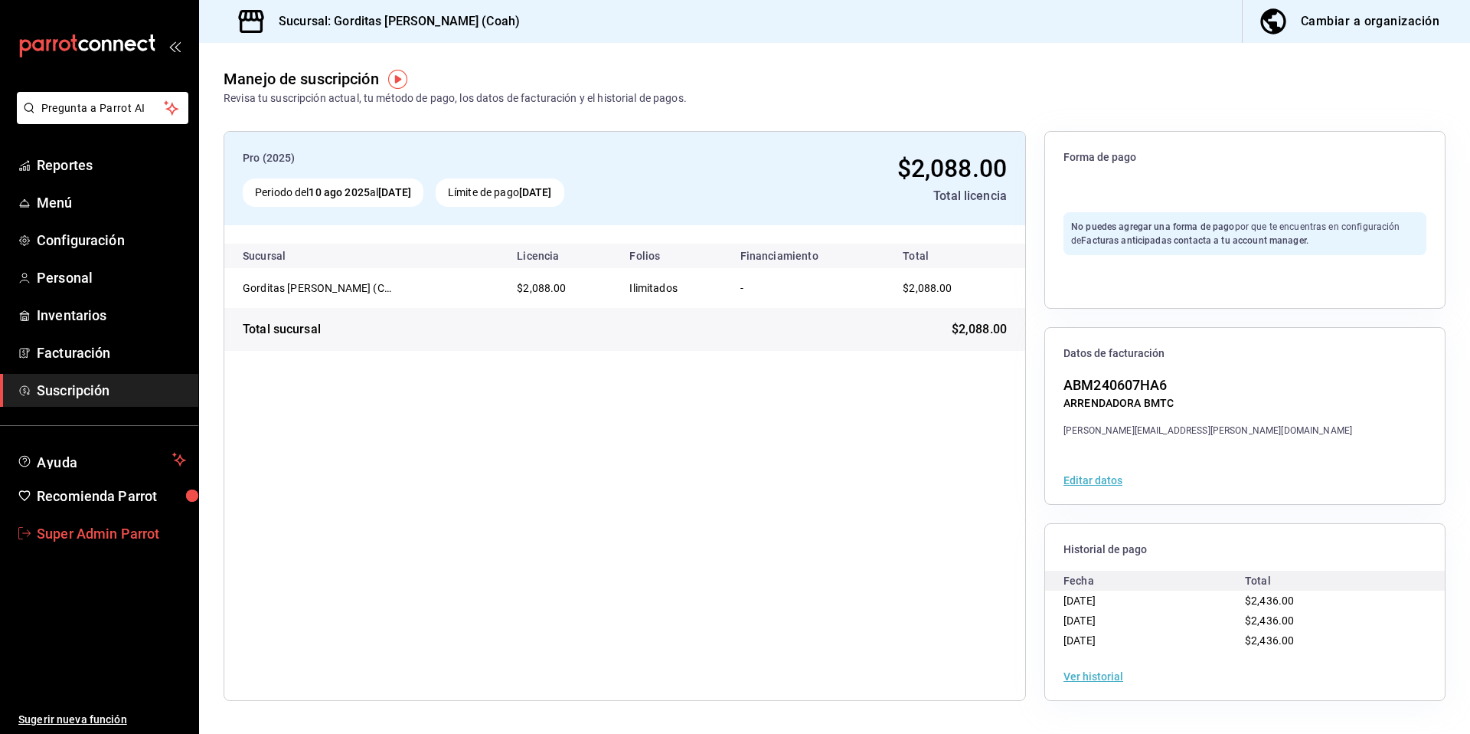
click at [100, 541] on span "Super Admin Parrot" at bounding box center [111, 533] width 149 height 21
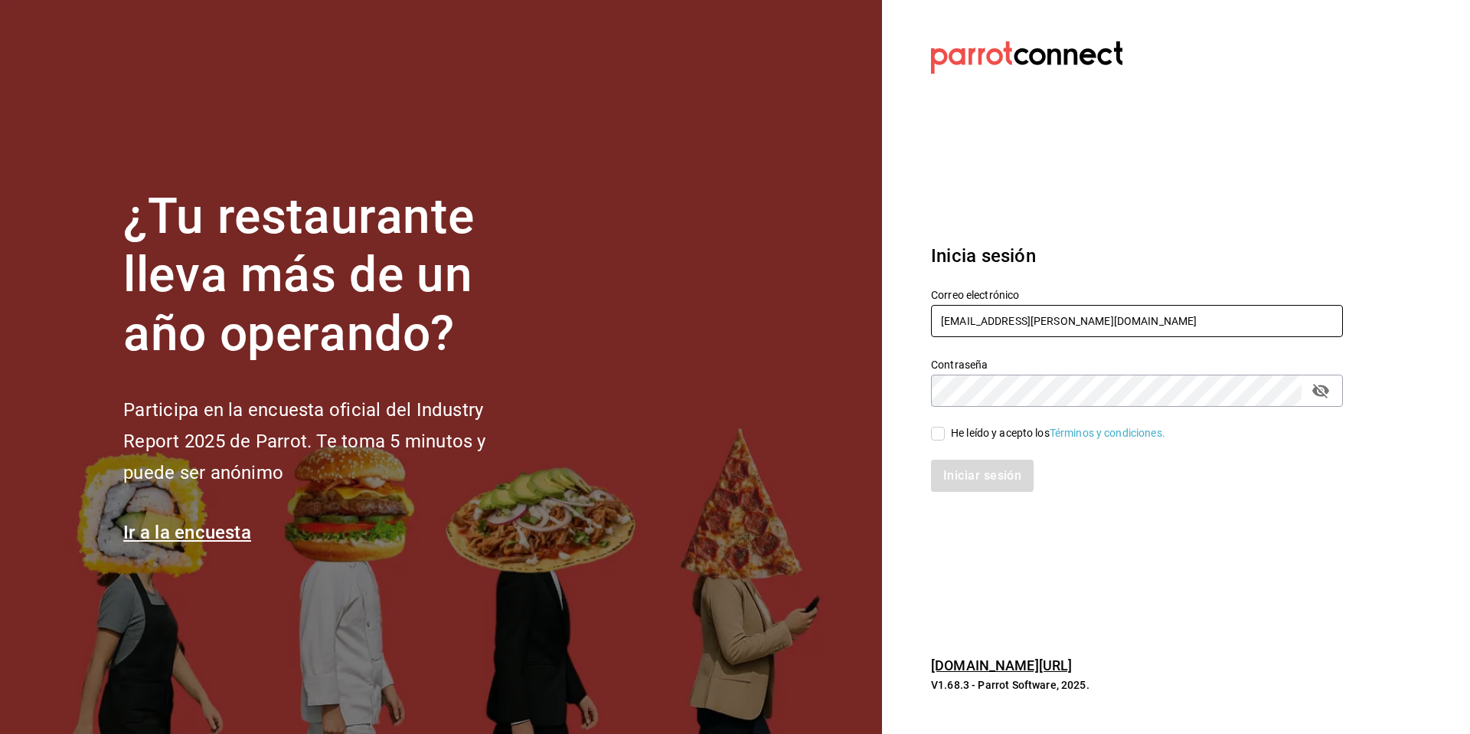
drag, startPoint x: 1153, startPoint y: 314, endPoint x: 1081, endPoint y: 329, distance: 73.6
click at [1081, 329] on input "gorditas@donadina.com" at bounding box center [1137, 321] width 412 height 32
paste input "donaengracia@qr"
type input "donaengracia@qr.com"
click at [1000, 428] on div "He leído y acepto los Términos y condiciones." at bounding box center [1058, 433] width 214 height 16
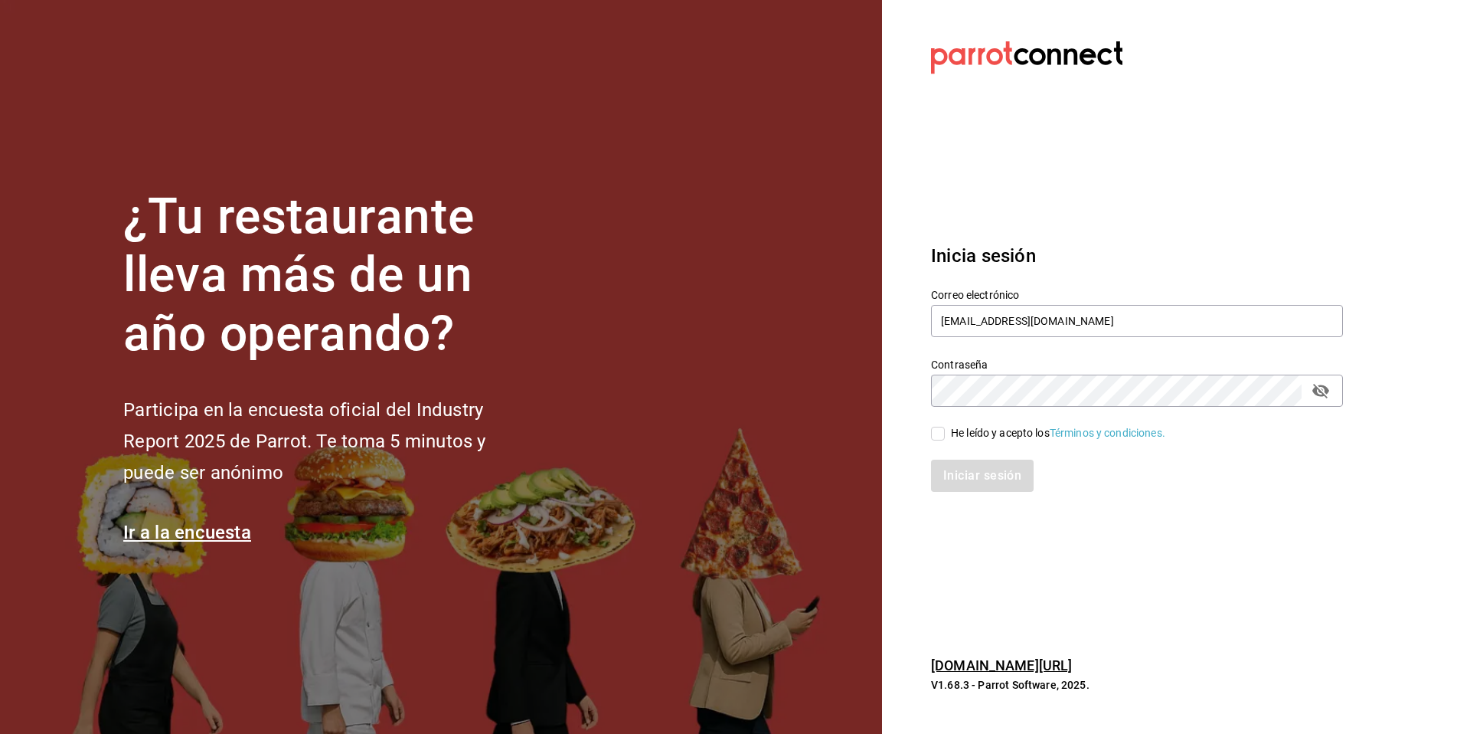
click at [945, 428] on input "He leído y acepto los Términos y condiciones." at bounding box center [938, 434] width 14 height 14
checkbox input "true"
click at [987, 456] on div "Iniciar sesión" at bounding box center [1128, 466] width 430 height 51
click at [1009, 490] on button "Iniciar sesión" at bounding box center [983, 476] width 104 height 32
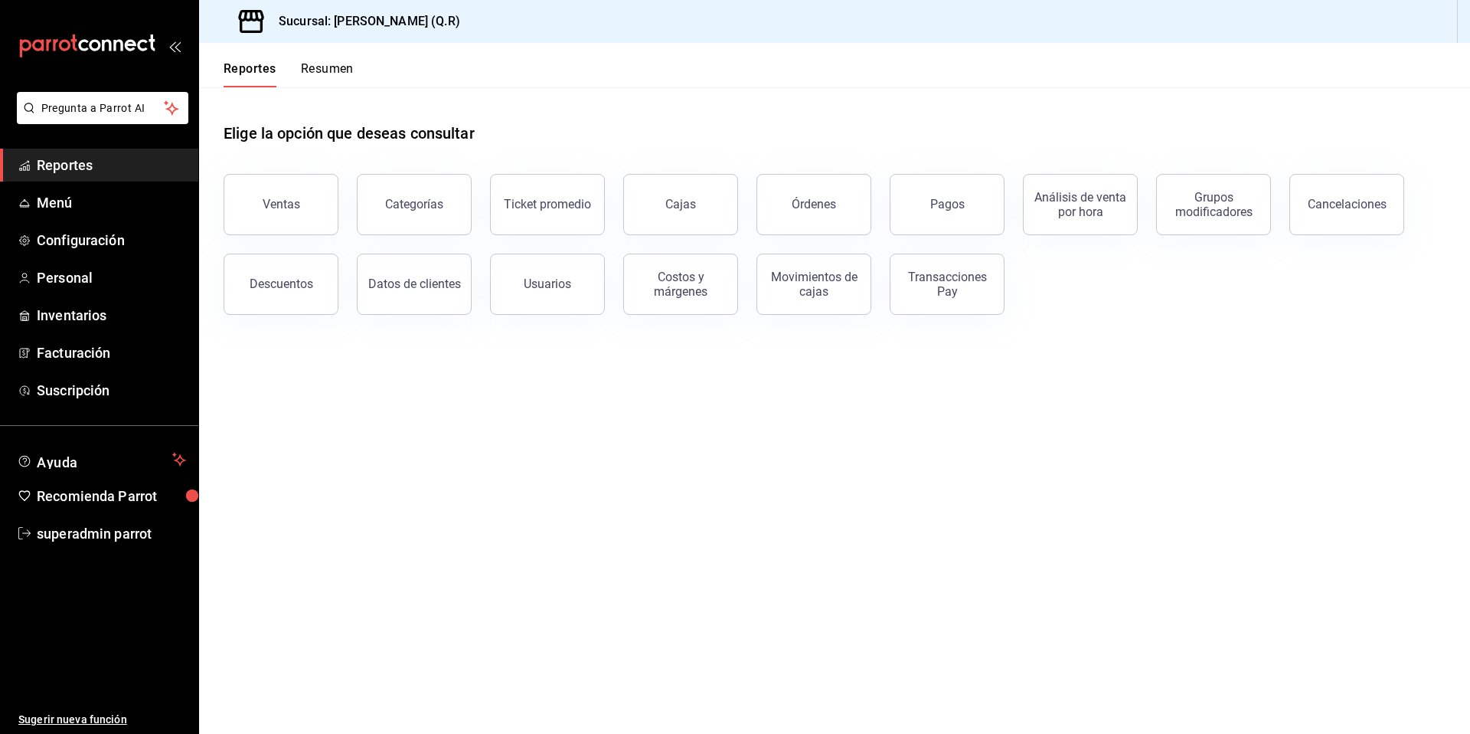
click at [90, 172] on span "Reportes" at bounding box center [111, 165] width 149 height 21
click at [960, 284] on div "Transacciones Pay" at bounding box center [947, 284] width 95 height 29
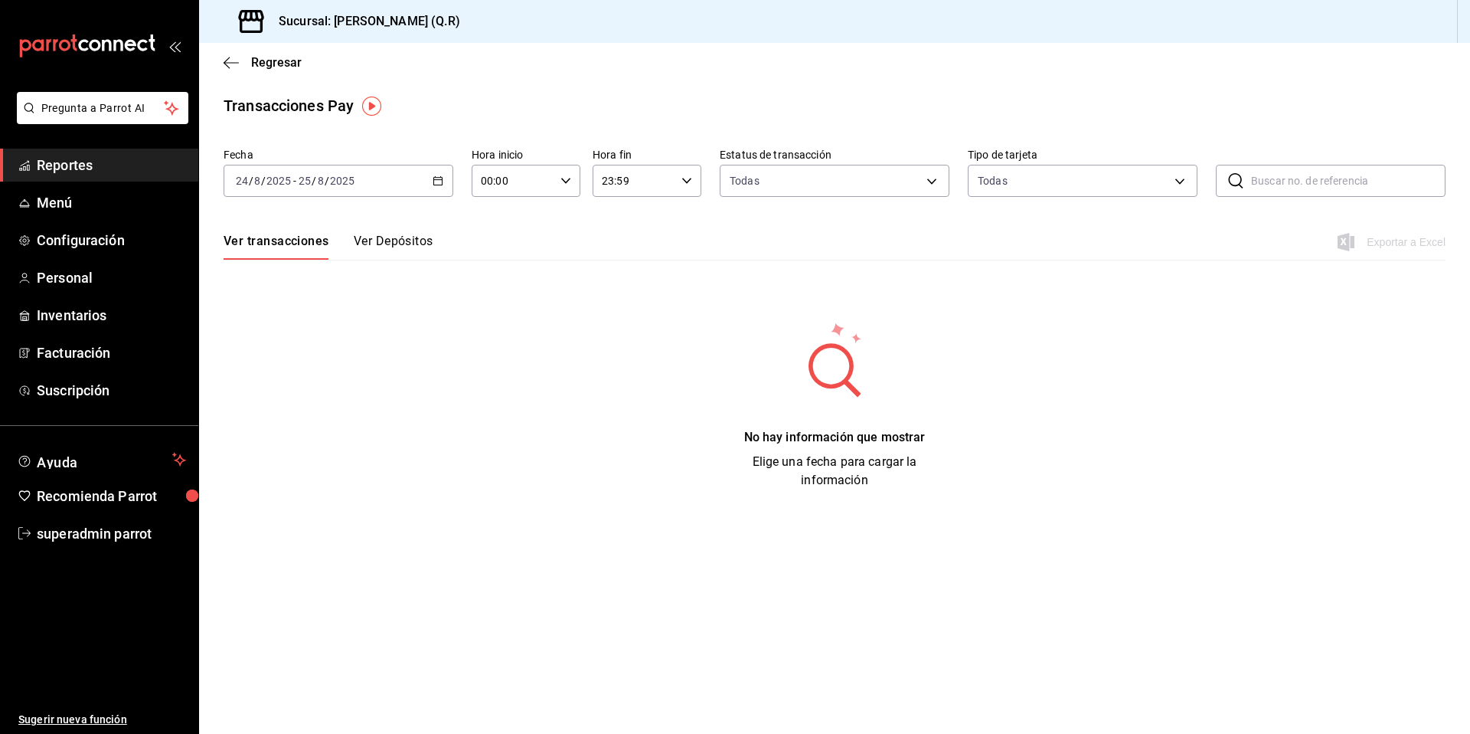
click at [396, 236] on button "Ver Depósitos" at bounding box center [394, 247] width 80 height 26
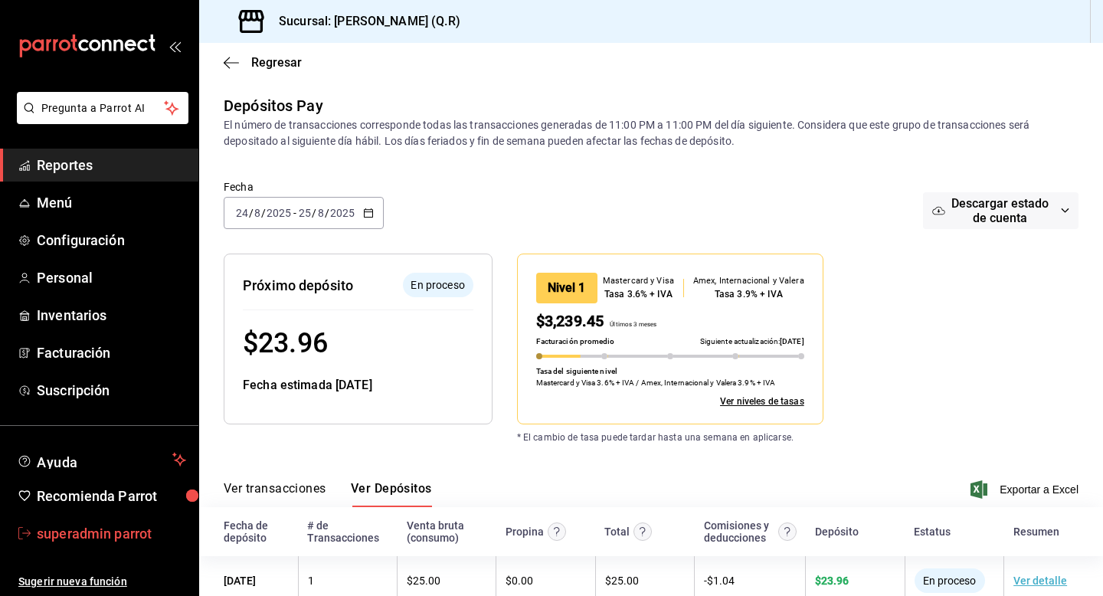
click at [103, 541] on span "superadmin parrot" at bounding box center [111, 533] width 149 height 21
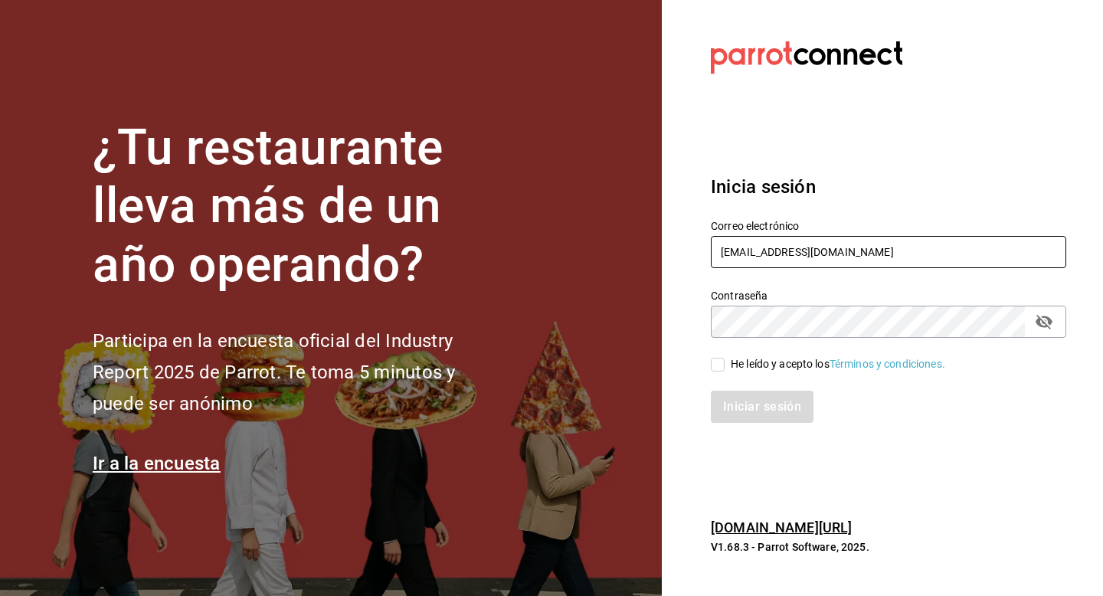
click at [846, 244] on input "donaengracia@qr.com" at bounding box center [888, 252] width 355 height 32
drag, startPoint x: 848, startPoint y: 255, endPoint x: 608, endPoint y: 262, distance: 239.8
click at [608, 262] on div "¿Tu restaurante lleva más de un año operando? Participa en la encuesta oficial …" at bounding box center [551, 298] width 1103 height 596
type input "d"
type input "beantown@cdmx.com"
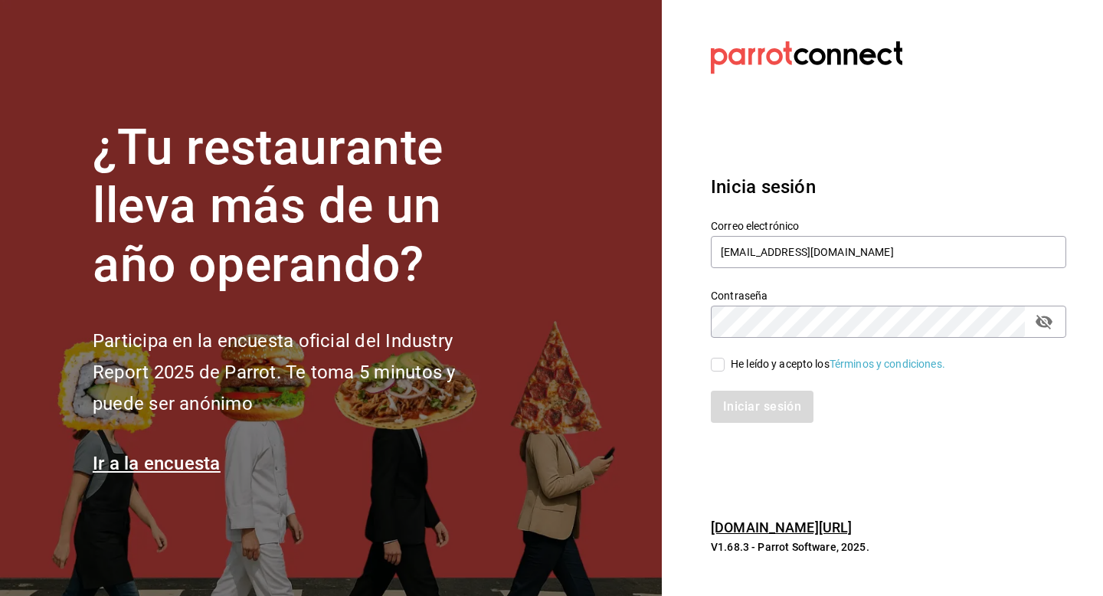
click at [793, 362] on div "He leído y acepto los Términos y condiciones." at bounding box center [838, 364] width 214 height 16
click at [725, 362] on input "He leído y acepto los Términos y condiciones." at bounding box center [718, 365] width 14 height 14
checkbox input "true"
click at [773, 400] on button "Iniciar sesión" at bounding box center [763, 407] width 104 height 32
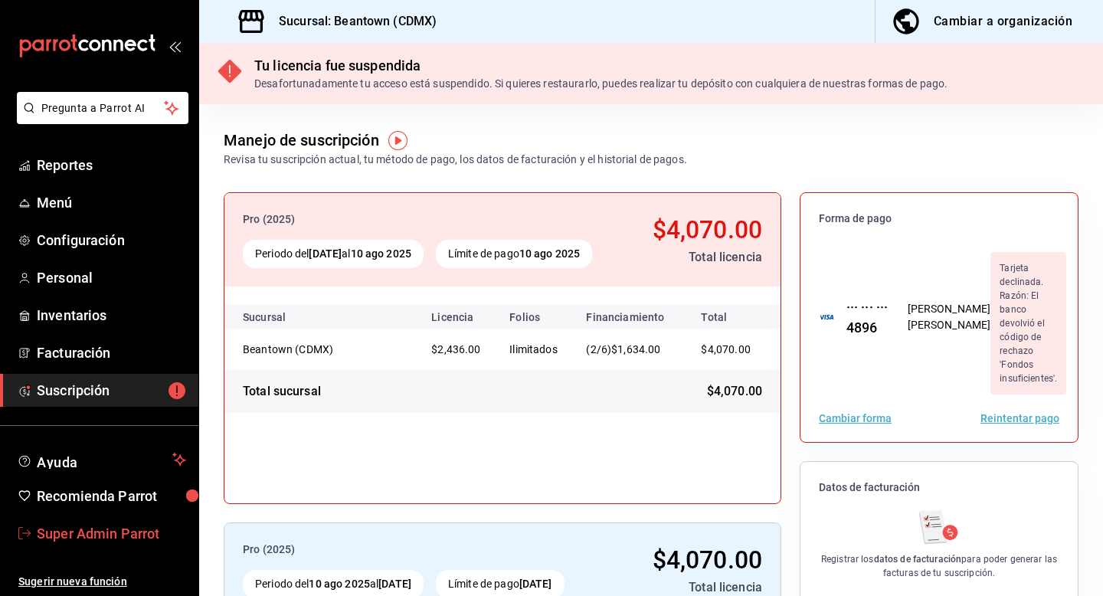
click at [79, 542] on span "Super Admin Parrot" at bounding box center [111, 533] width 149 height 21
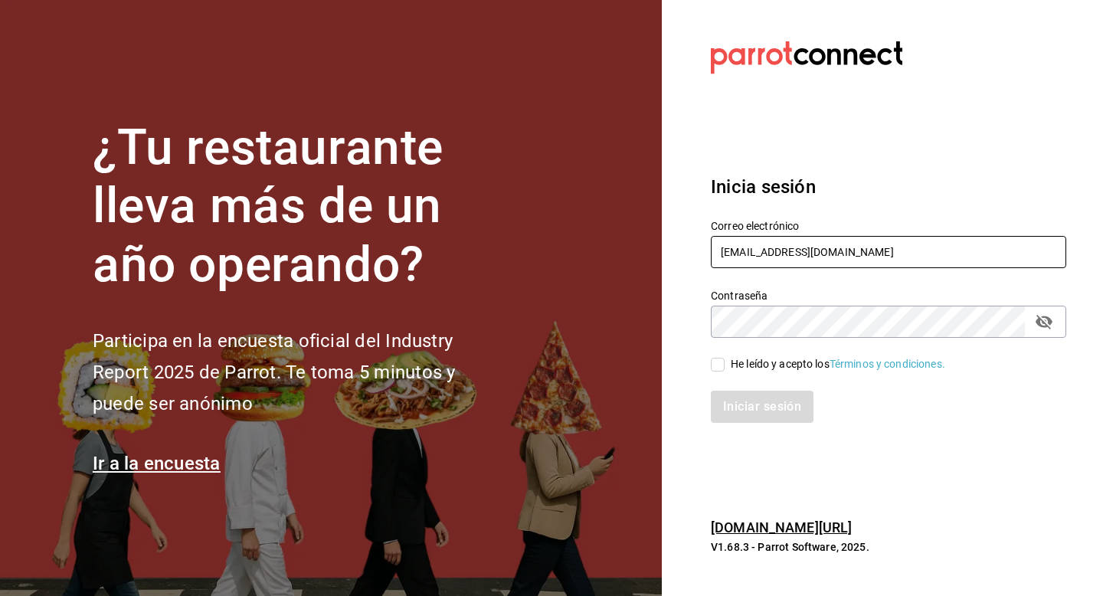
drag, startPoint x: 841, startPoint y: 263, endPoint x: 688, endPoint y: 246, distance: 154.2
click at [688, 246] on section "Datos incorrectos. Verifica que tu Correo o Contraseña estén bien escritos. Ini…" at bounding box center [882, 298] width 441 height 596
type input "rossowine@bar.mx"
click at [770, 356] on div "He leído y acepto los Términos y condiciones." at bounding box center [838, 364] width 214 height 16
click at [725, 358] on input "He leído y acepto los Términos y condiciones." at bounding box center [718, 365] width 14 height 14
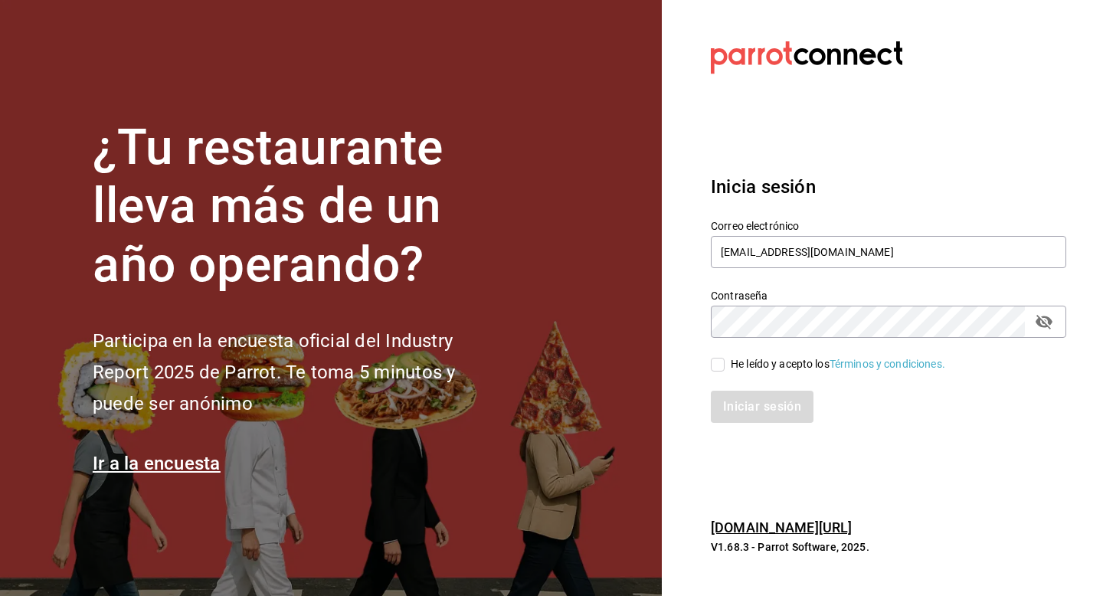
checkbox input "true"
click at [748, 415] on button "Iniciar sesión" at bounding box center [763, 407] width 104 height 32
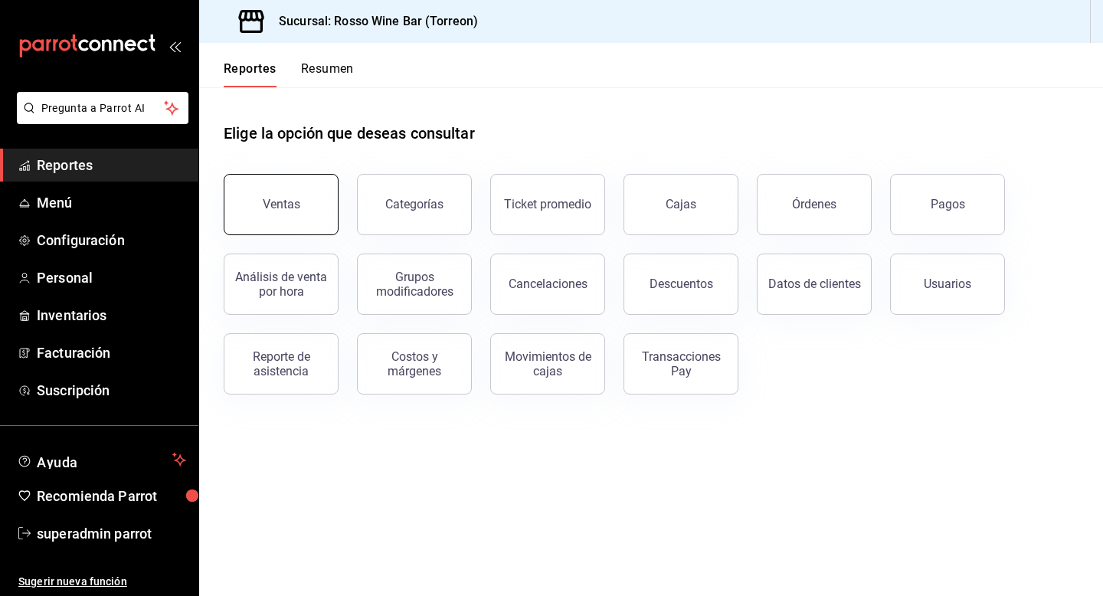
click at [238, 181] on button "Ventas" at bounding box center [281, 204] width 115 height 61
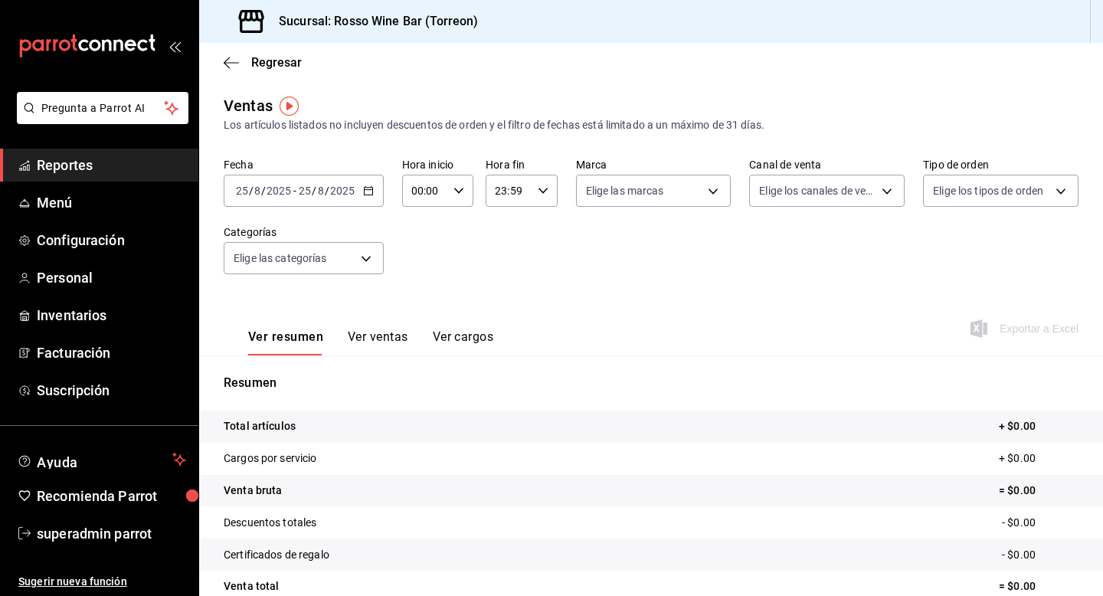
click at [326, 190] on span "/" at bounding box center [327, 191] width 5 height 12
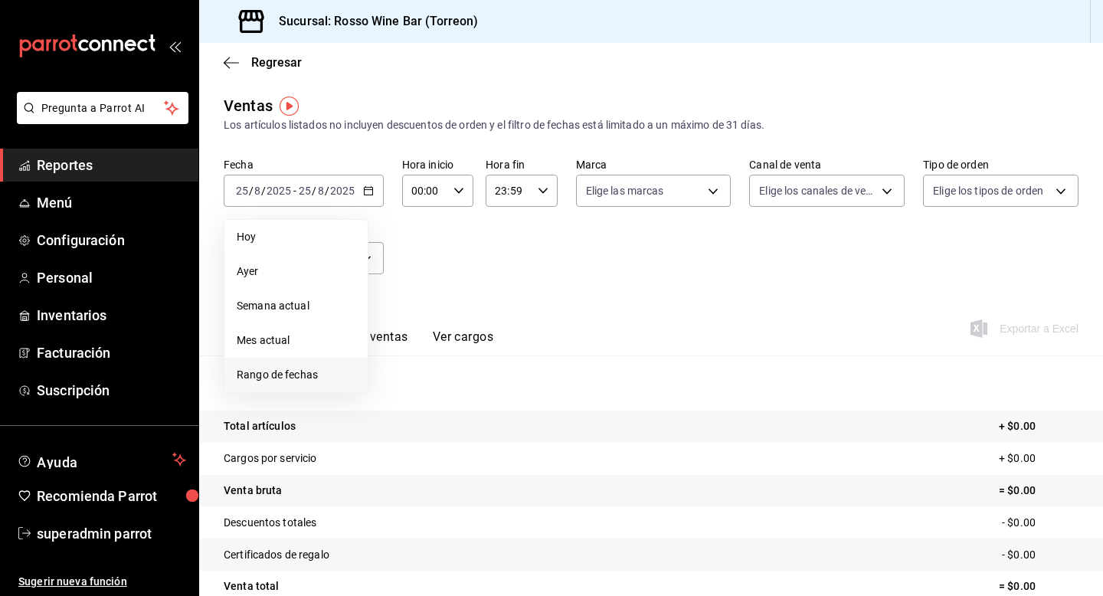
click at [271, 371] on span "Rango de fechas" at bounding box center [296, 375] width 119 height 16
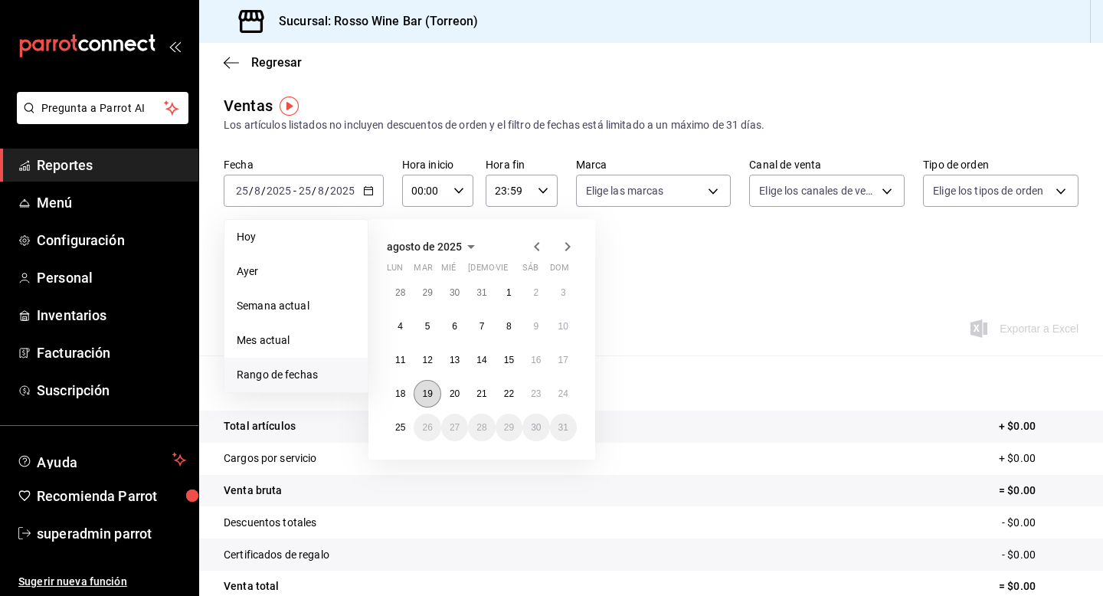
click at [420, 395] on button "19" at bounding box center [427, 394] width 27 height 28
click at [401, 421] on button "25" at bounding box center [400, 428] width 27 height 28
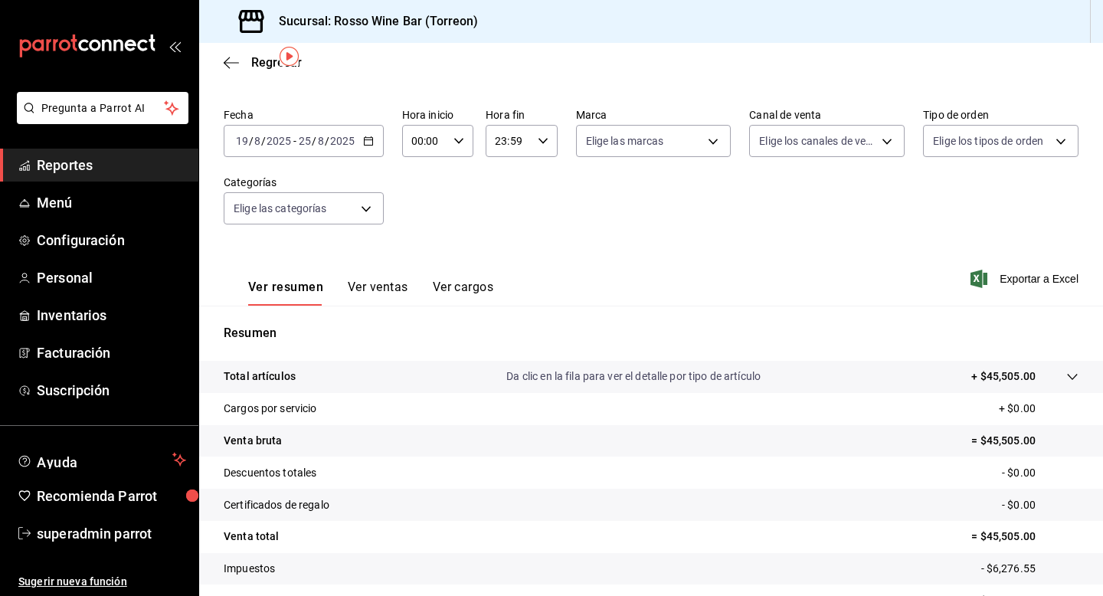
scroll to position [138, 0]
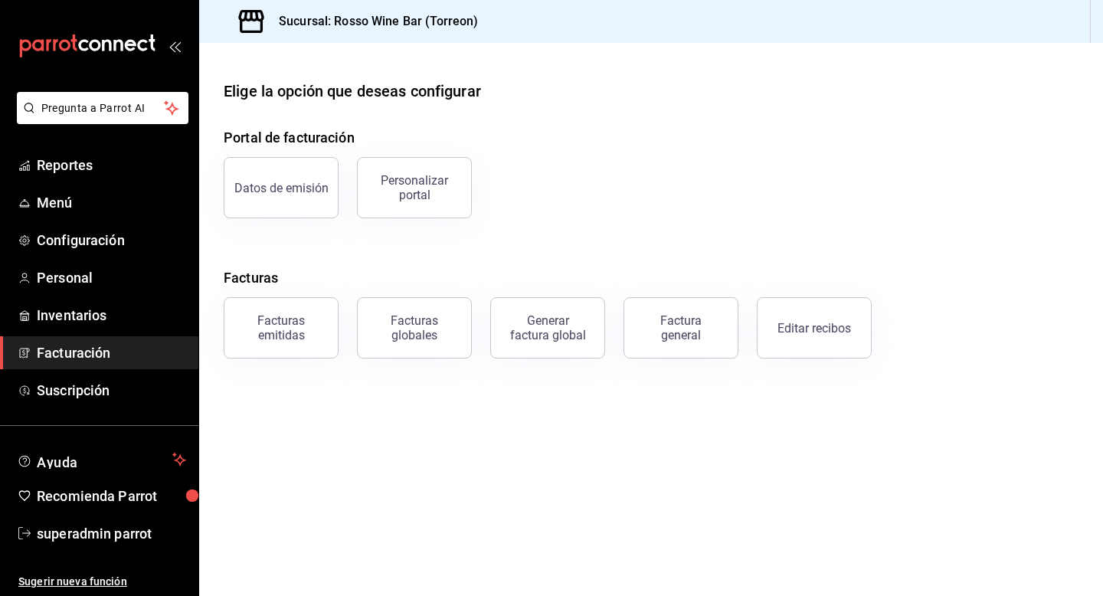
click at [78, 358] on span "Facturación" at bounding box center [111, 352] width 149 height 21
click at [274, 334] on div "Facturas emitidas" at bounding box center [281, 327] width 95 height 29
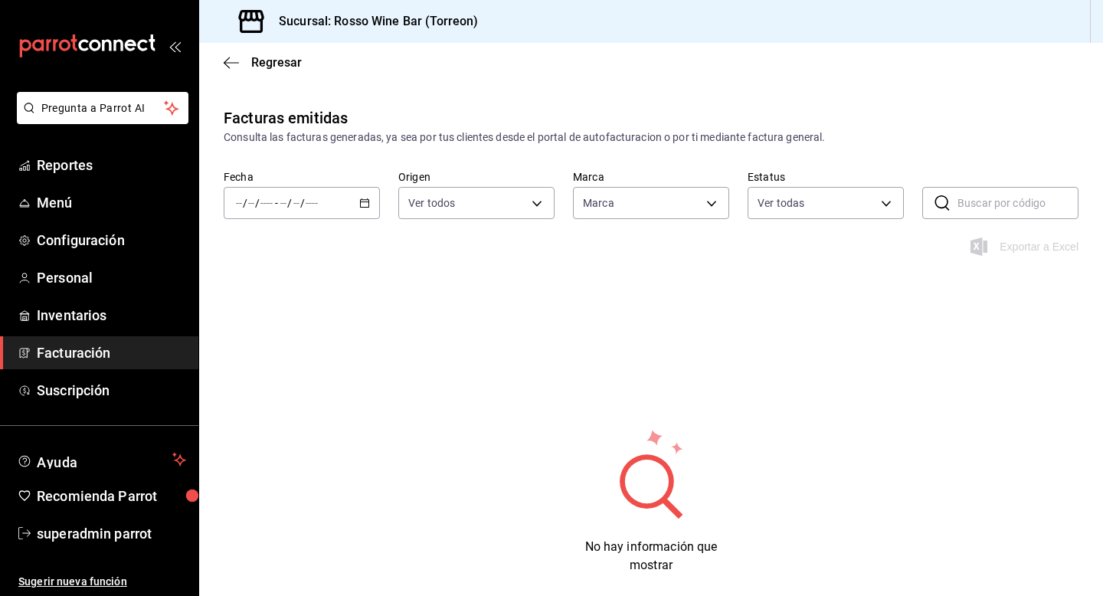
type input "c2c32ae7-1fc4-45ff-8039-656fc52e7daf"
click at [355, 208] on div "/ / - / /" at bounding box center [302, 203] width 156 height 32
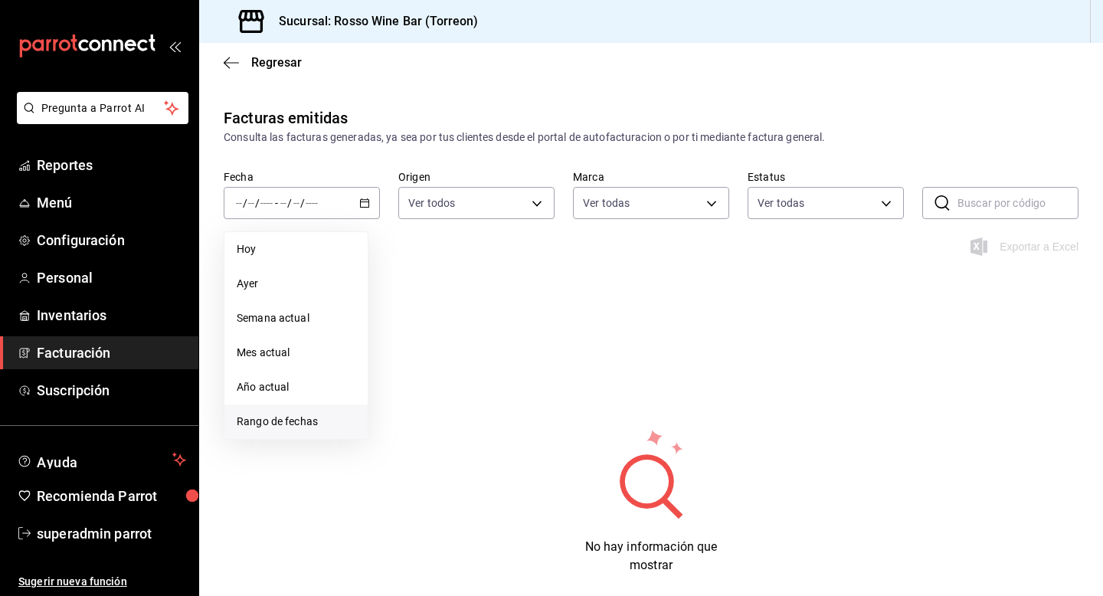
click at [263, 420] on span "Rango de fechas" at bounding box center [296, 422] width 119 height 16
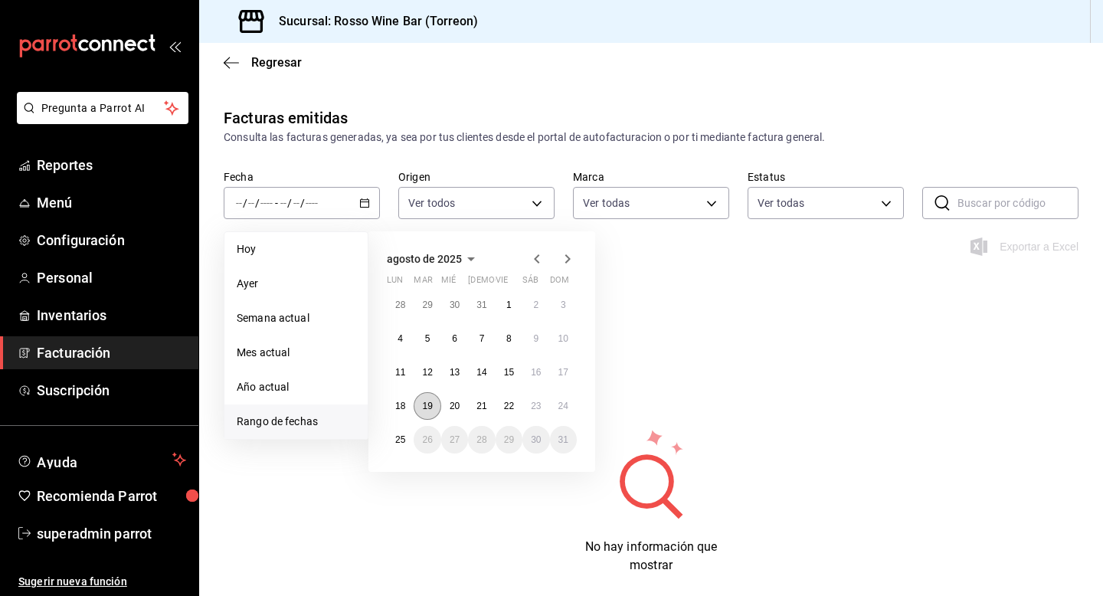
click at [432, 403] on abbr "19" at bounding box center [427, 406] width 10 height 11
click at [406, 431] on button "25" at bounding box center [400, 440] width 27 height 28
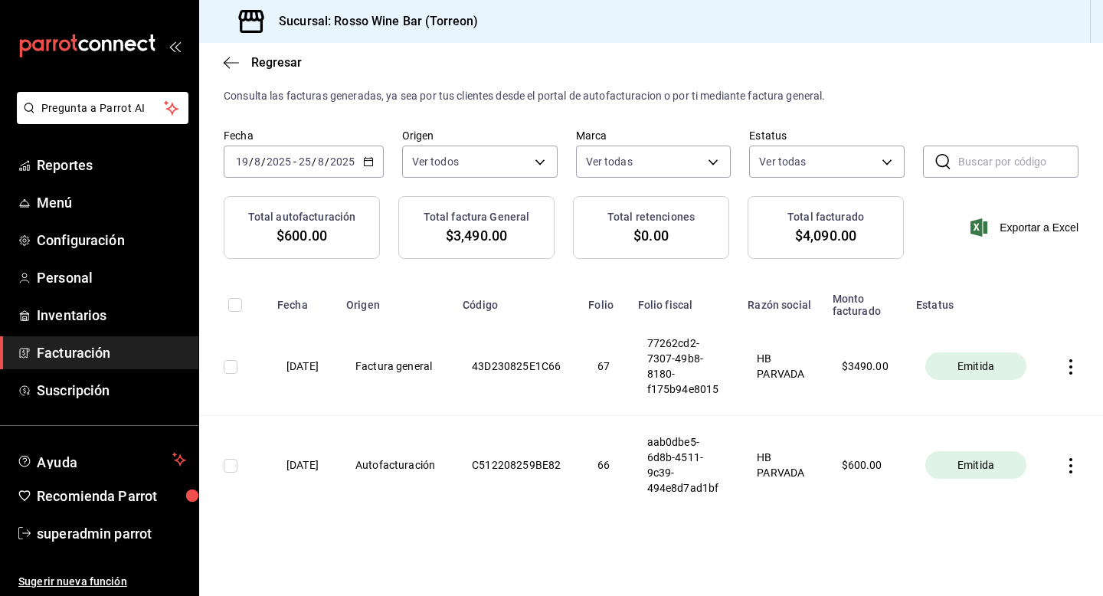
scroll to position [45, 0]
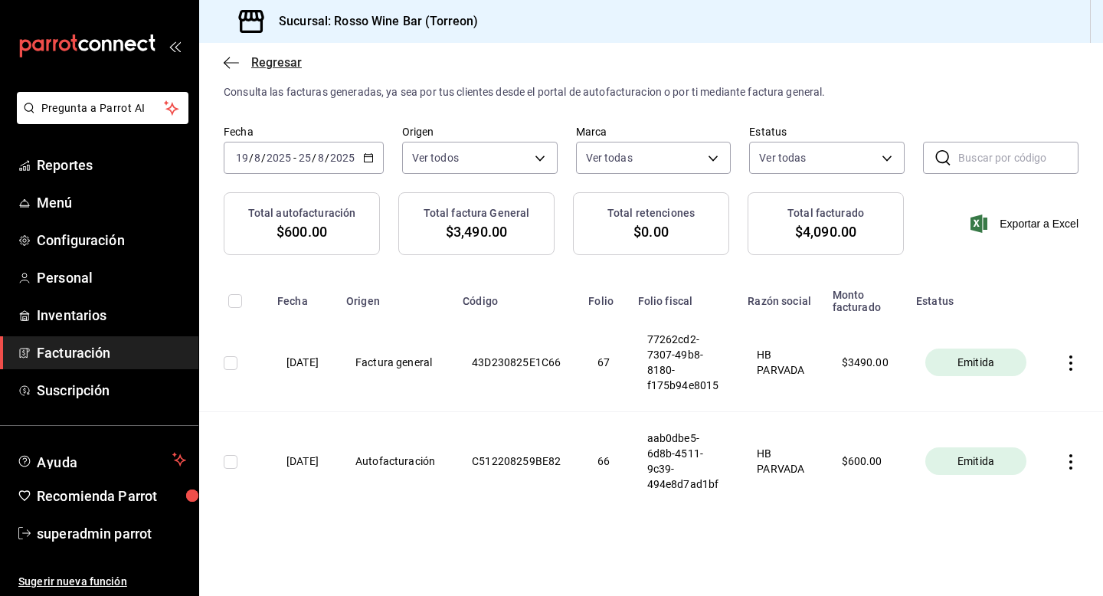
click at [257, 61] on span "Regresar" at bounding box center [276, 62] width 51 height 15
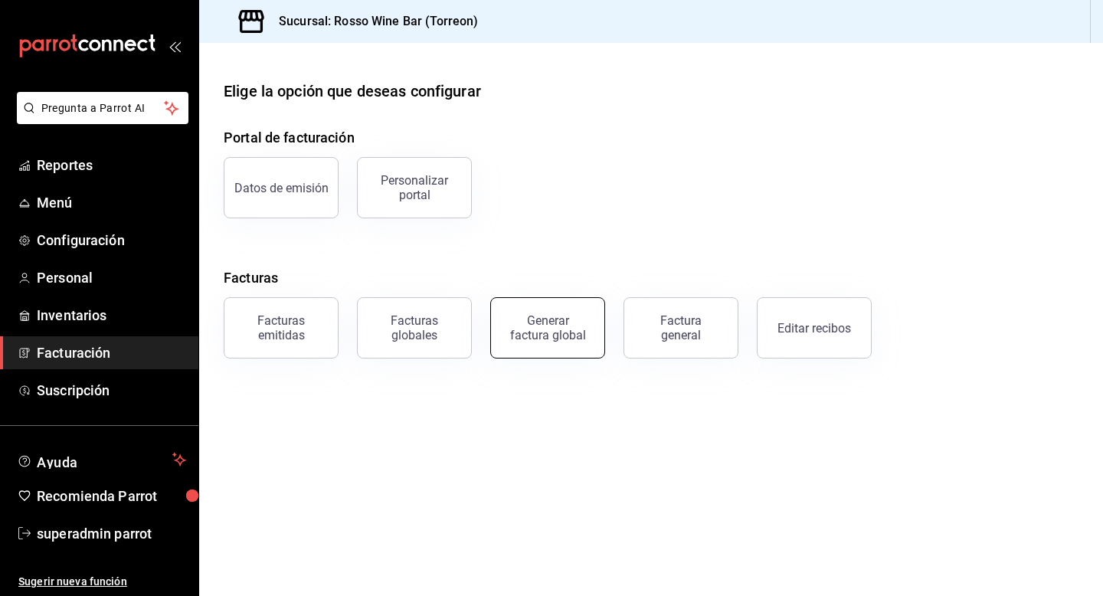
click at [539, 339] on div "Generar factura global" at bounding box center [547, 327] width 77 height 29
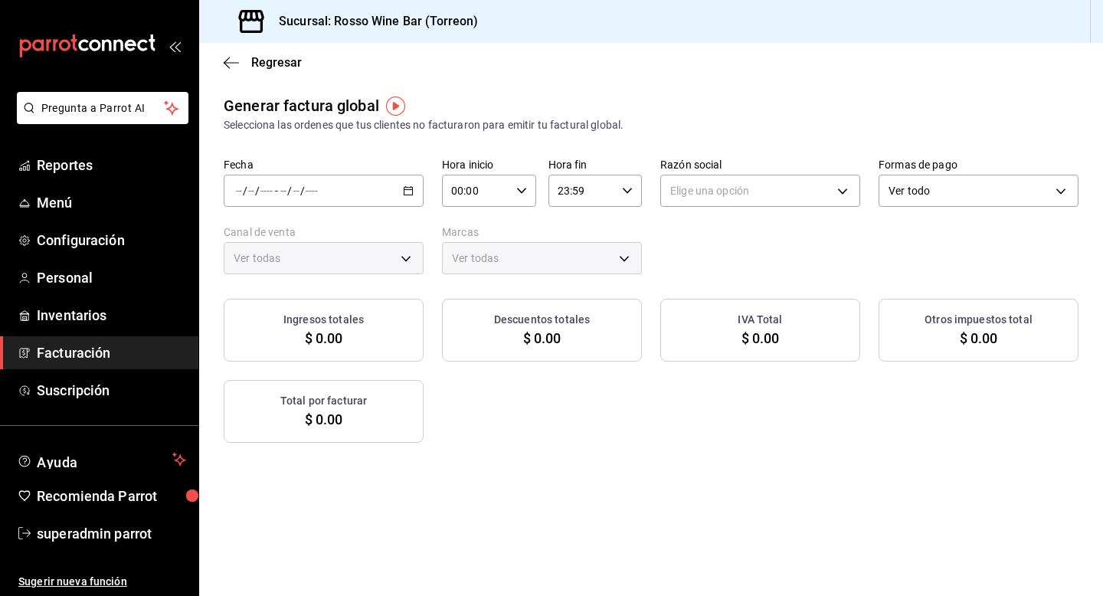
type input "PARROT,UBER_EATS,RAPPI,DIDI_FOOD,ONLINE"
click at [404, 193] on \(Stroke\) "button" at bounding box center [408, 191] width 9 height 8
click at [327, 231] on span "Rango de fechas" at bounding box center [296, 237] width 119 height 16
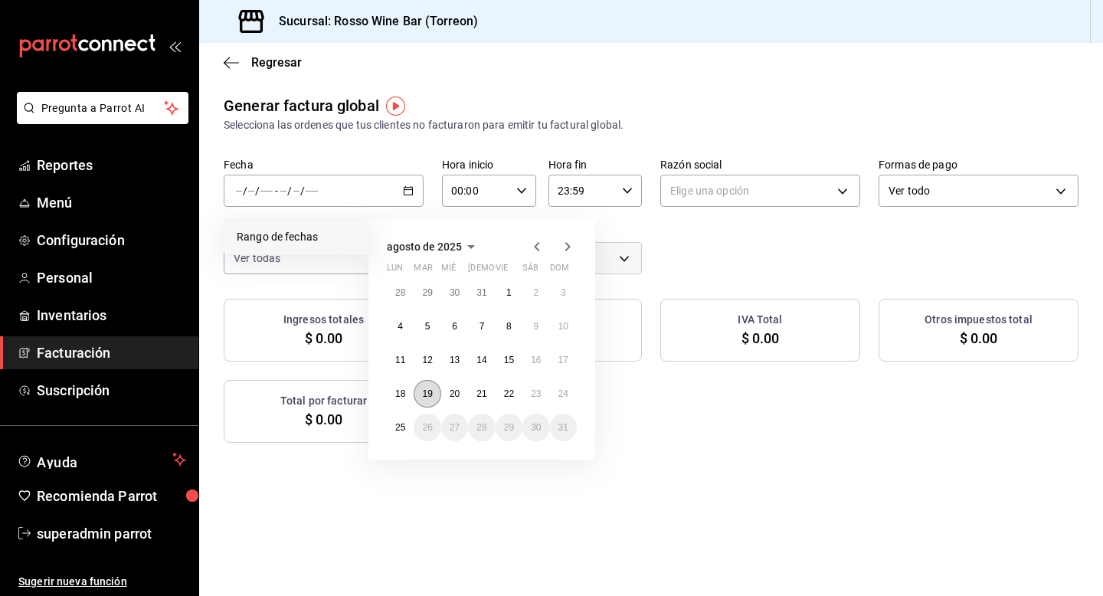
click at [425, 395] on abbr "19" at bounding box center [427, 393] width 10 height 11
click at [408, 424] on button "25" at bounding box center [400, 428] width 27 height 28
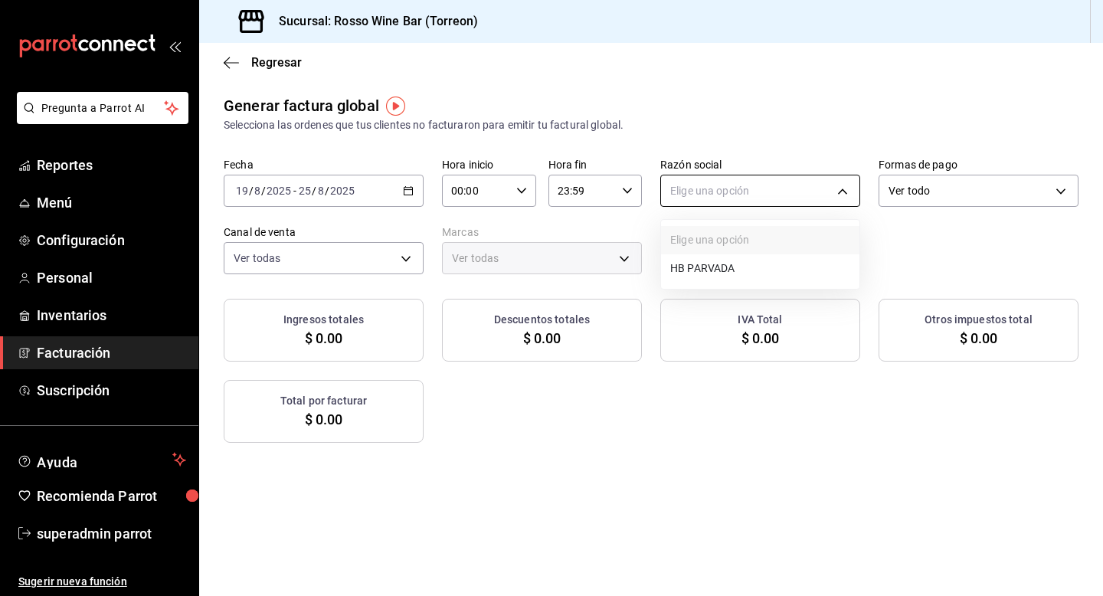
click at [732, 199] on body "Pregunta a Parrot AI Reportes Menú Configuración Personal Inventarios Facturaci…" at bounding box center [551, 298] width 1103 height 596
click at [705, 268] on li "HB PARVADA" at bounding box center [760, 268] width 198 height 28
type input "e33a4bbf-56a2-4bb2-a420-99781ad44d12"
type input "c2c32ae7-1fc4-45ff-8039-656fc52e7daf"
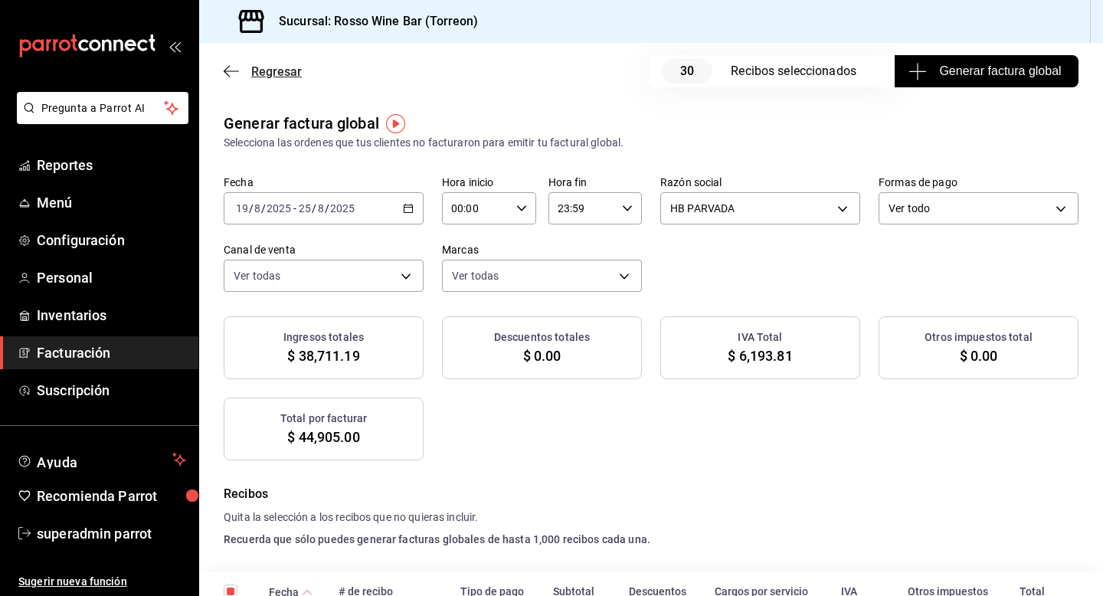
click at [283, 77] on span "Regresar" at bounding box center [276, 71] width 51 height 15
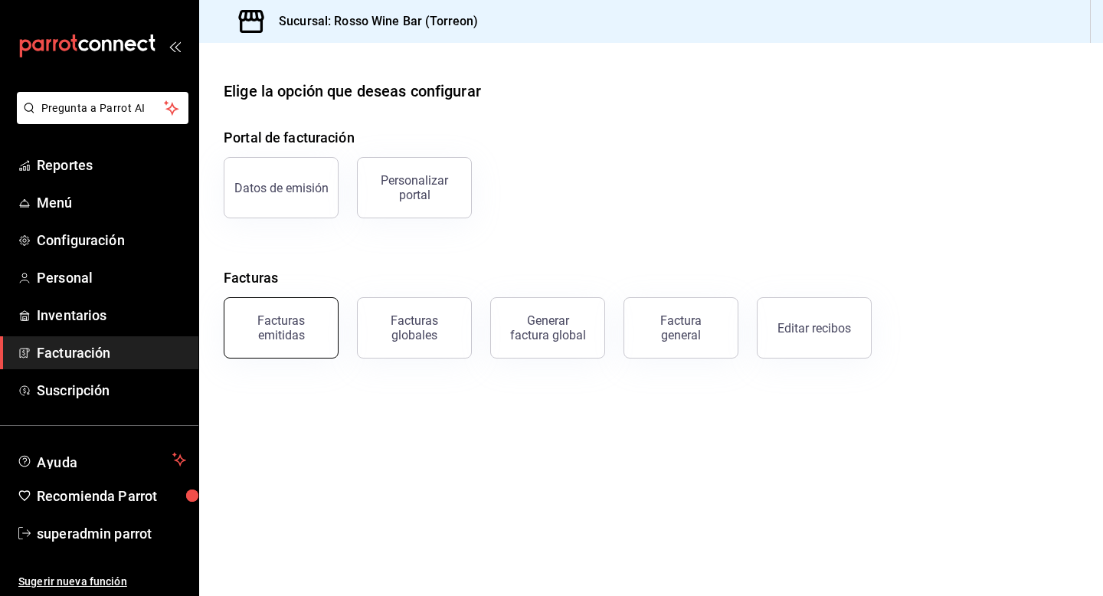
click at [245, 316] on div "Facturas emitidas" at bounding box center [281, 327] width 95 height 29
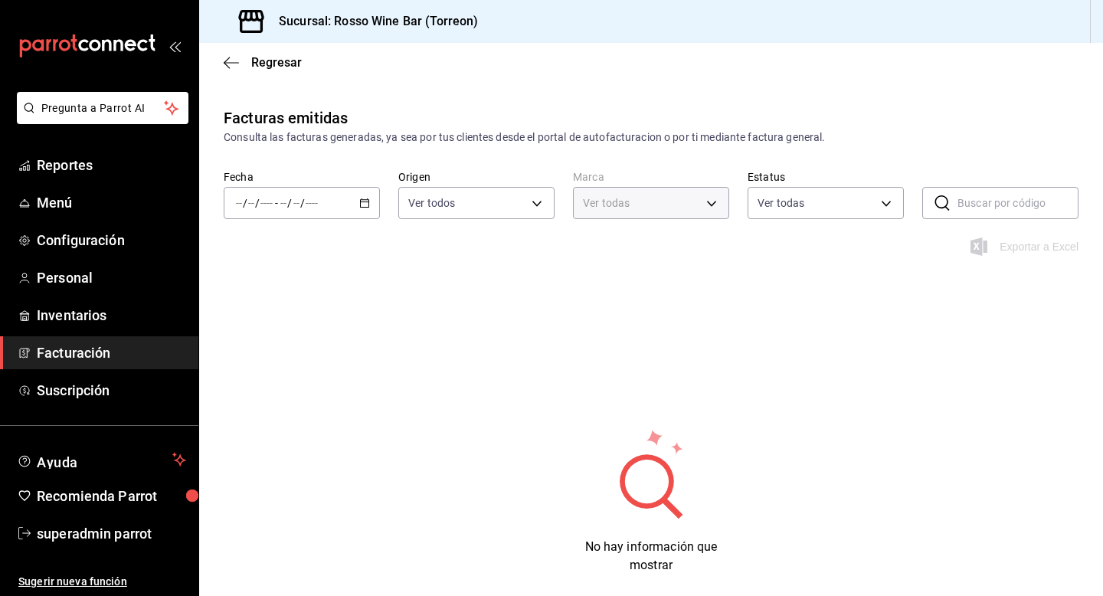
type input "c2c32ae7-1fc4-45ff-8039-656fc52e7daf"
click at [360, 210] on div "/ / - / /" at bounding box center [302, 203] width 156 height 32
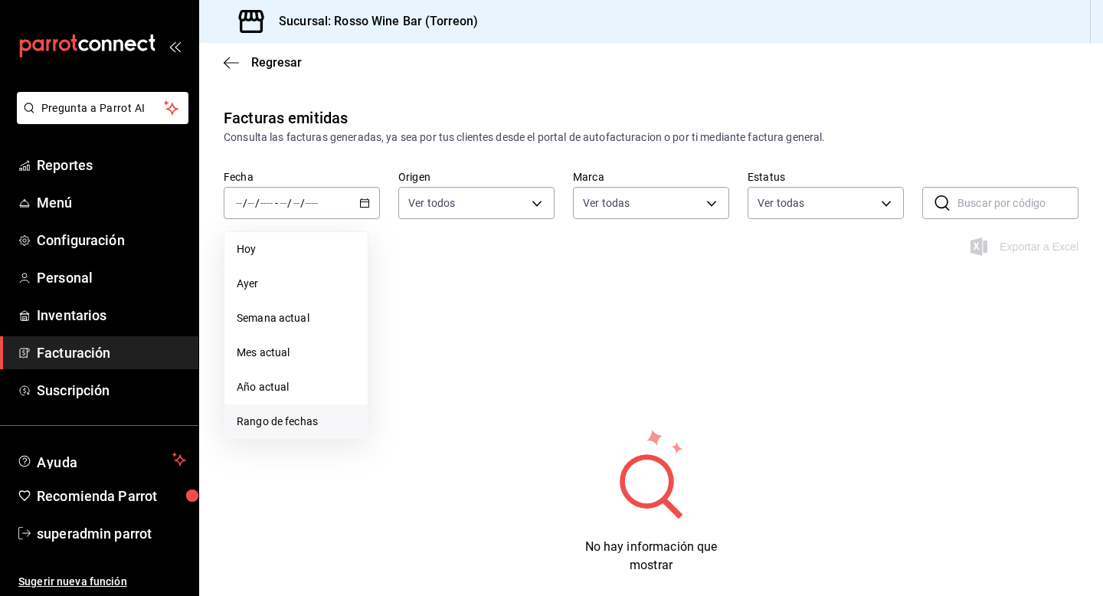
click at [283, 421] on span "Rango de fechas" at bounding box center [296, 422] width 119 height 16
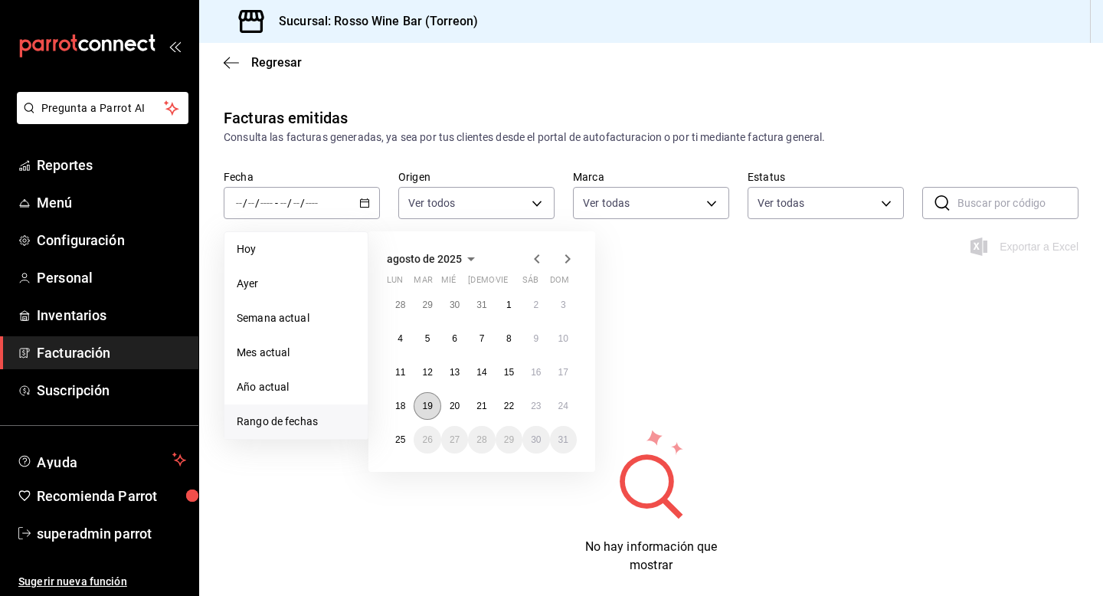
click at [426, 407] on abbr "19" at bounding box center [427, 406] width 10 height 11
click at [407, 438] on button "25" at bounding box center [400, 440] width 27 height 28
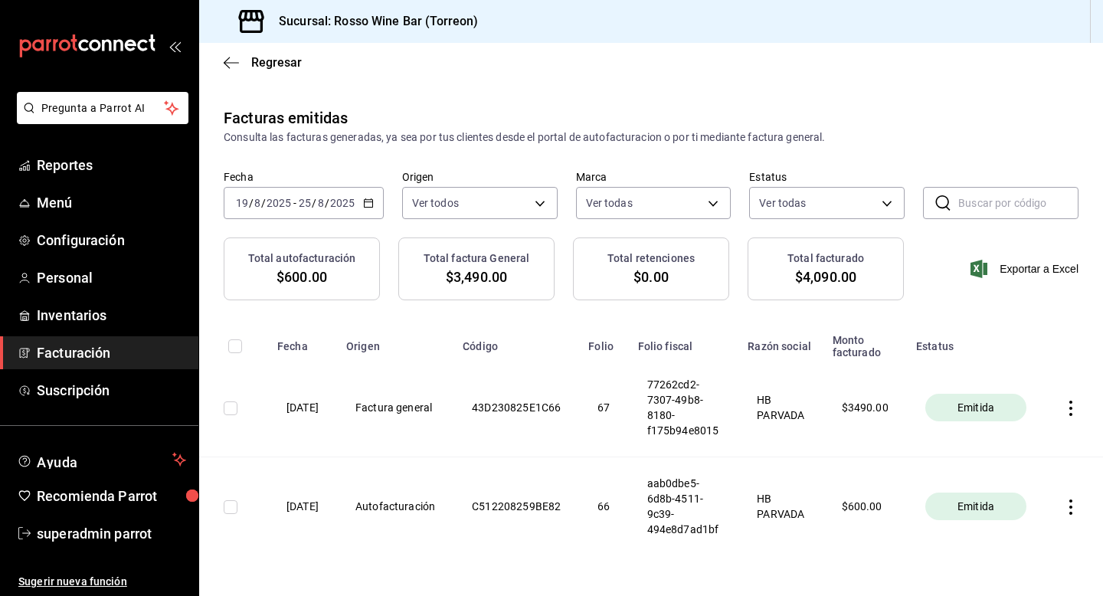
click at [228, 505] on input "checkbox" at bounding box center [231, 507] width 14 height 14
checkbox input "true"
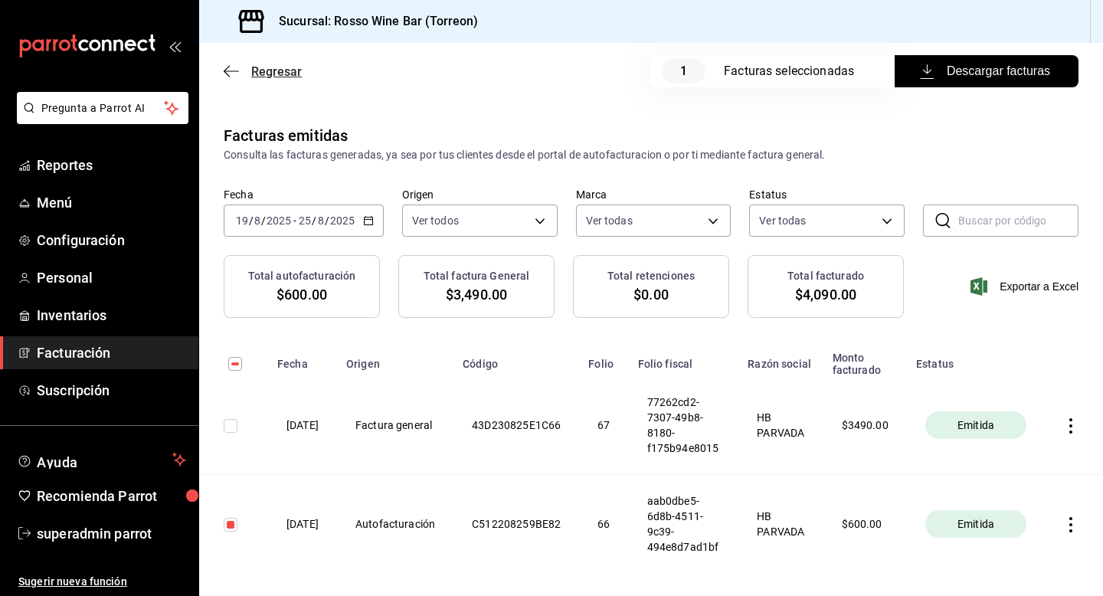
click at [272, 64] on span "Regresar" at bounding box center [276, 71] width 51 height 15
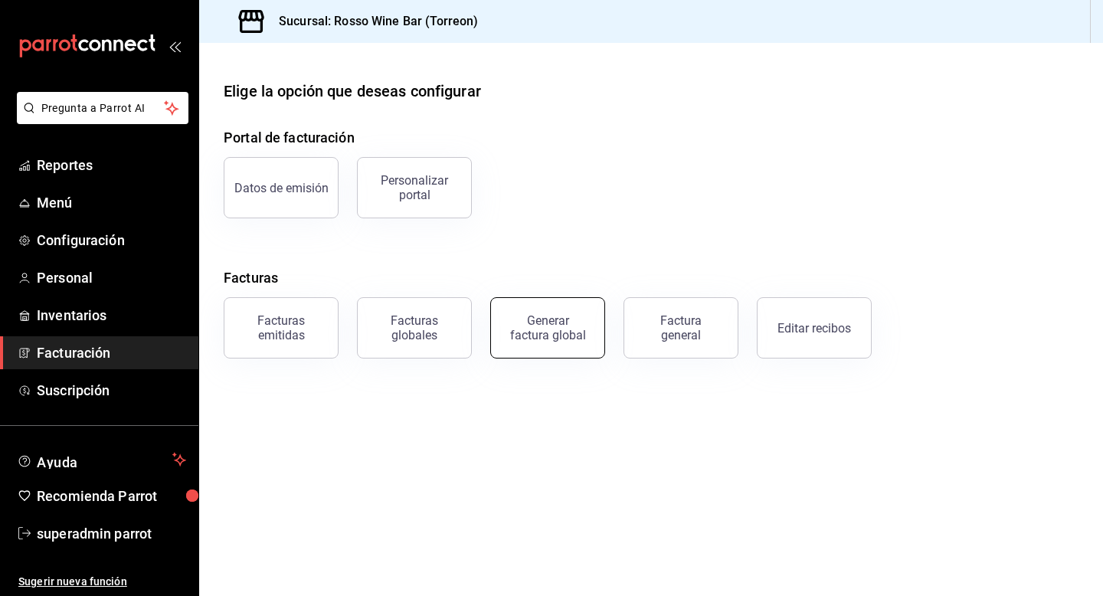
click at [553, 325] on div "Generar factura global" at bounding box center [547, 327] width 77 height 29
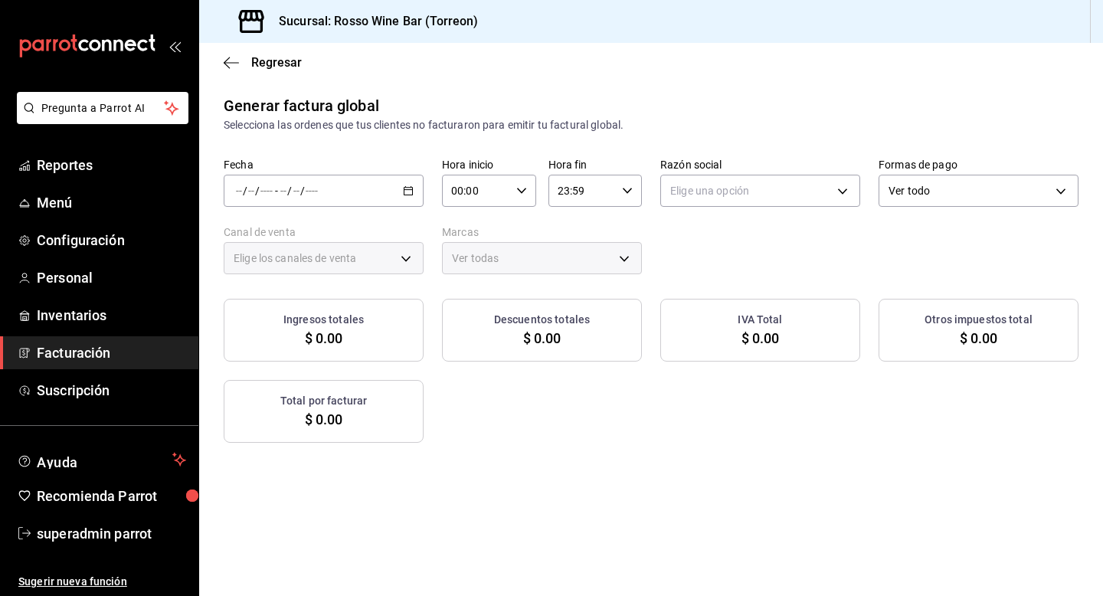
type input "PARROT,UBER_EATS,RAPPI,DIDI_FOOD,ONLINE"
click at [411, 189] on \(Stroke\) "button" at bounding box center [408, 189] width 8 height 1
click at [316, 236] on span "Rango de fechas" at bounding box center [296, 237] width 119 height 16
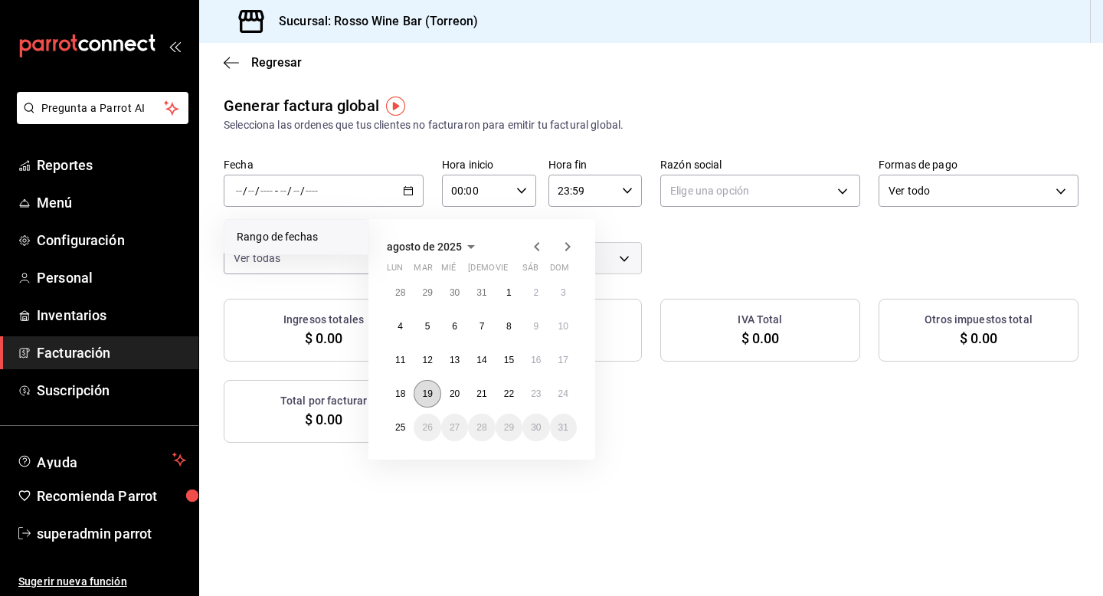
click at [416, 387] on button "19" at bounding box center [427, 394] width 27 height 28
click at [395, 425] on abbr "25" at bounding box center [400, 427] width 10 height 11
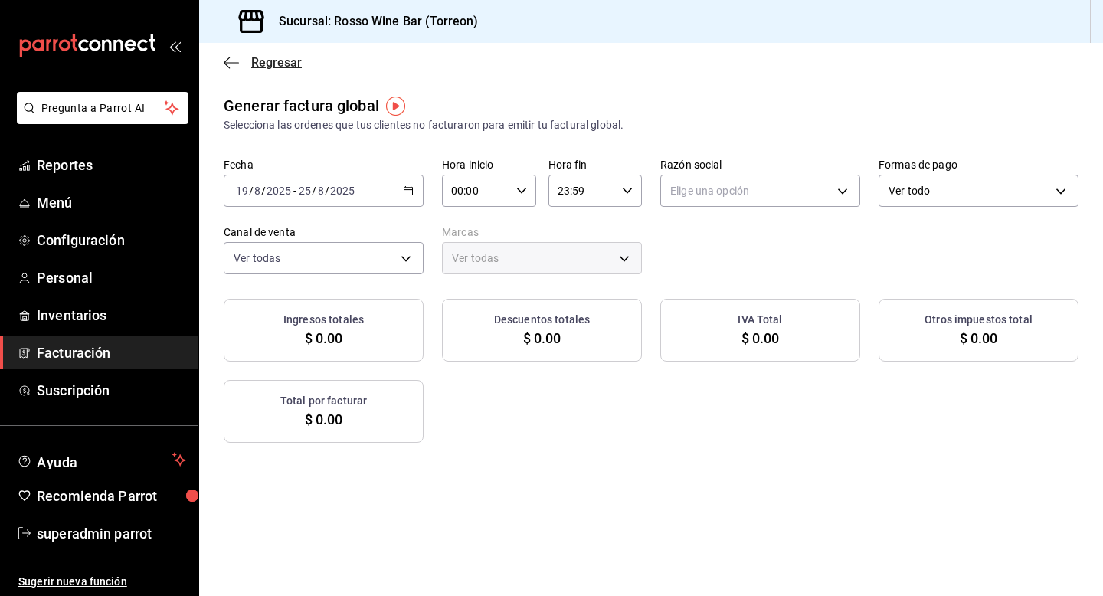
click at [268, 62] on span "Regresar" at bounding box center [276, 62] width 51 height 15
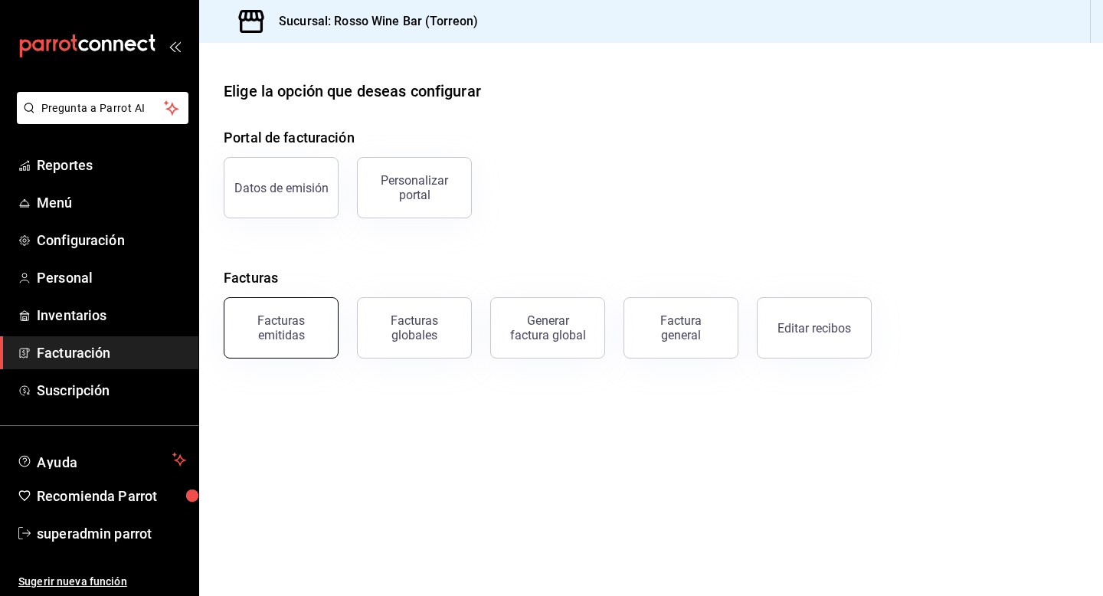
click at [257, 320] on div "Facturas emitidas" at bounding box center [281, 327] width 95 height 29
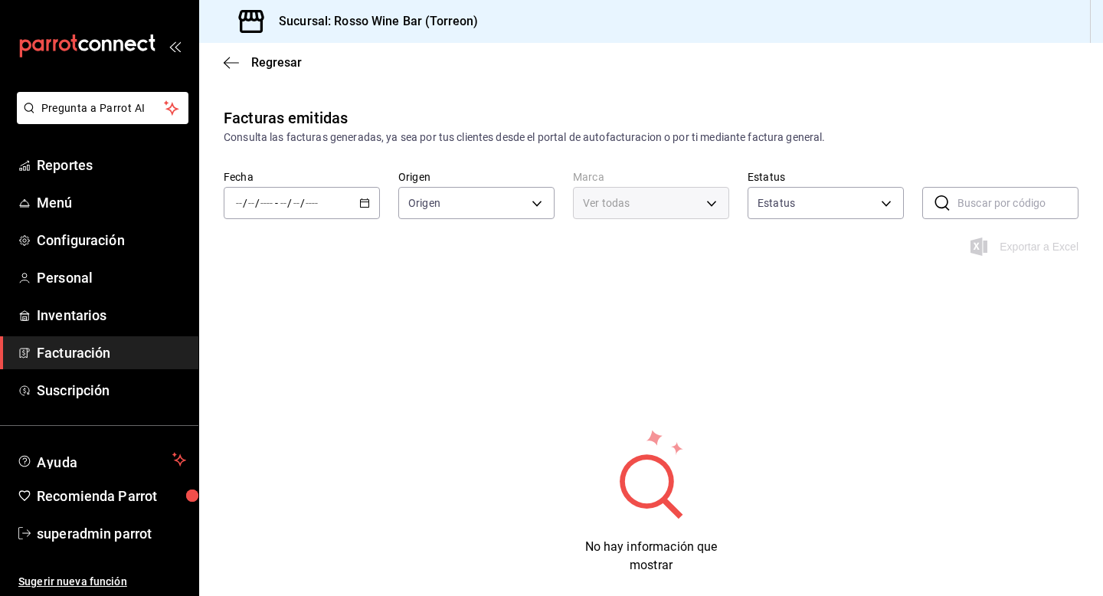
type input "ORDER_INVOICE,GENERAL_INVOICE"
type input "ACTIVE,PENDING_CANCELLATION,CANCELLED,PRE_CANCELLED"
type input "c2c32ae7-1fc4-45ff-8039-656fc52e7daf"
click at [365, 198] on icon "button" at bounding box center [364, 203] width 11 height 11
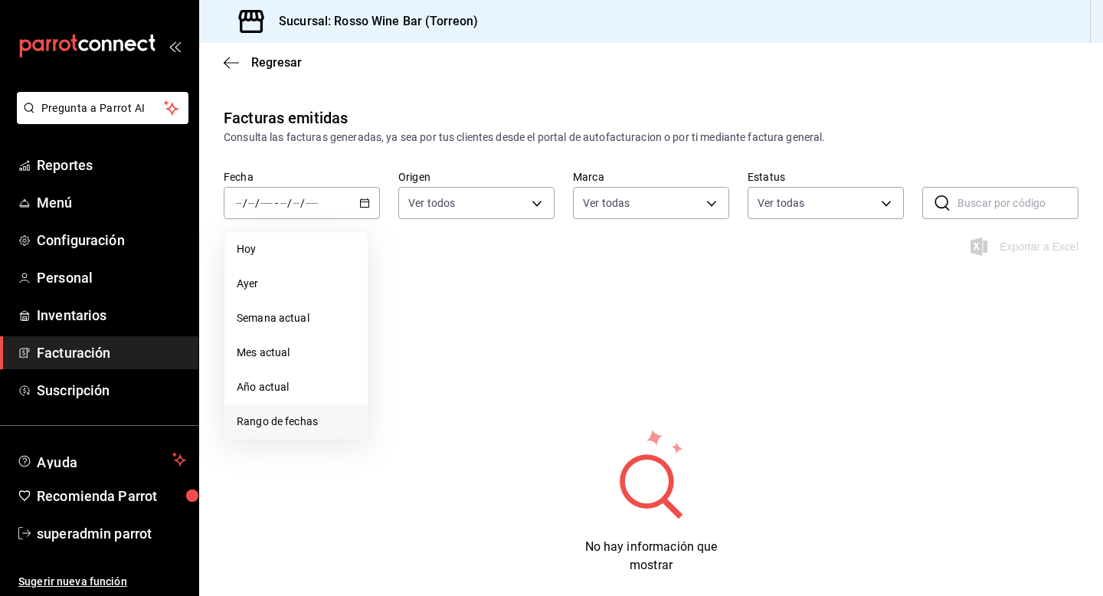
click at [298, 414] on span "Rango de fechas" at bounding box center [296, 422] width 119 height 16
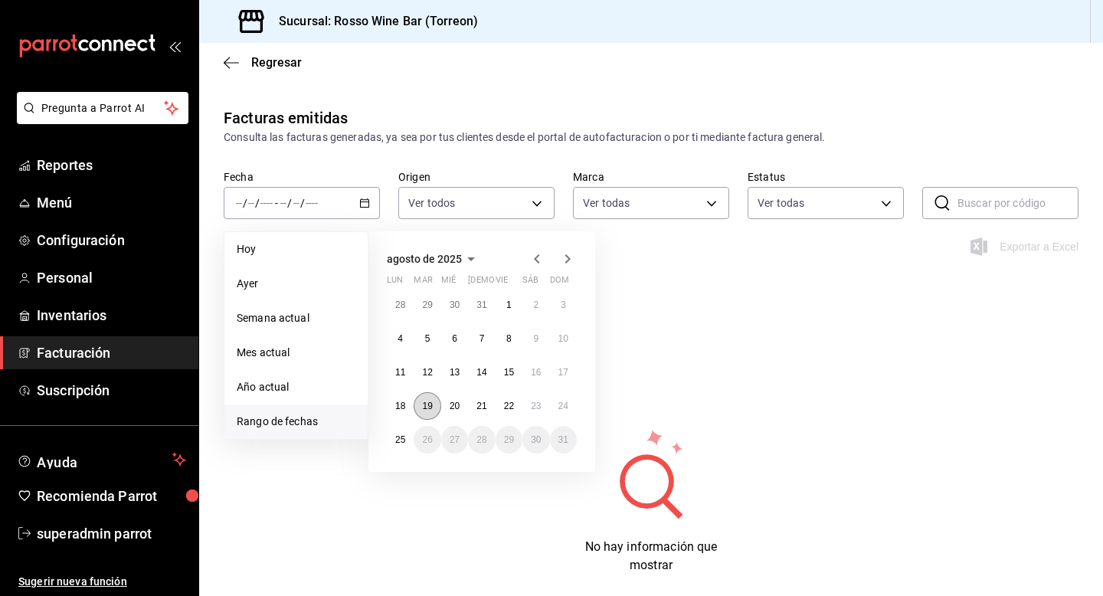
click at [432, 408] on abbr "19" at bounding box center [427, 406] width 10 height 11
click at [412, 434] on button "25" at bounding box center [400, 440] width 27 height 28
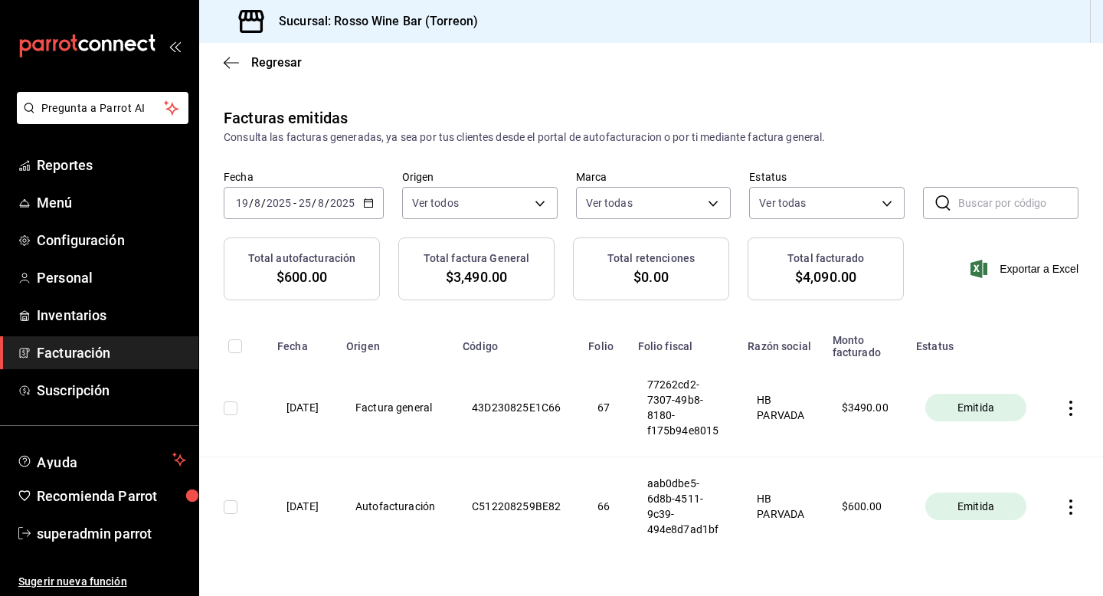
click at [1078, 408] on icon "button" at bounding box center [1070, 408] width 15 height 15
click at [1038, 365] on div "Descargar PDF" at bounding box center [1035, 371] width 74 height 12
click at [113, 535] on span "superadmin parrot" at bounding box center [111, 533] width 149 height 21
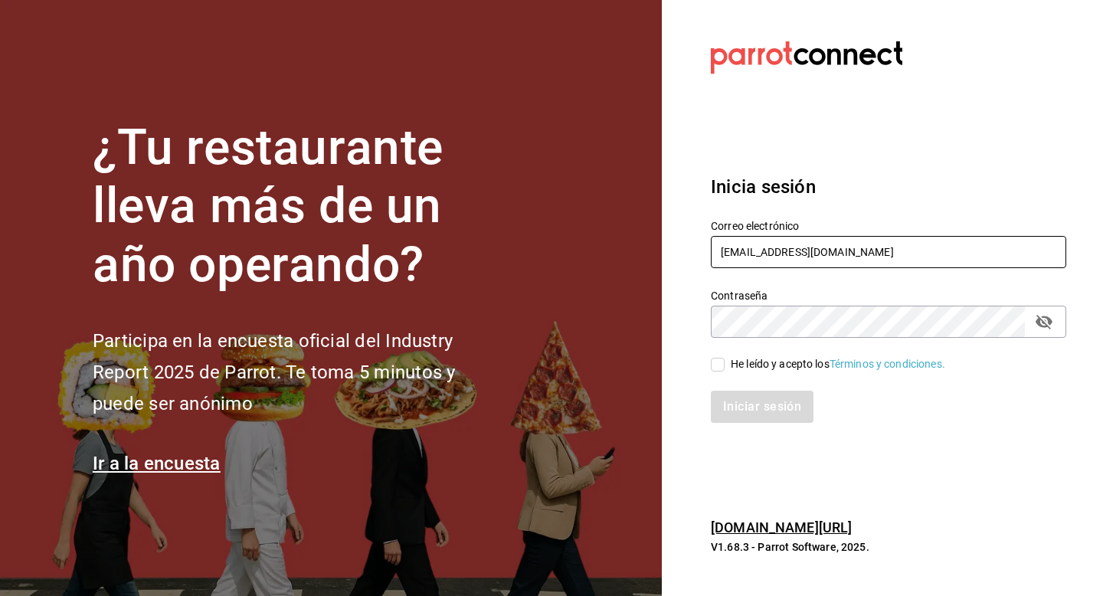
click at [851, 244] on input "rossowine@bar.mx" at bounding box center [888, 252] width 355 height 32
click at [846, 244] on input "rossowine@bar.mx" at bounding box center [888, 252] width 355 height 32
click at [817, 257] on input "@bar.mx" at bounding box center [888, 252] width 355 height 32
type input "@"
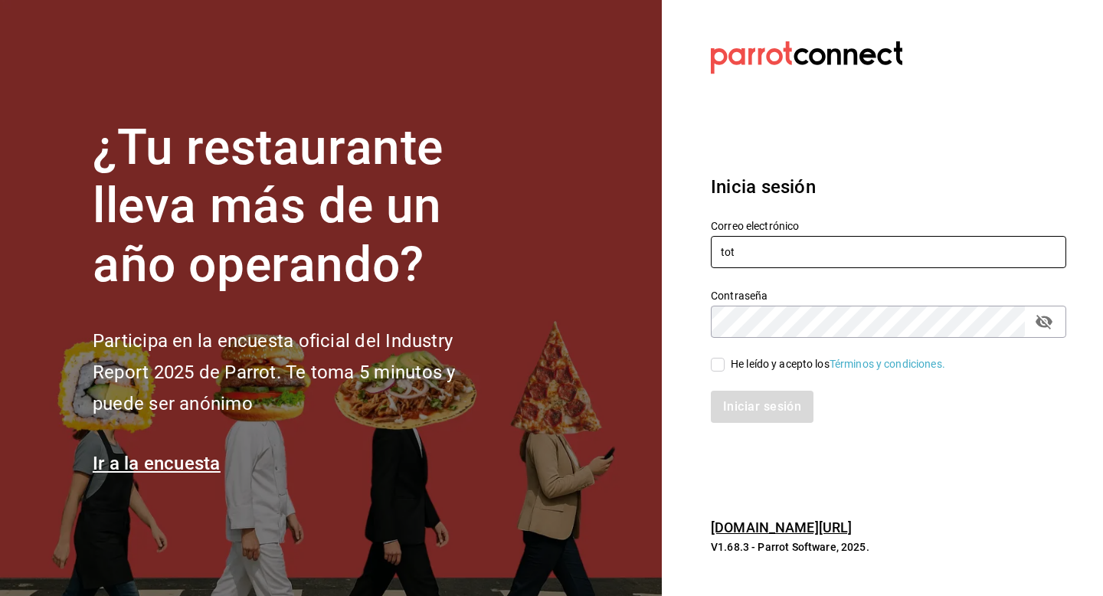
type input "[EMAIL_ADDRESS][DOMAIN_NAME]"
click at [796, 363] on div "He leído y acepto los Términos y condiciones." at bounding box center [838, 364] width 214 height 16
click at [725, 363] on input "He leído y acepto los Términos y condiciones." at bounding box center [718, 365] width 14 height 14
checkbox input "true"
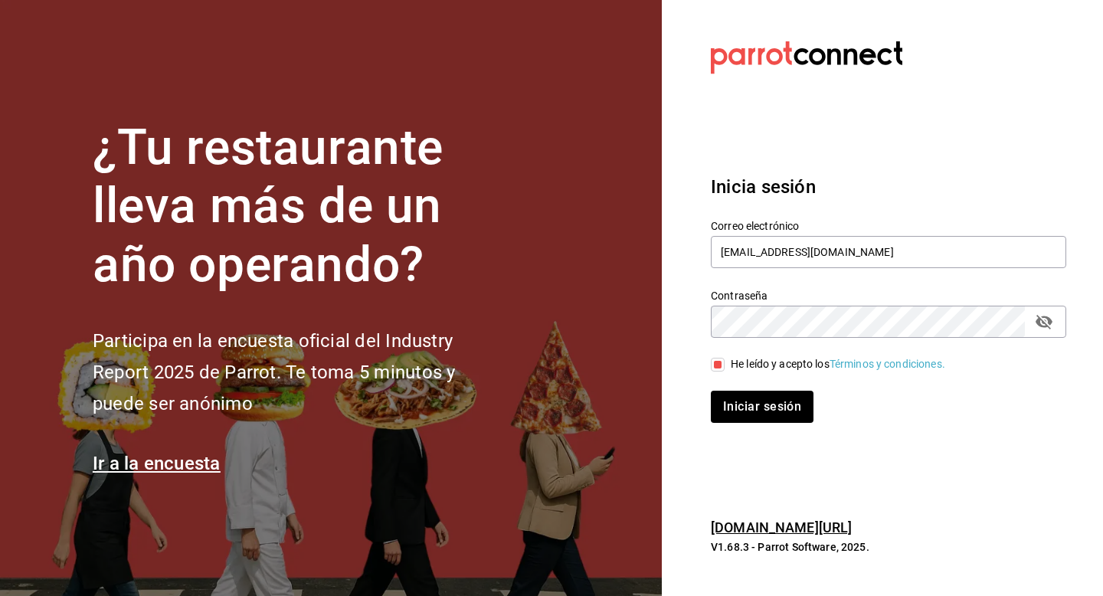
click at [778, 389] on div "Iniciar sesión" at bounding box center [879, 397] width 374 height 51
click at [767, 411] on button "Iniciar sesión" at bounding box center [763, 407] width 104 height 32
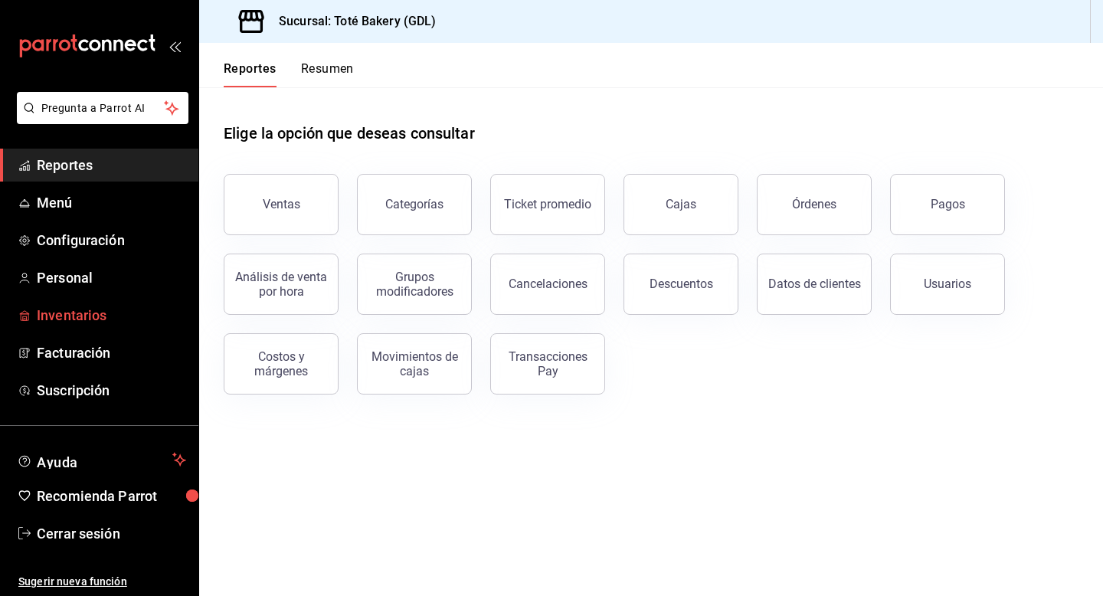
click at [77, 325] on link "Inventarios" at bounding box center [99, 315] width 198 height 33
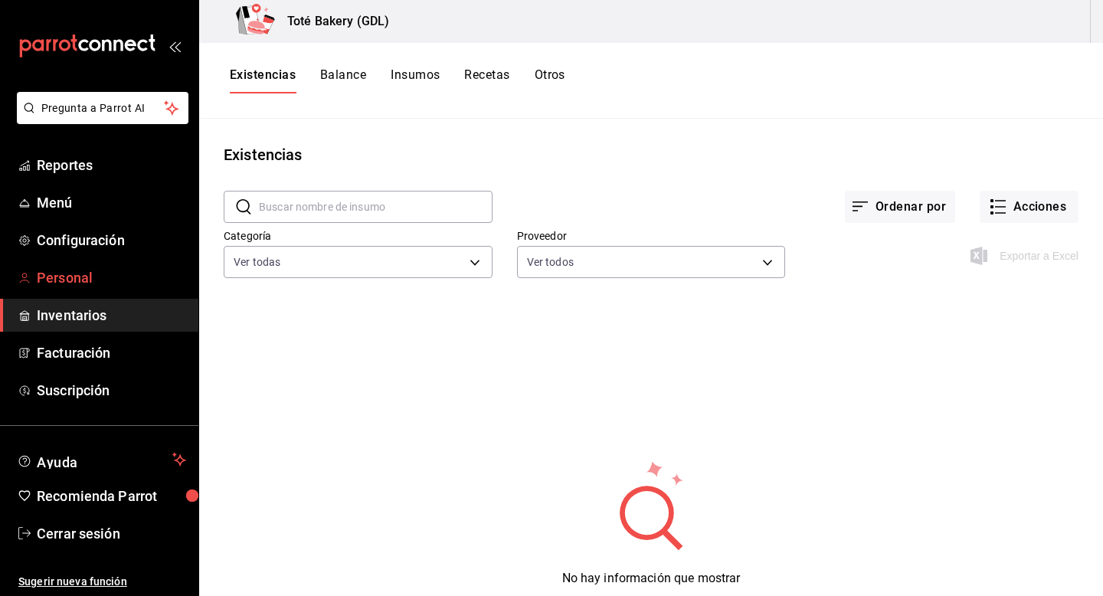
click at [70, 283] on span "Personal" at bounding box center [111, 277] width 149 height 21
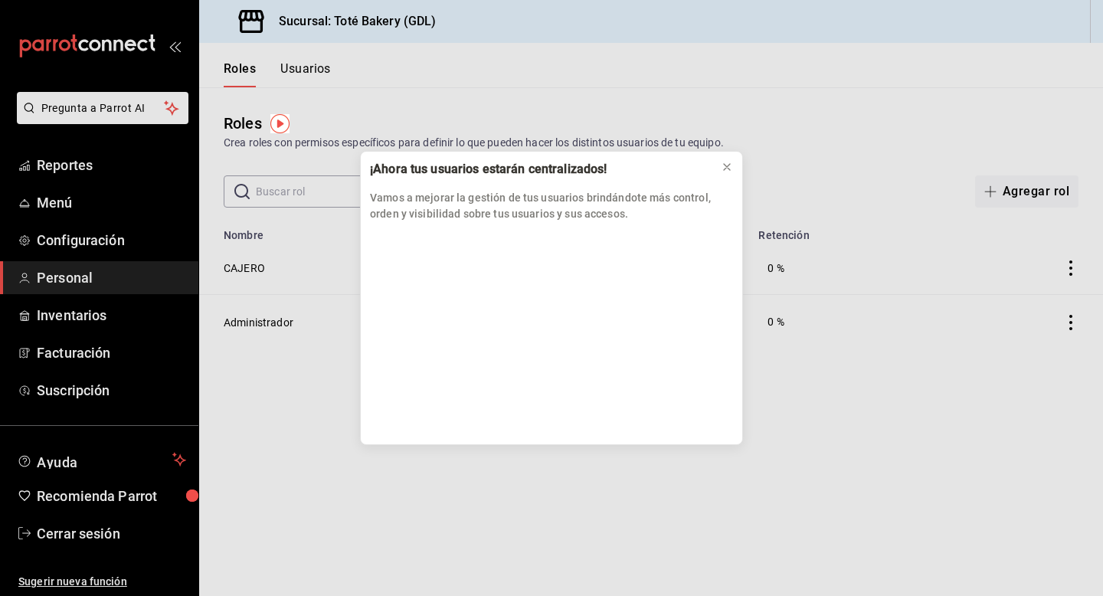
click at [304, 73] on div "¡Ahora tus usuarios estarán centralizados! Vamos a mejorar la gestión de tus us…" at bounding box center [551, 298] width 1103 height 596
click at [728, 159] on button at bounding box center [727, 167] width 25 height 25
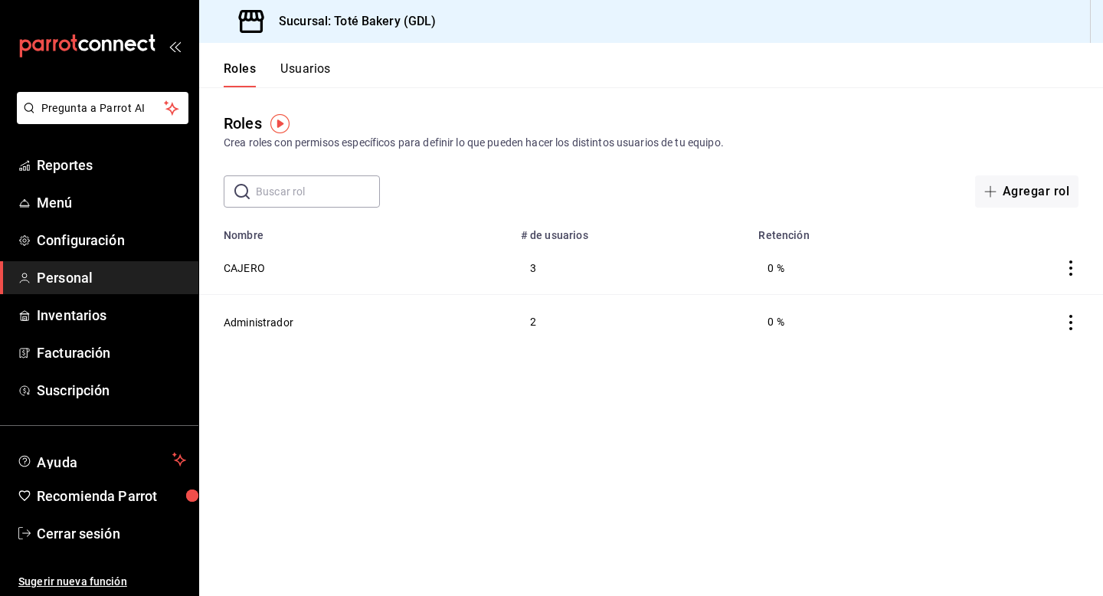
click at [316, 64] on button "Usuarios" at bounding box center [305, 74] width 51 height 26
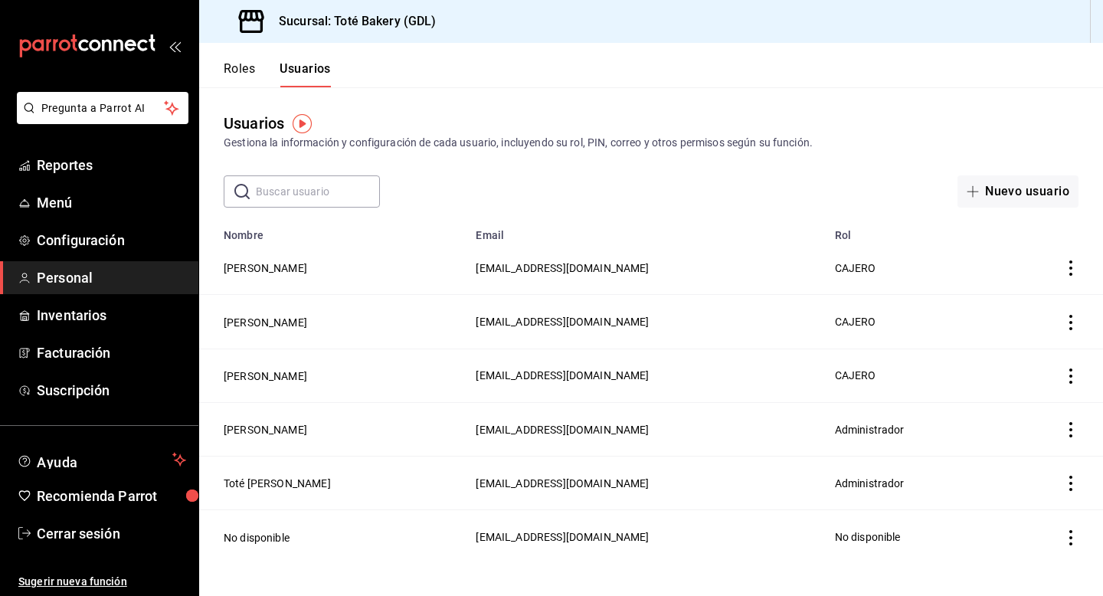
click at [322, 201] on input "text" at bounding box center [318, 191] width 124 height 31
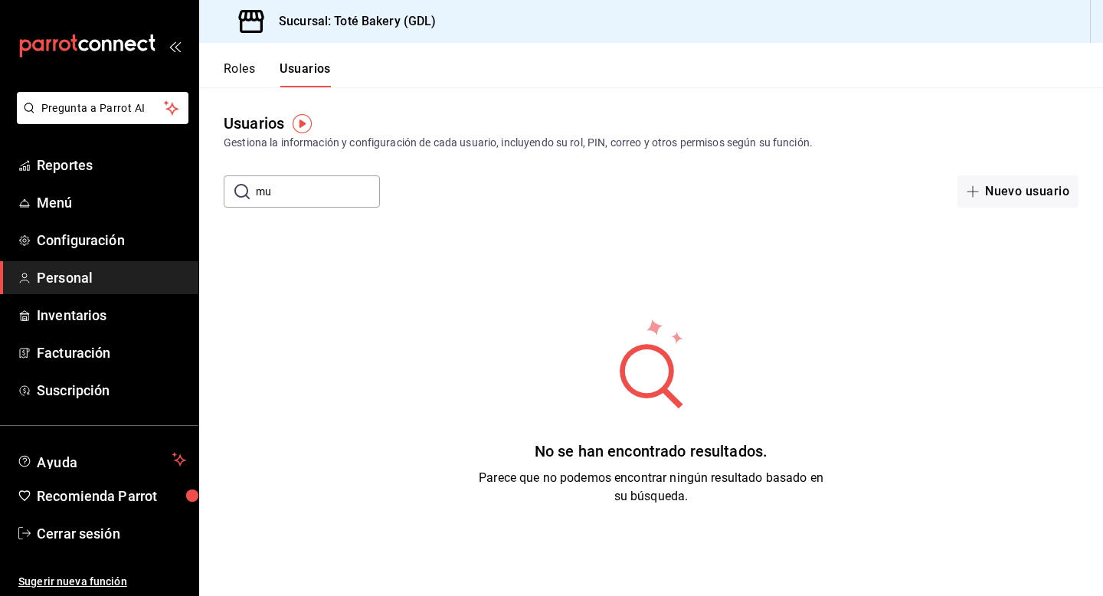
type input "m"
type input "p"
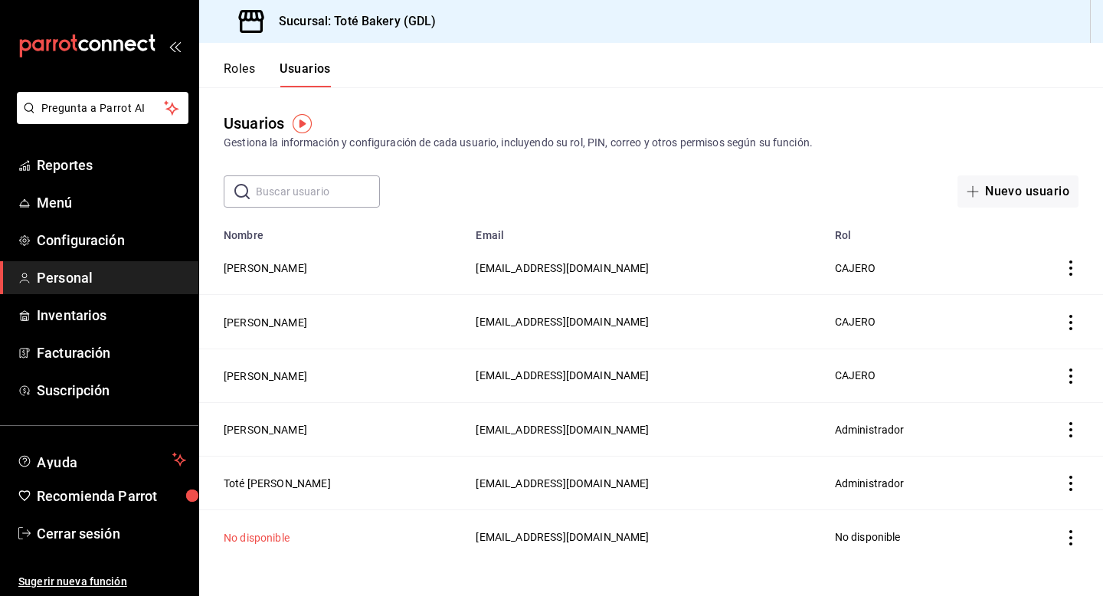
click at [260, 541] on button "No disponible" at bounding box center [257, 537] width 66 height 15
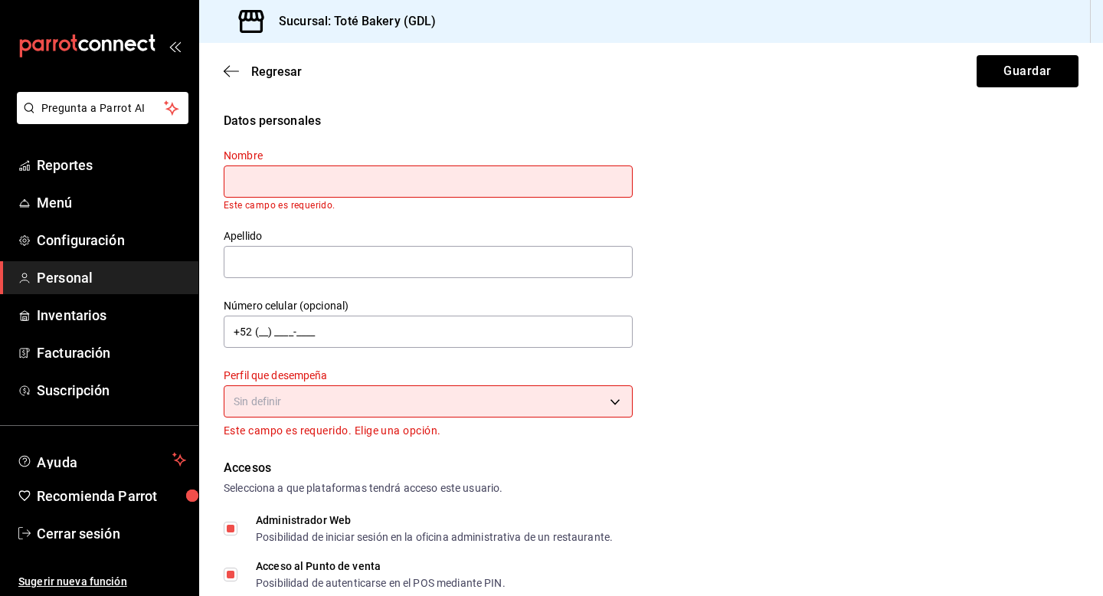
click at [257, 79] on div "Regresar Guardar" at bounding box center [651, 71] width 904 height 57
click at [253, 74] on span "Regresar" at bounding box center [276, 71] width 51 height 15
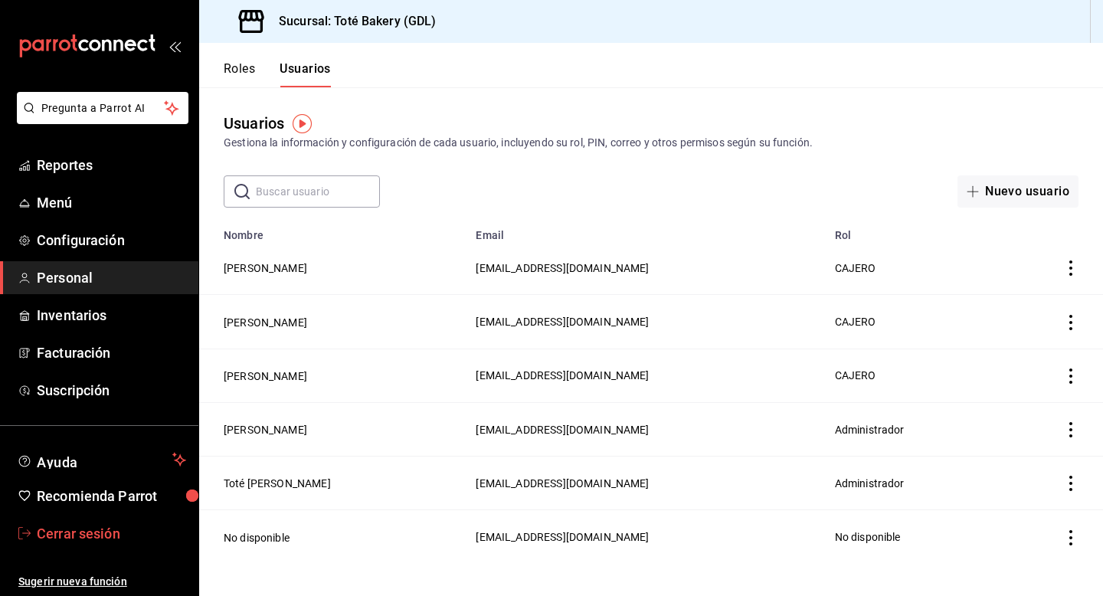
click at [83, 541] on span "Cerrar sesión" at bounding box center [111, 533] width 149 height 21
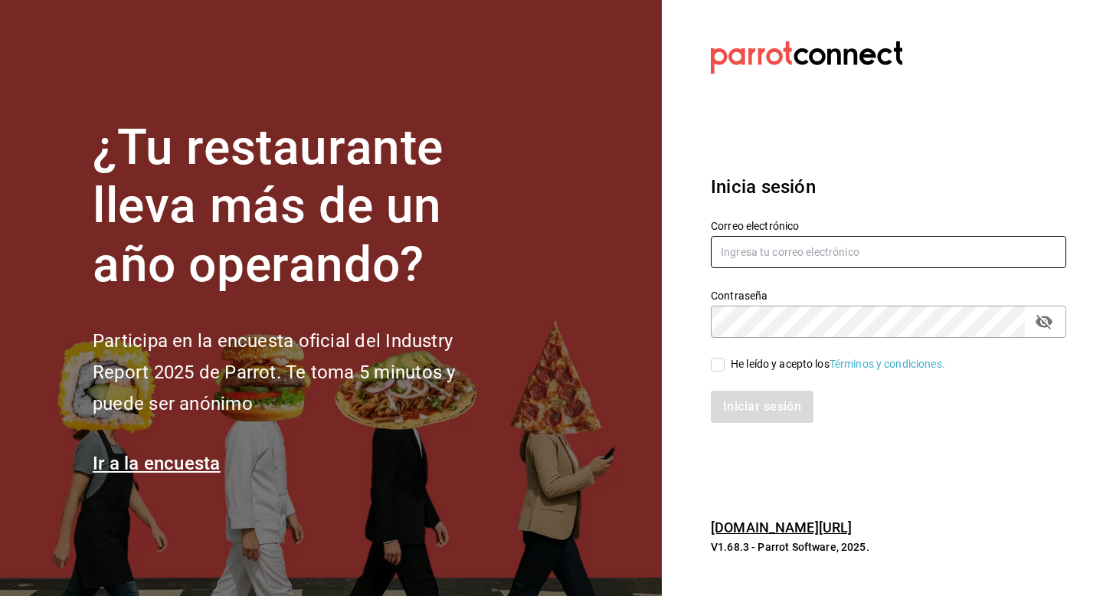
type input "[EMAIL_ADDRESS][DOMAIN_NAME]"
click at [764, 366] on div "He leído y acepto los Términos y condiciones." at bounding box center [838, 364] width 214 height 16
click at [725, 366] on input "He leído y acepto los Términos y condiciones." at bounding box center [718, 365] width 14 height 14
checkbox input "true"
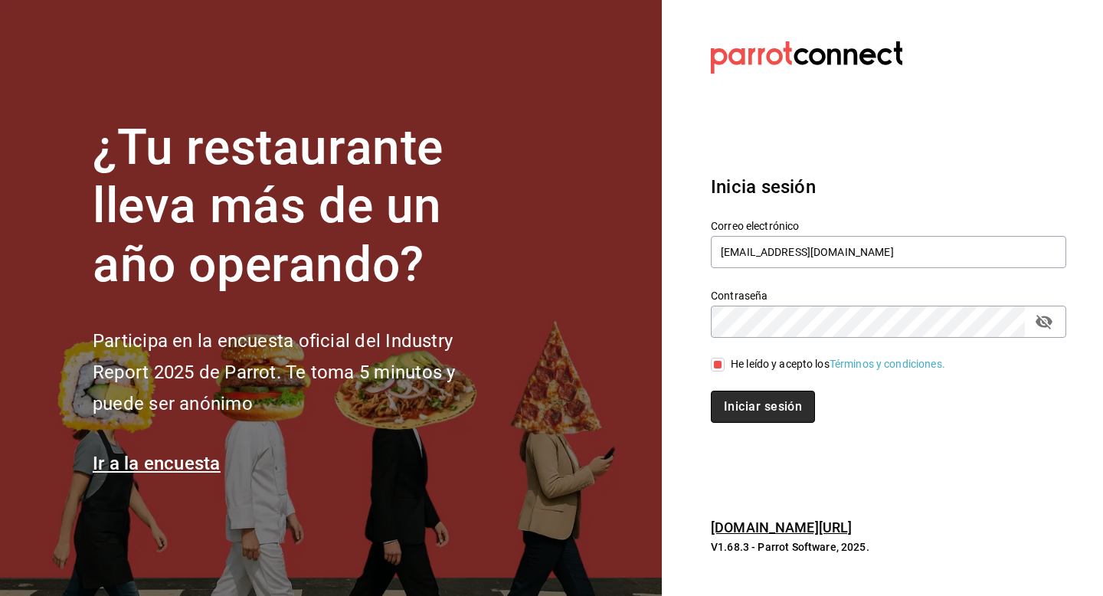
click at [762, 395] on button "Iniciar sesión" at bounding box center [763, 407] width 104 height 32
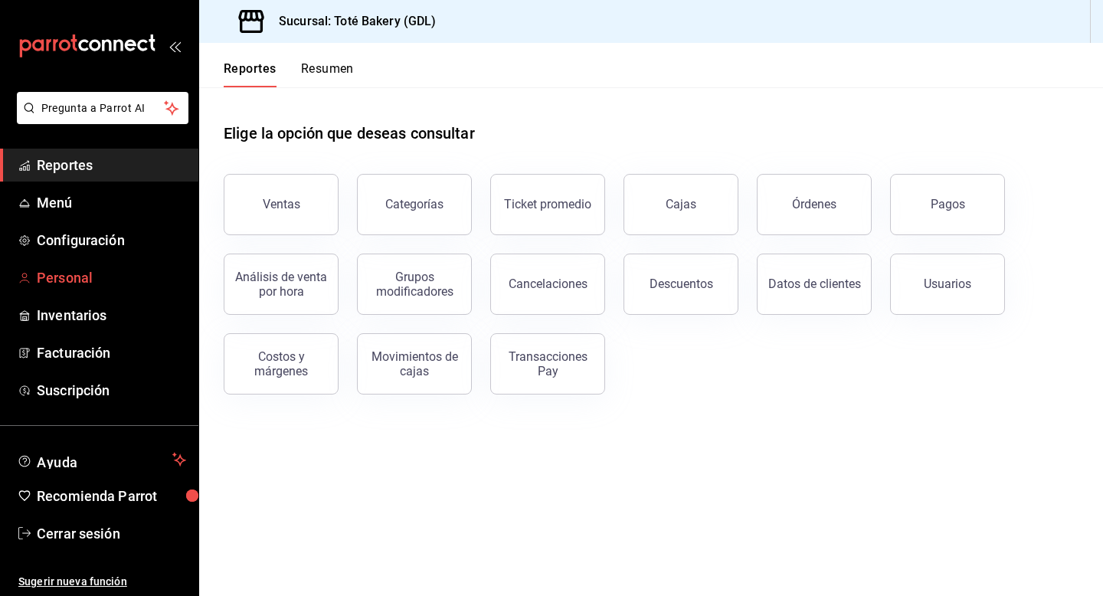
click at [71, 282] on span "Personal" at bounding box center [111, 277] width 149 height 21
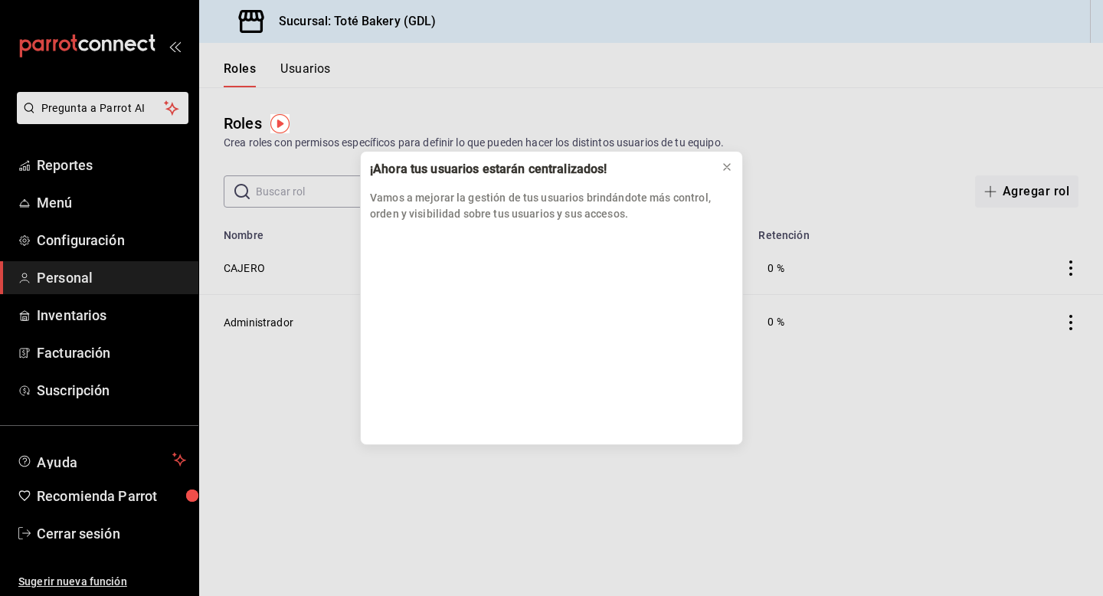
click at [316, 74] on div "¡Ahora tus usuarios estarán centralizados! Vamos a mejorar la gestión de tus us…" at bounding box center [551, 298] width 1103 height 596
click at [718, 162] on button at bounding box center [727, 167] width 25 height 25
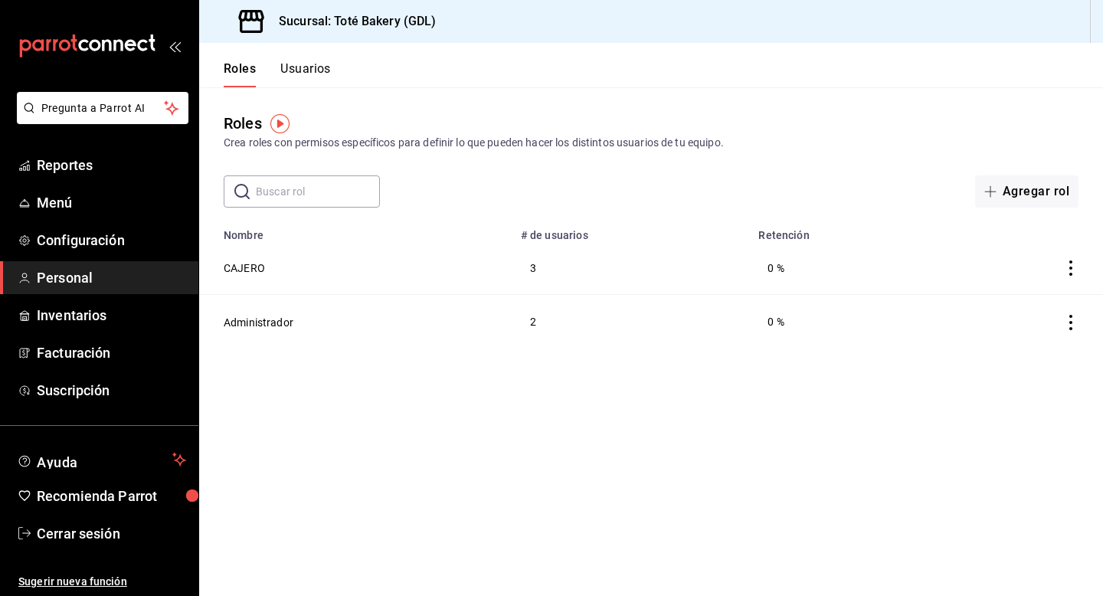
click at [305, 62] on button "Usuarios" at bounding box center [305, 74] width 51 height 26
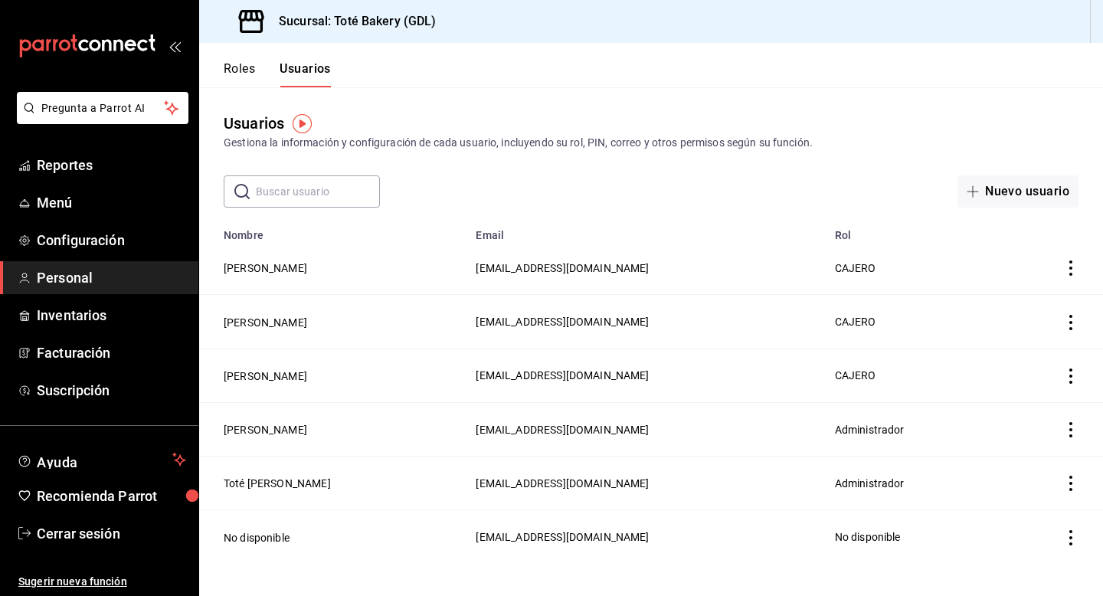
click at [293, 533] on td "No disponible" at bounding box center [332, 537] width 267 height 54
click at [273, 533] on button "No disponible" at bounding box center [257, 537] width 66 height 15
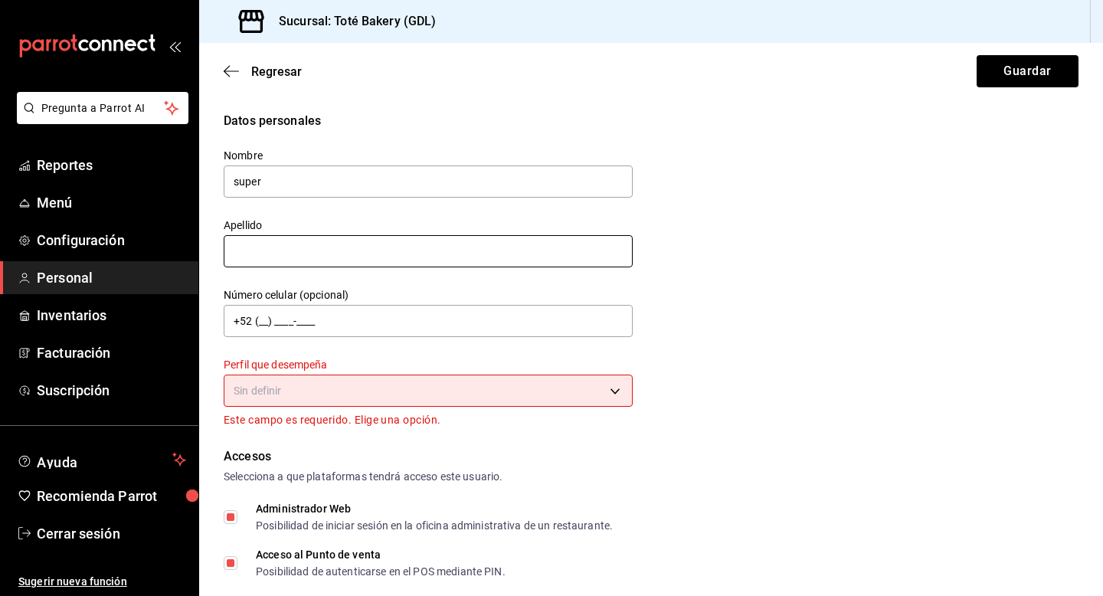
click at [503, 263] on input "text" at bounding box center [428, 251] width 409 height 32
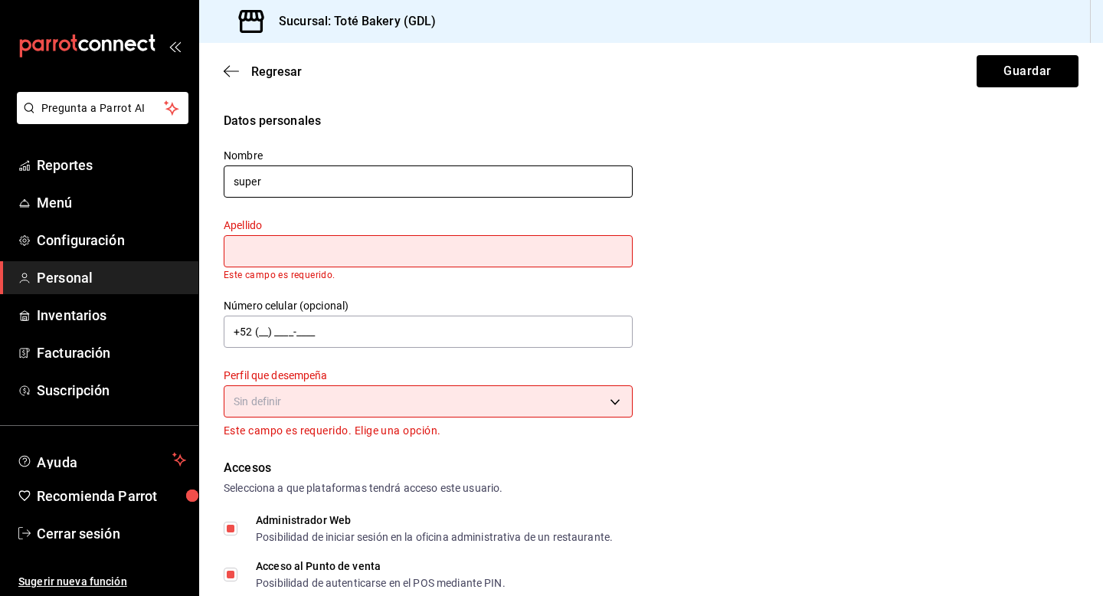
click at [439, 185] on input "super" at bounding box center [428, 181] width 409 height 32
type input "s"
type input "admin"
click at [346, 249] on input "text" at bounding box center [428, 251] width 409 height 32
type input "p"
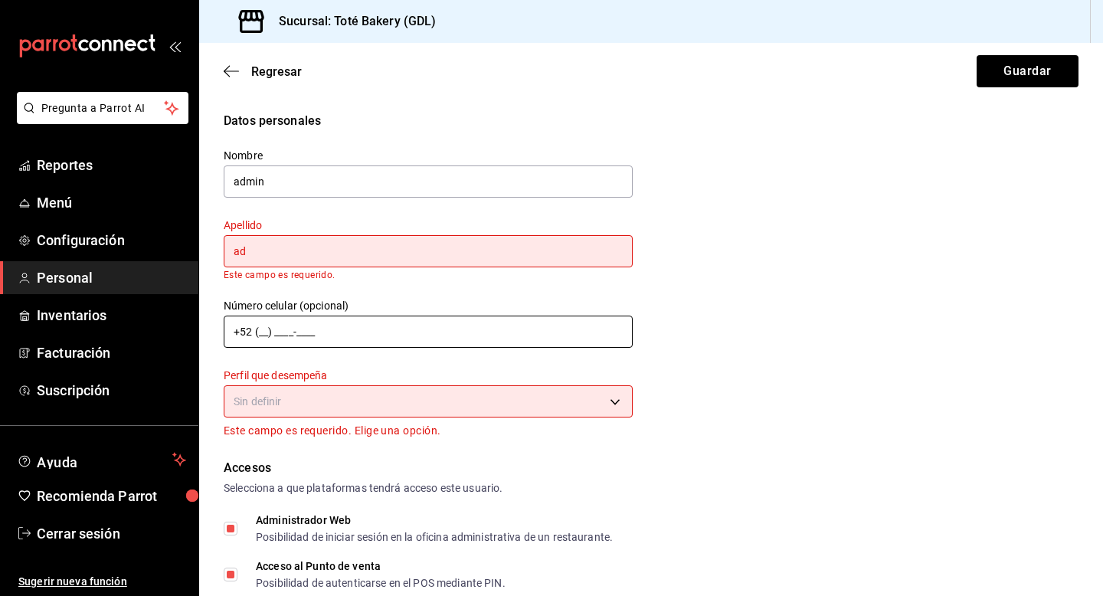
type input "a"
type input "parrot"
click at [569, 407] on body "Pregunta a Parrot AI Reportes Menú Configuración Personal Inventarios Facturaci…" at bounding box center [551, 298] width 1103 height 596
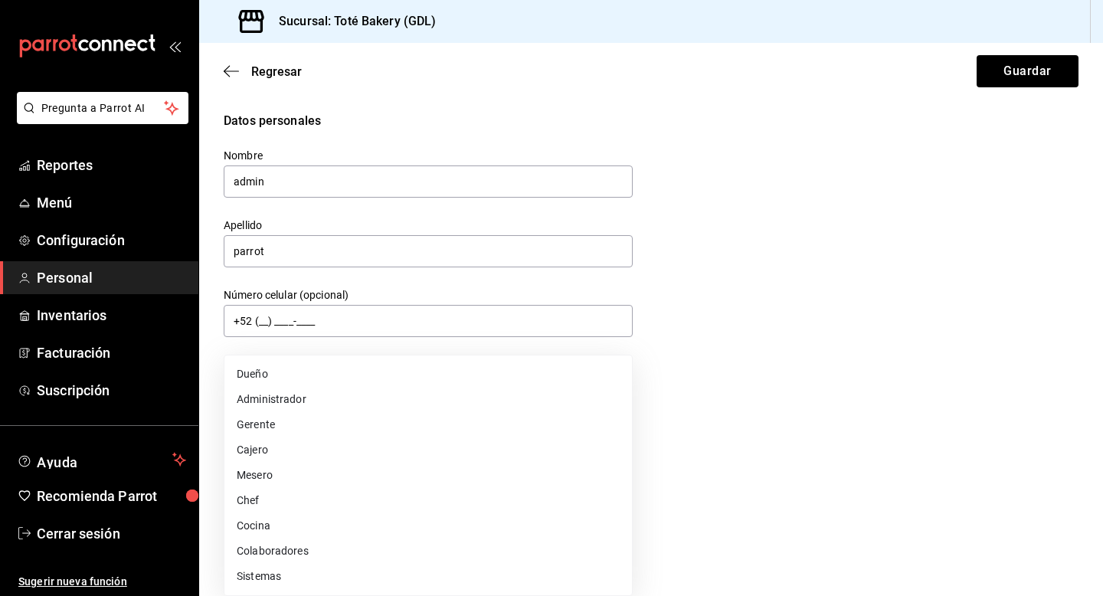
click at [290, 394] on li "Administrador" at bounding box center [427, 399] width 407 height 25
type input "ADMIN"
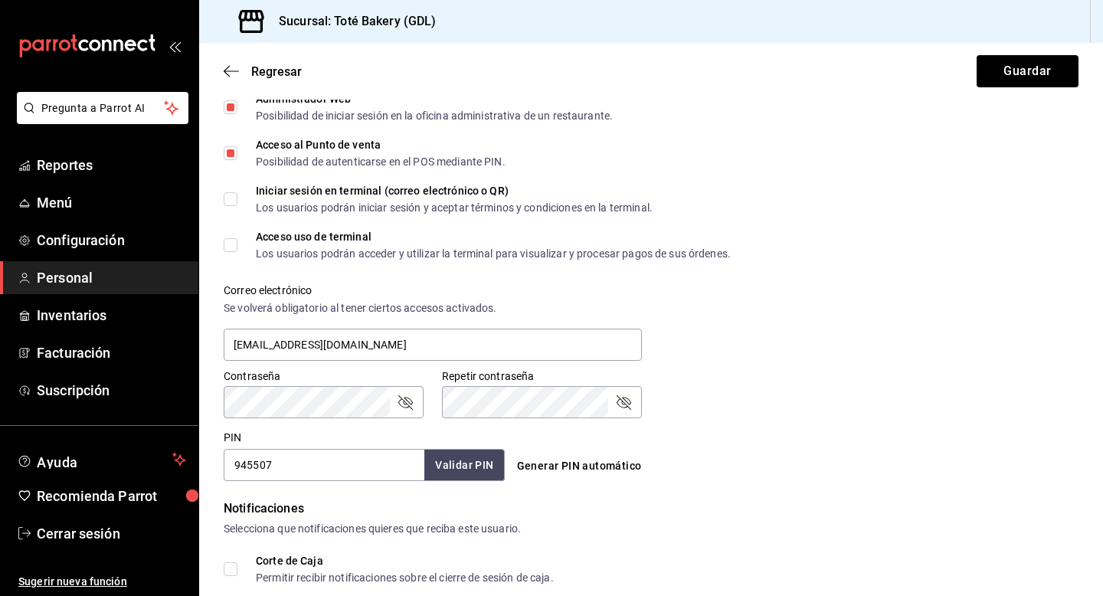
scroll to position [628, 0]
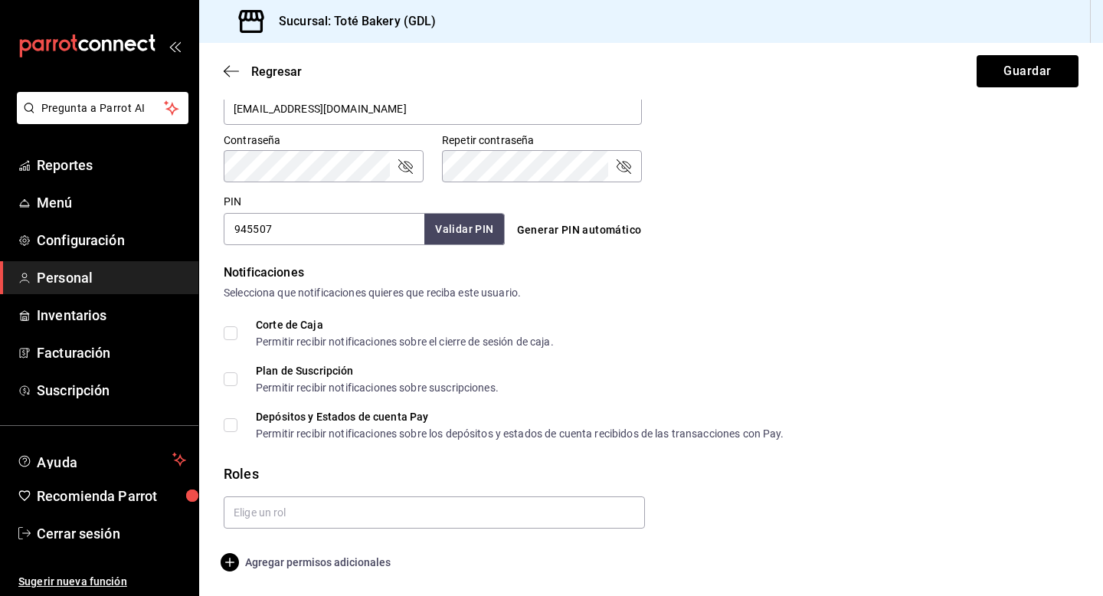
click at [251, 564] on span "Agregar permisos adicionales" at bounding box center [307, 562] width 167 height 18
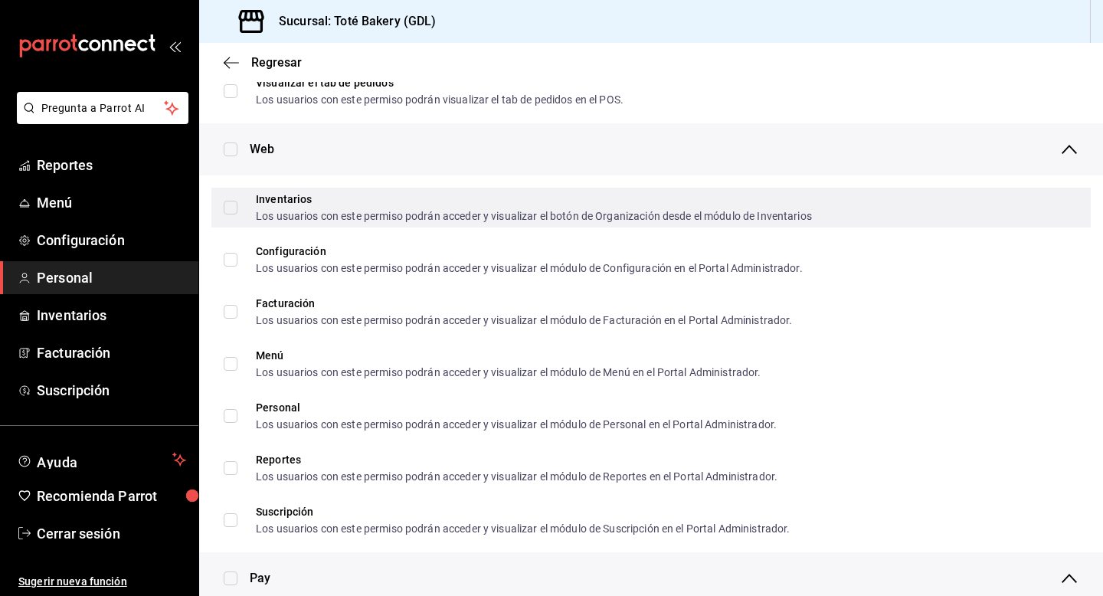
click at [229, 206] on input "Inventarios Los usuarios con este permiso podrán acceder y visualizar el botón …" at bounding box center [231, 208] width 14 height 14
checkbox input "true"
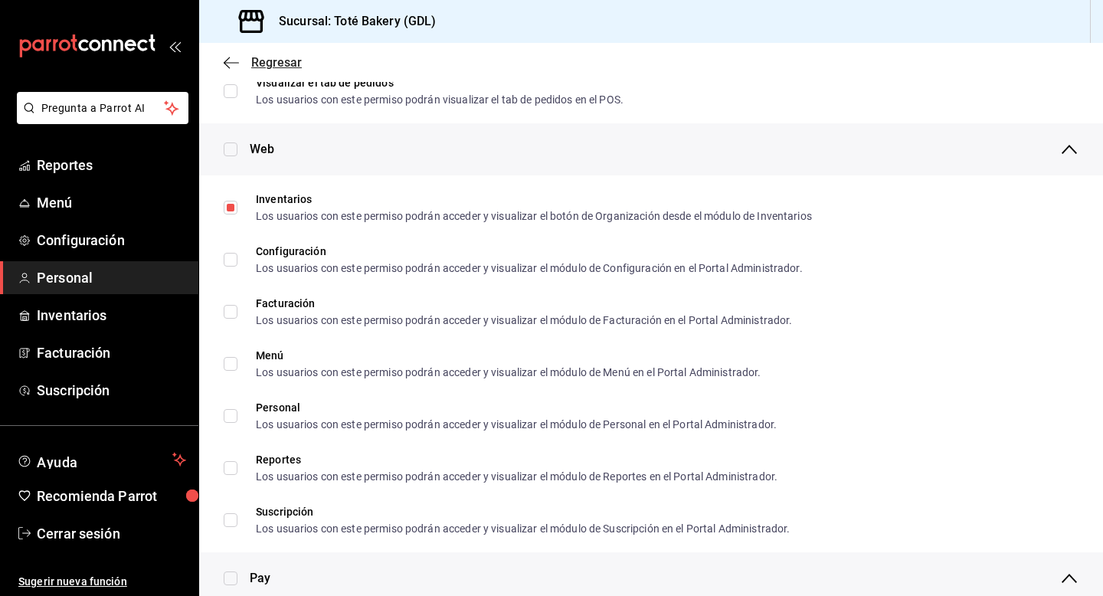
click at [237, 64] on icon "button" at bounding box center [231, 63] width 15 height 14
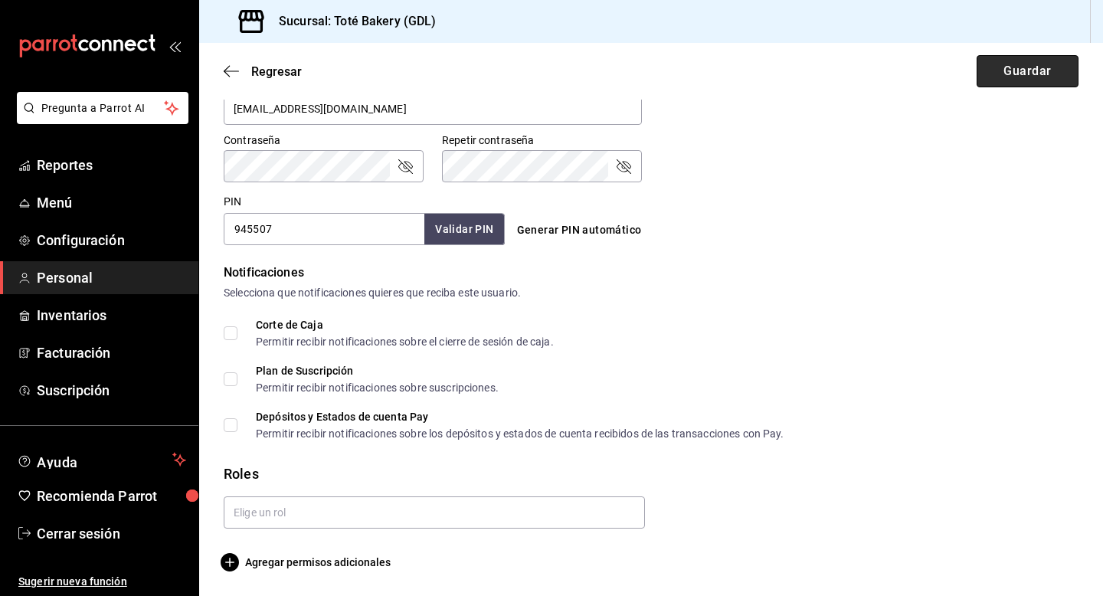
click at [1059, 74] on button "Guardar" at bounding box center [1027, 71] width 102 height 32
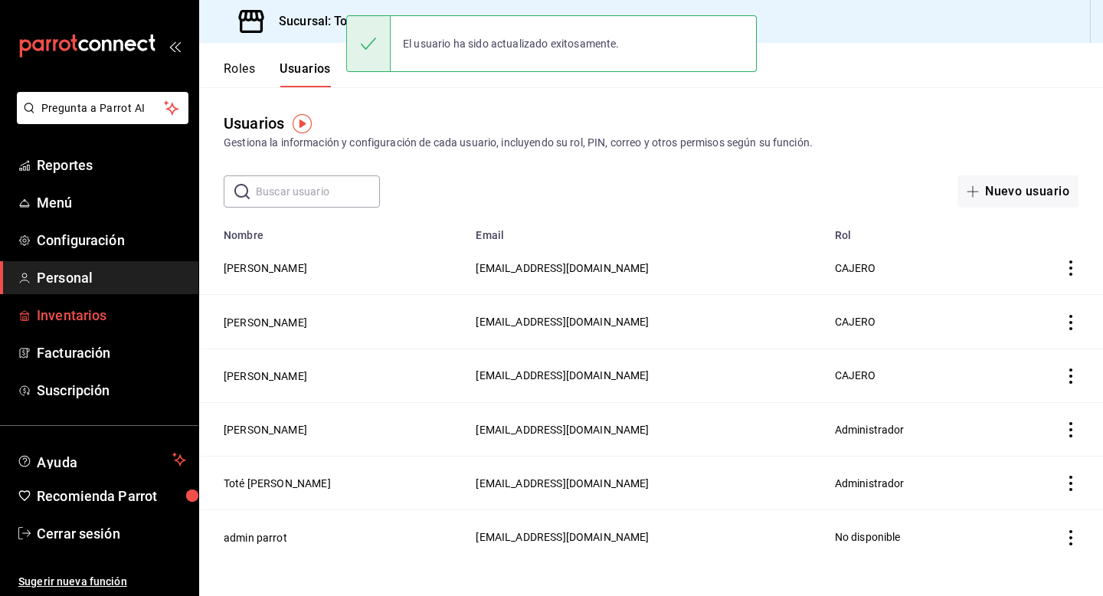
click at [97, 319] on span "Inventarios" at bounding box center [111, 315] width 149 height 21
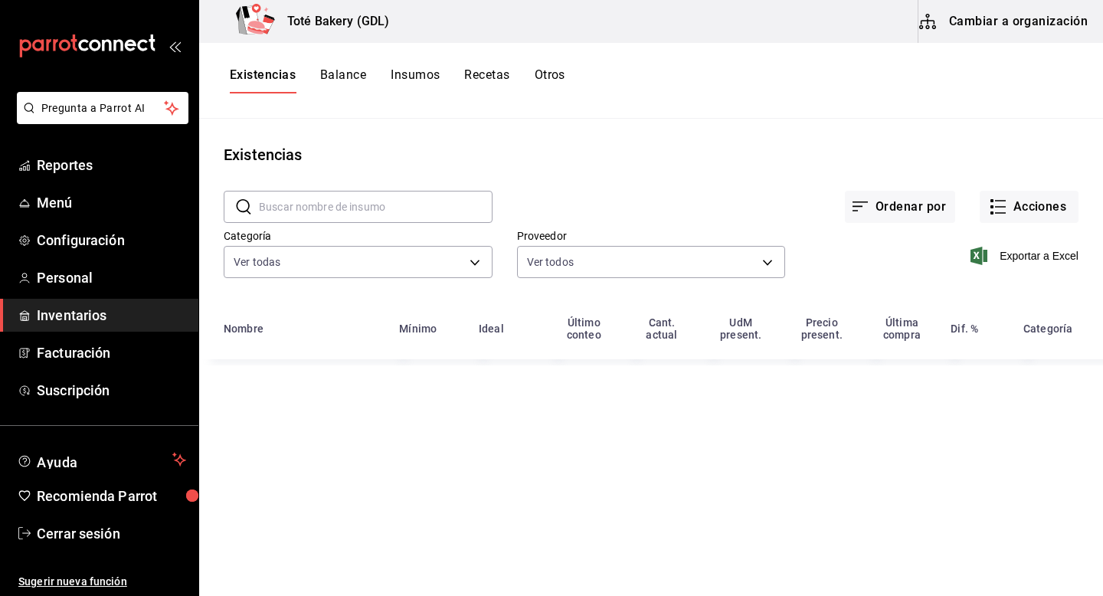
click at [1052, 13] on button "Cambiar a organización" at bounding box center [1004, 21] width 172 height 43
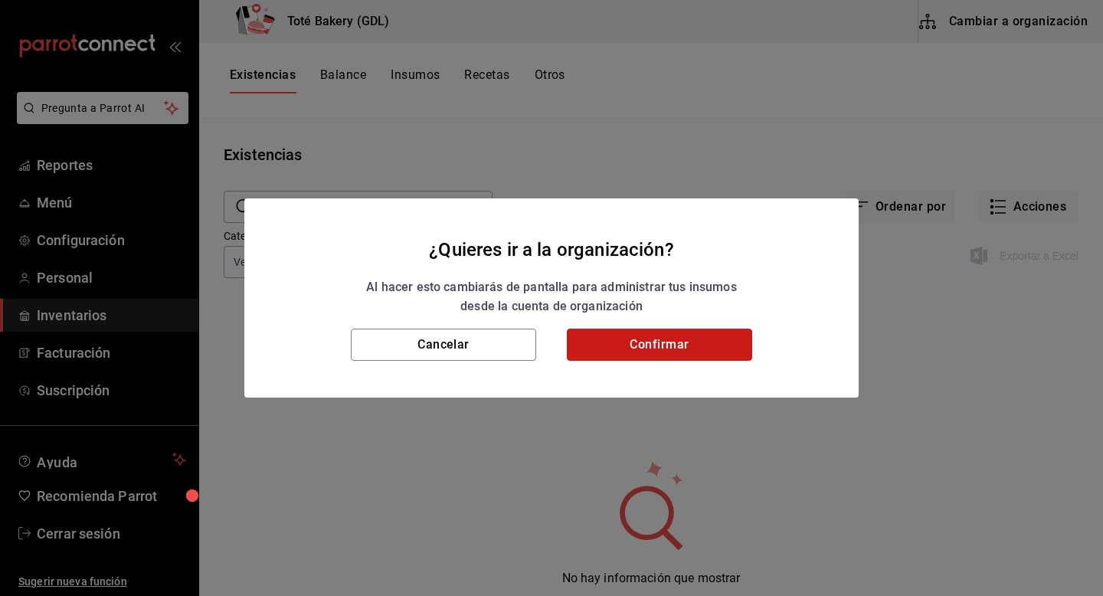
click at [695, 352] on button "Confirmar" at bounding box center [659, 345] width 185 height 32
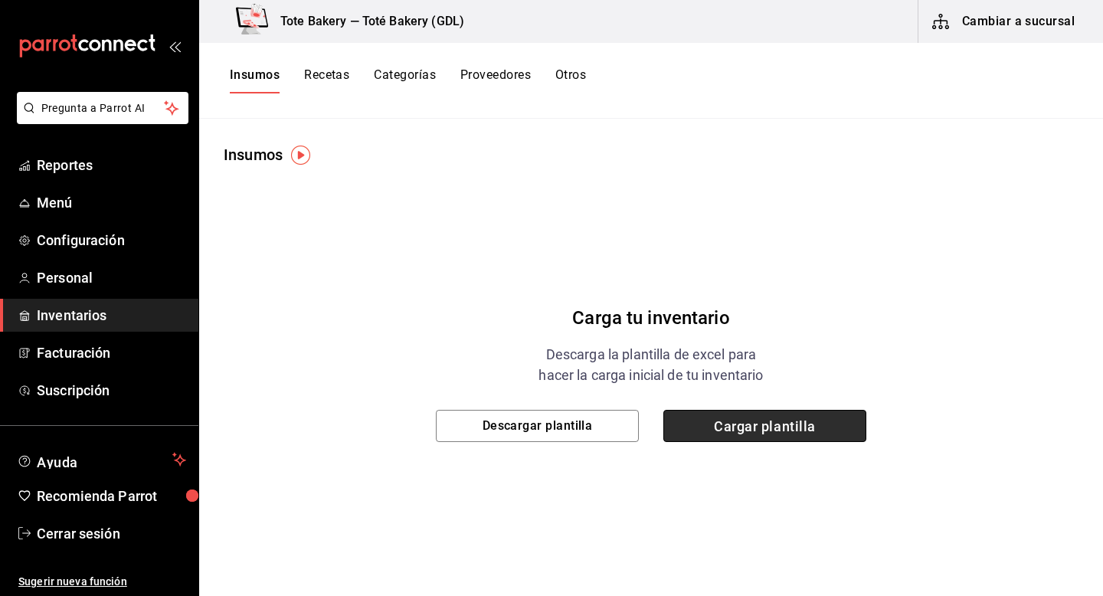
click at [728, 428] on span "Cargar plantilla" at bounding box center [764, 426] width 203 height 32
click at [0, 0] on input "Cargar plantilla" at bounding box center [0, 0] width 0 height 0
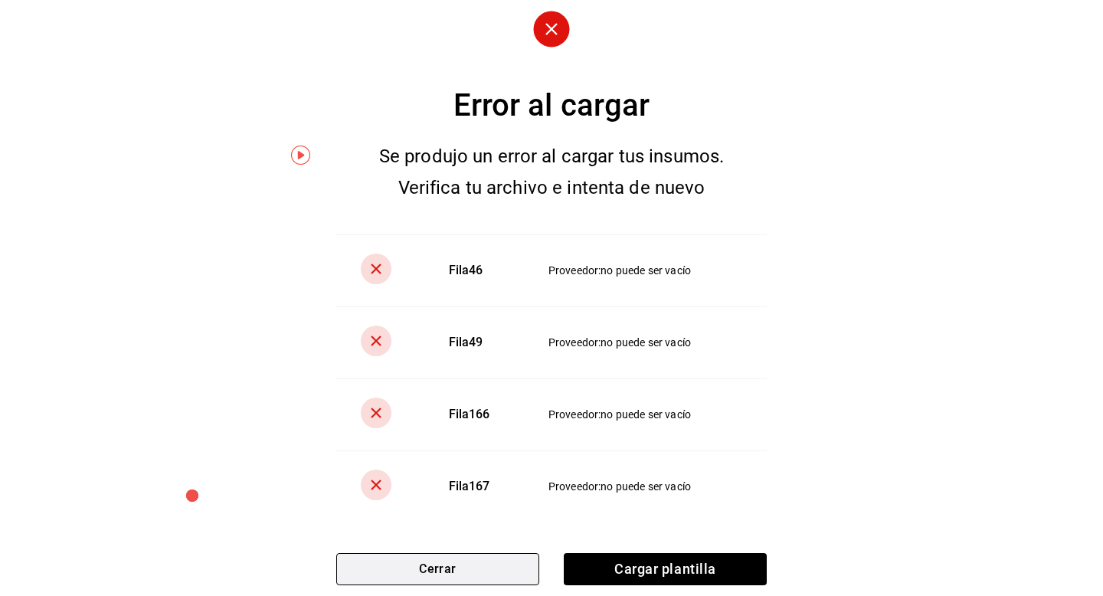
click at [490, 571] on button "Cerrar" at bounding box center [437, 569] width 203 height 32
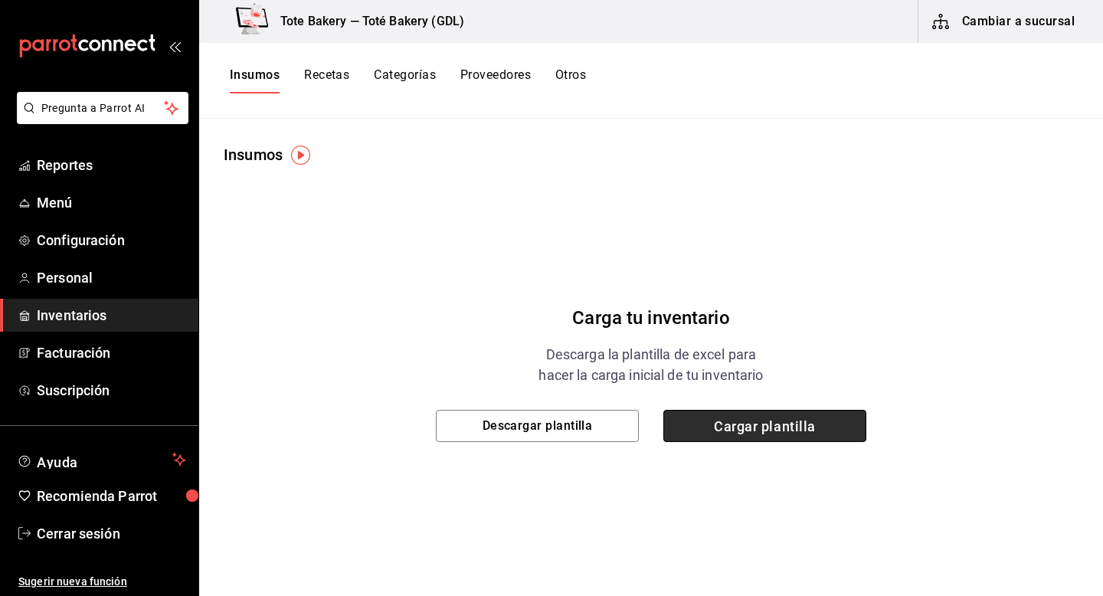
click at [733, 415] on span "Cargar plantilla" at bounding box center [764, 426] width 203 height 32
click at [0, 0] on input "Cargar plantilla" at bounding box center [0, 0] width 0 height 0
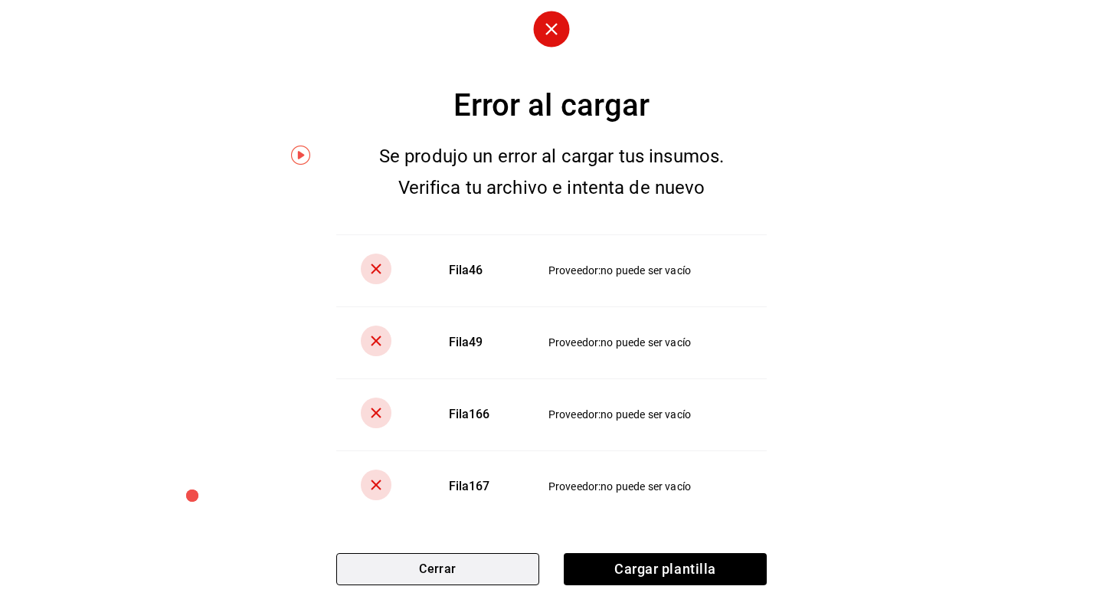
click at [463, 579] on button "Cerrar" at bounding box center [437, 569] width 203 height 32
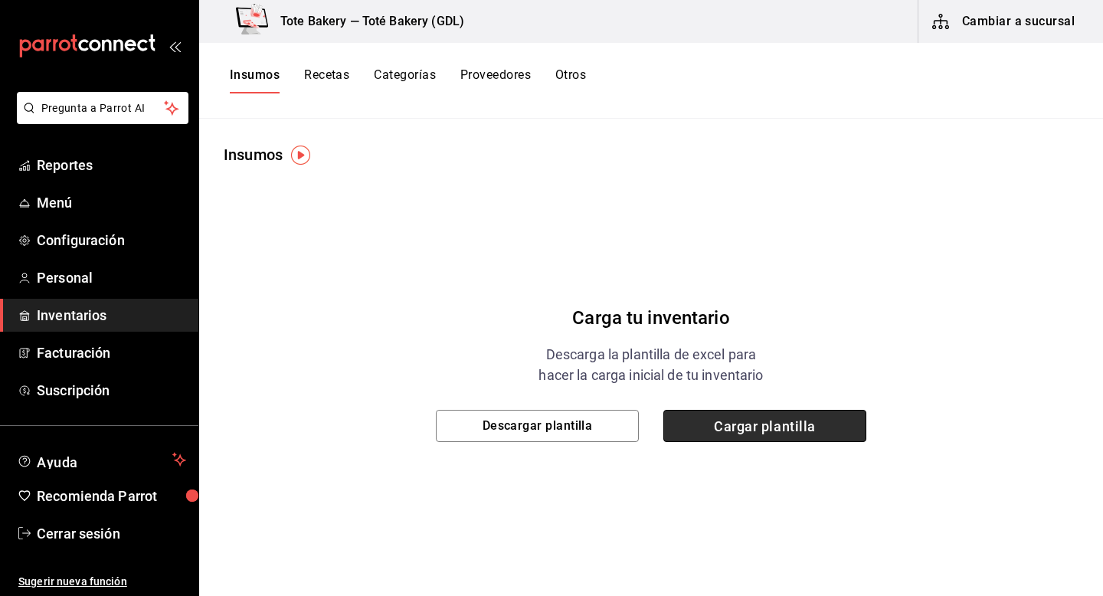
click at [727, 411] on span "Cargar plantilla" at bounding box center [764, 426] width 203 height 32
click at [0, 0] on input "Cargar plantilla" at bounding box center [0, 0] width 0 height 0
click at [799, 417] on span "Cargar plantilla" at bounding box center [764, 426] width 203 height 32
click at [0, 0] on input "Cargar plantilla" at bounding box center [0, 0] width 0 height 0
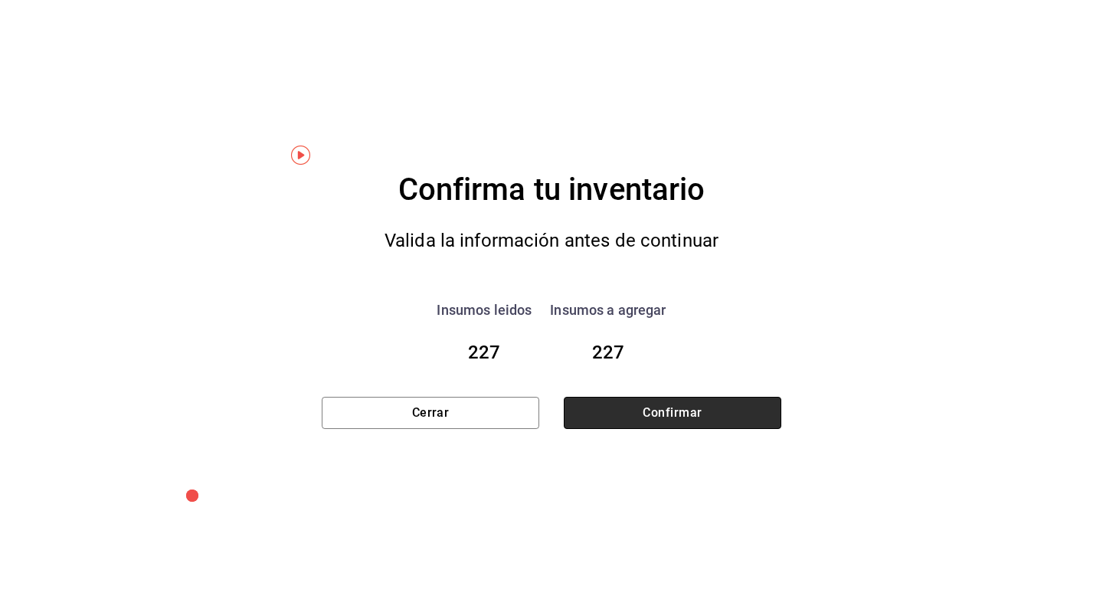
click at [721, 426] on button "Confirmar" at bounding box center [673, 413] width 218 height 32
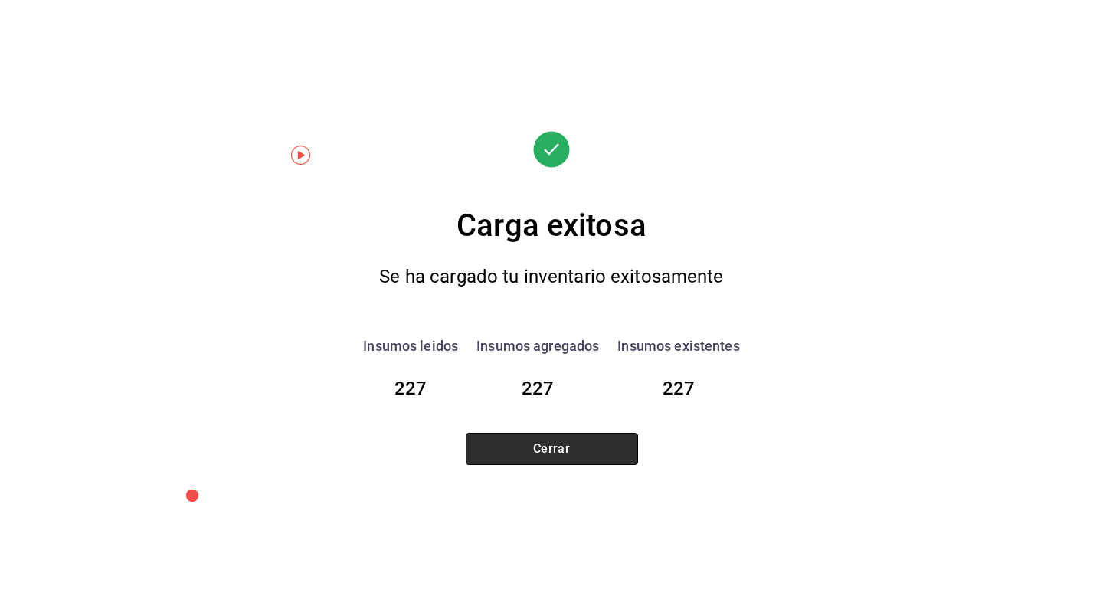
click at [520, 451] on button "Cerrar" at bounding box center [552, 449] width 172 height 32
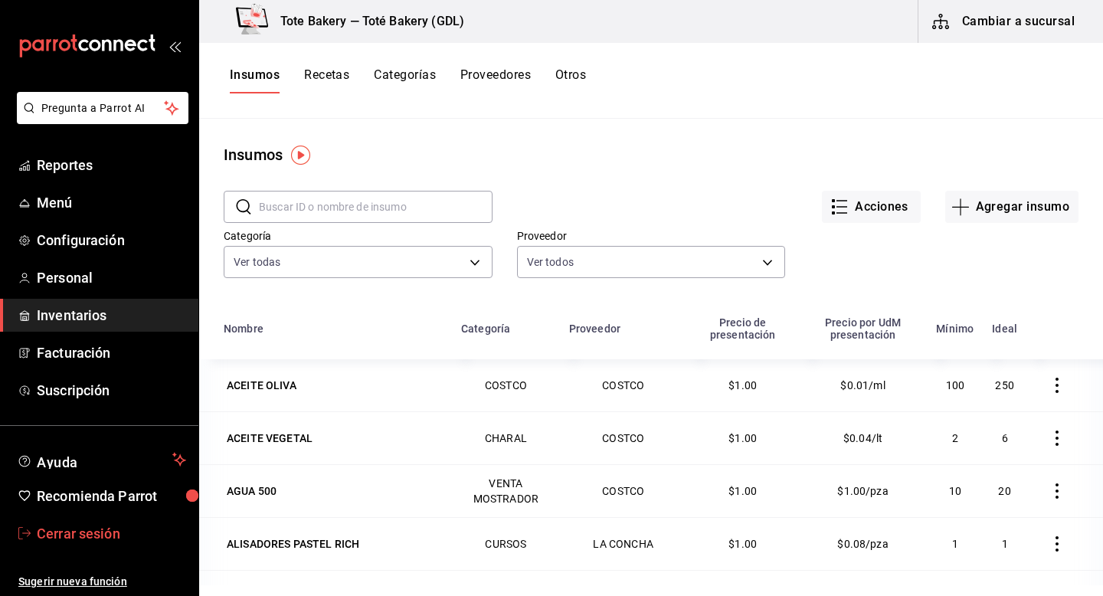
click at [100, 529] on span "Cerrar sesión" at bounding box center [111, 533] width 149 height 21
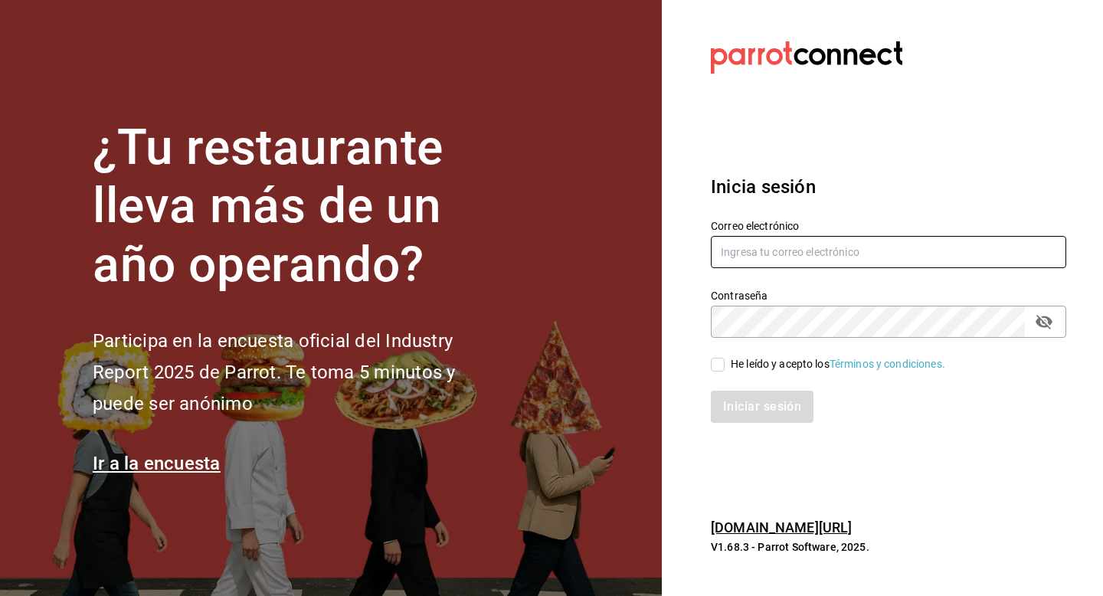
type input "[EMAIL_ADDRESS][DOMAIN_NAME]"
